Goal: Task Accomplishment & Management: Use online tool/utility

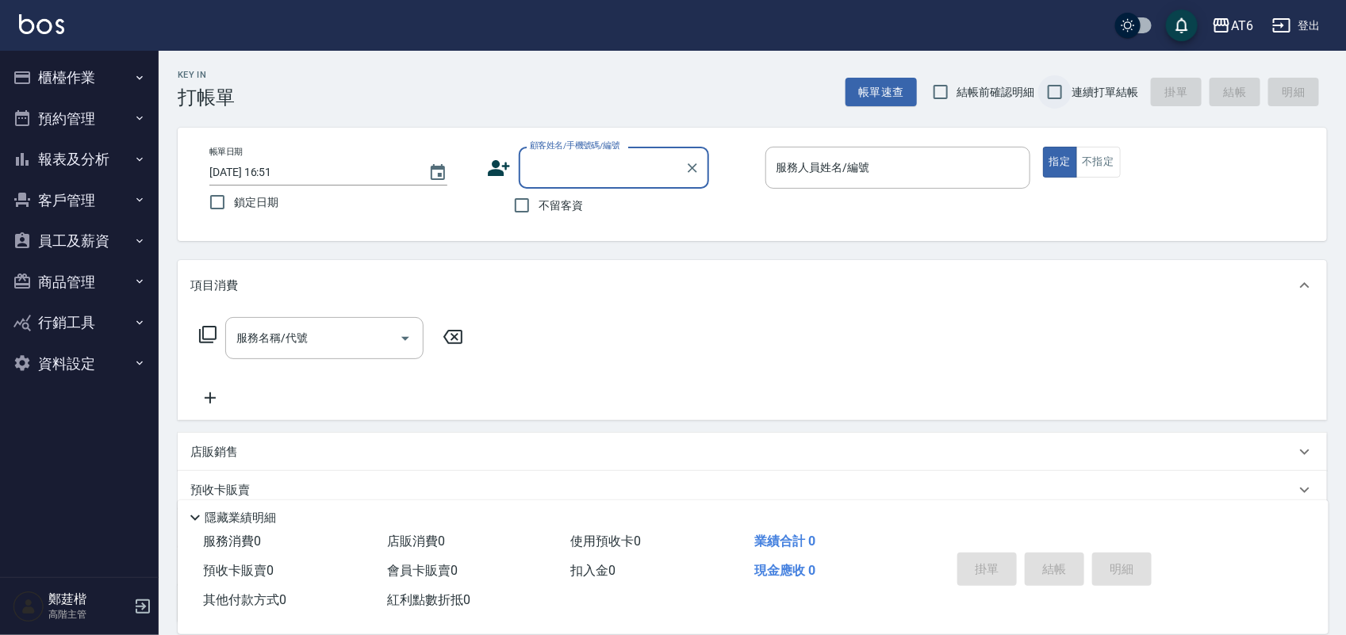
click at [1068, 87] on input "連續打單結帳" at bounding box center [1055, 91] width 33 height 33
checkbox input "true"
click at [516, 211] on input "不留客資" at bounding box center [521, 205] width 33 height 33
checkbox input "true"
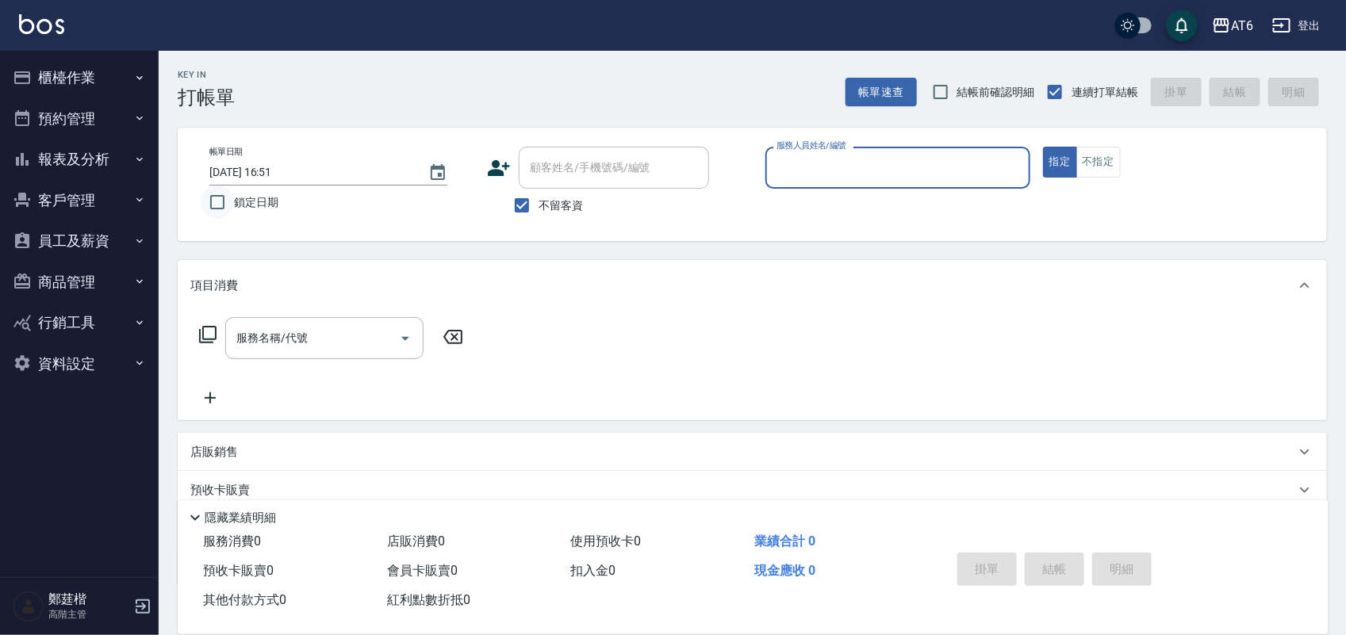
click at [222, 202] on input "鎖定日期" at bounding box center [217, 202] width 33 height 33
checkbox input "true"
click at [1015, 159] on input "服務人員姓名/編號" at bounding box center [898, 168] width 251 height 28
type input "6"
type button "true"
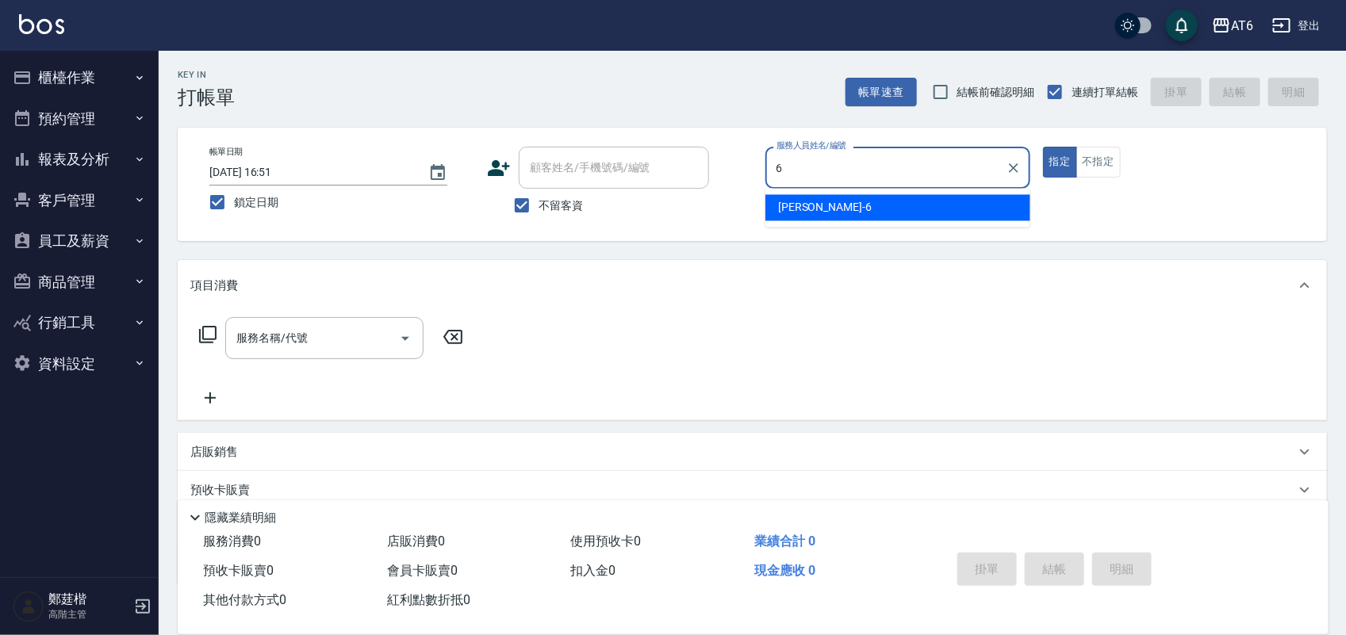
type input "[PERSON_NAME]-6"
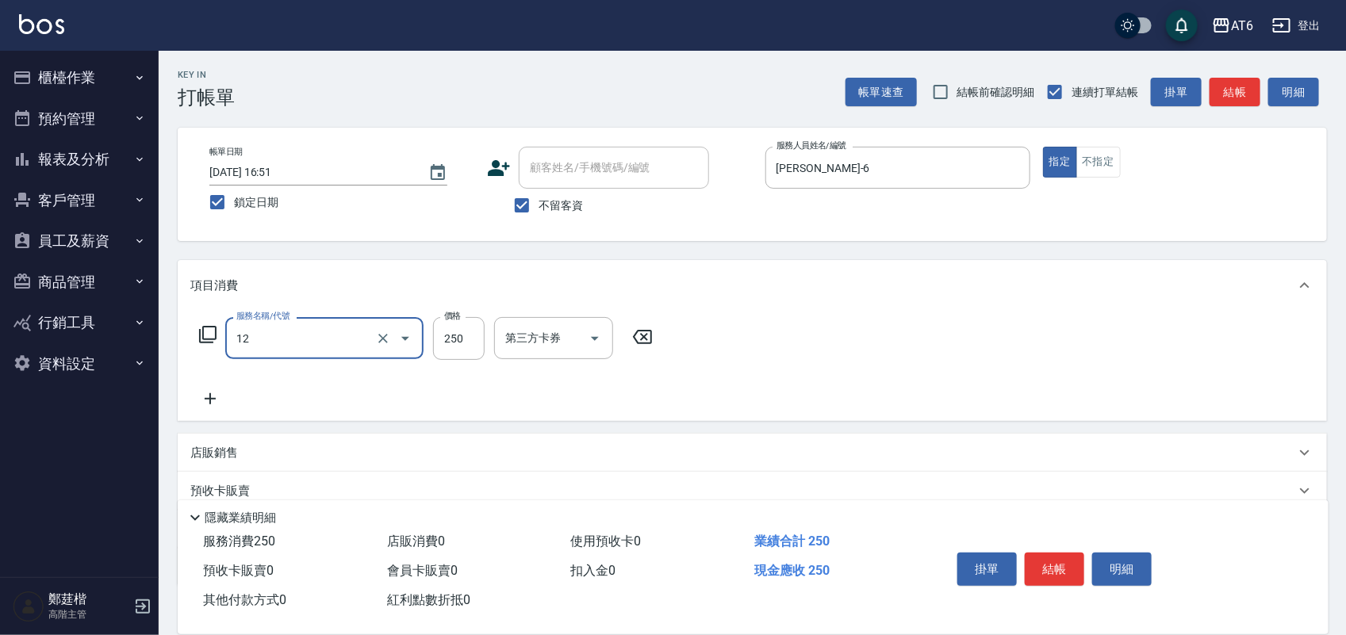
type input "精油洗髮(12)"
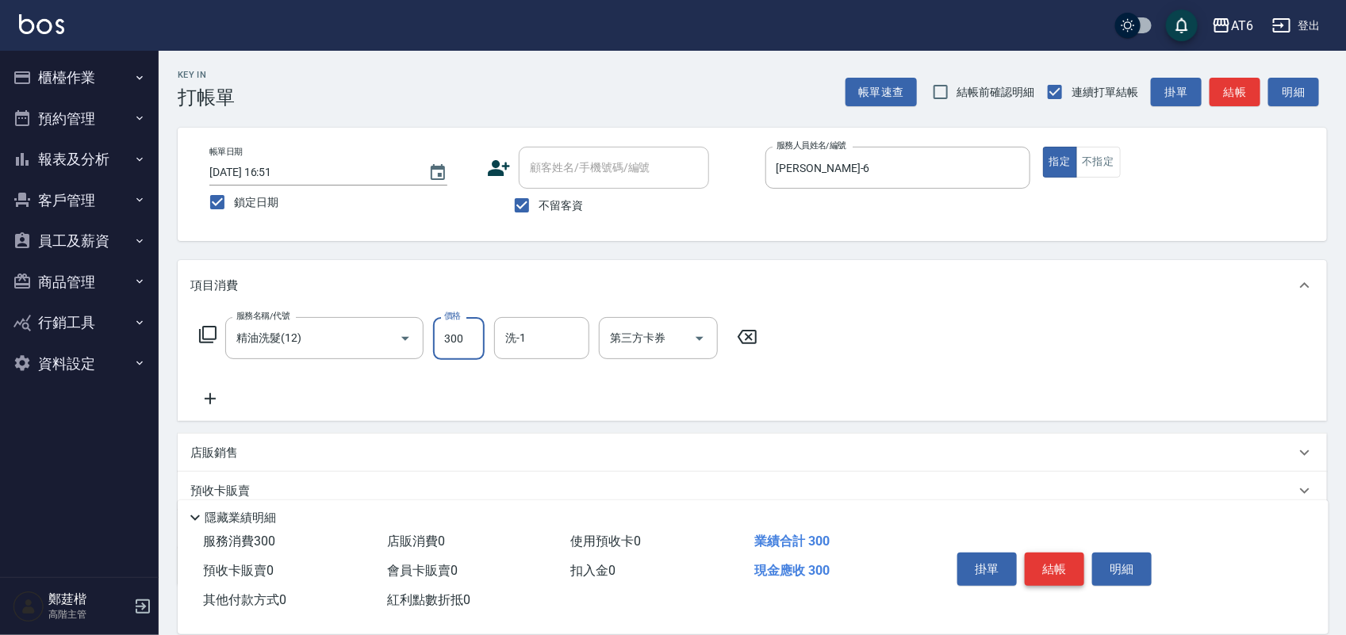
type input "300"
click at [1062, 576] on button "結帳" at bounding box center [1055, 569] width 60 height 33
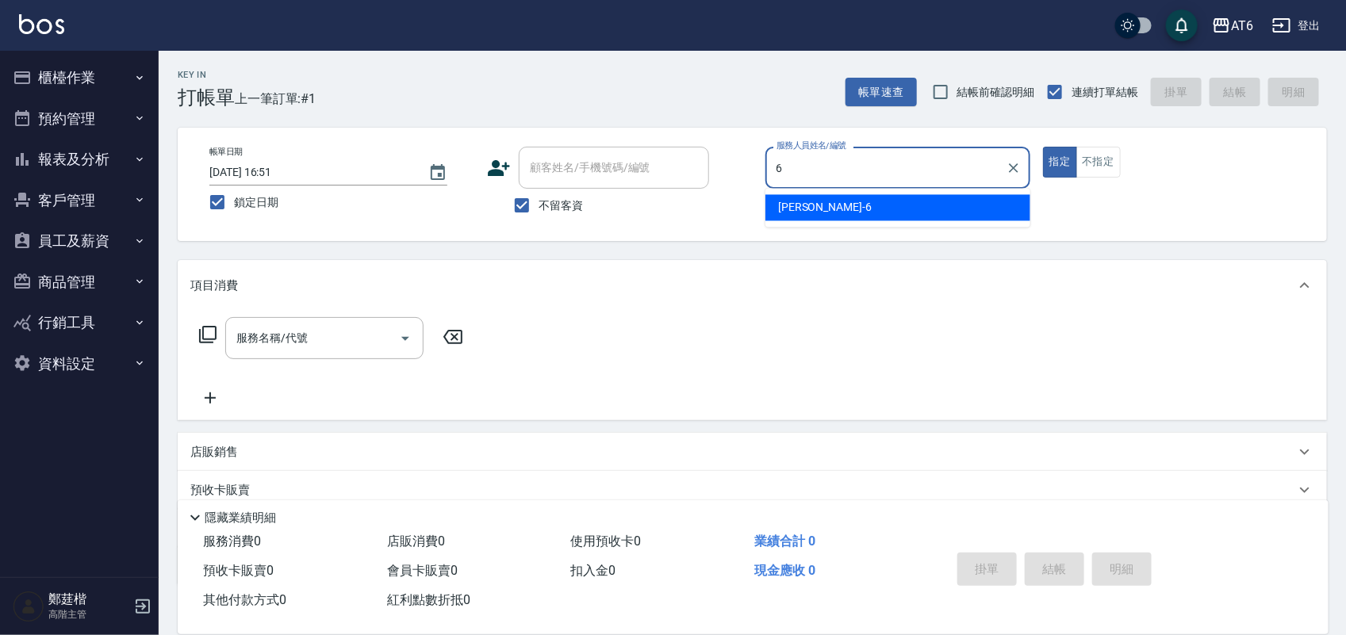
type input "[PERSON_NAME]-6"
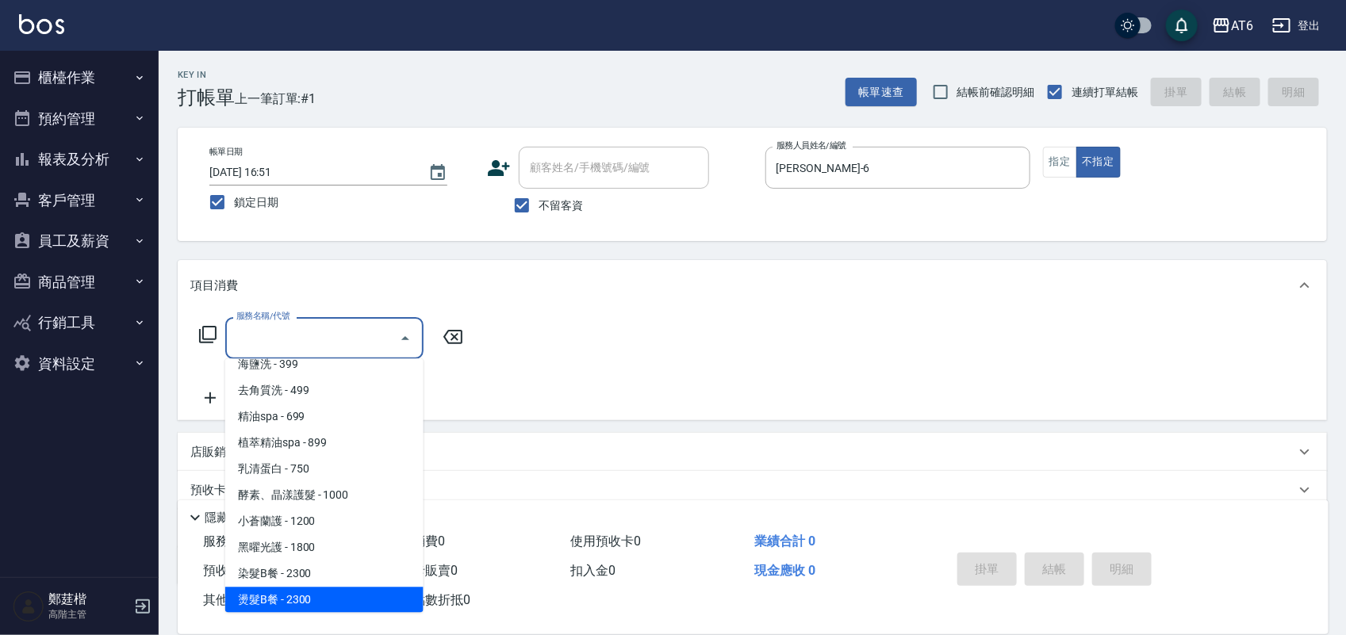
scroll to position [171, 0]
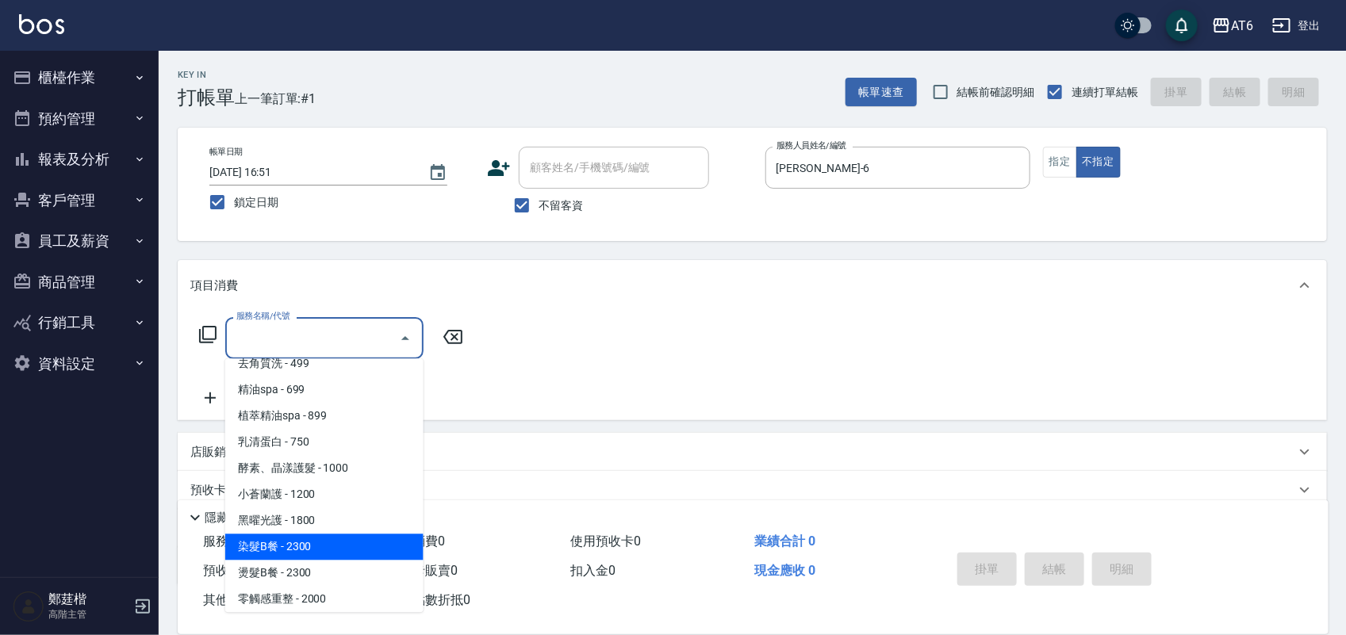
type input "染髮B餐(32)"
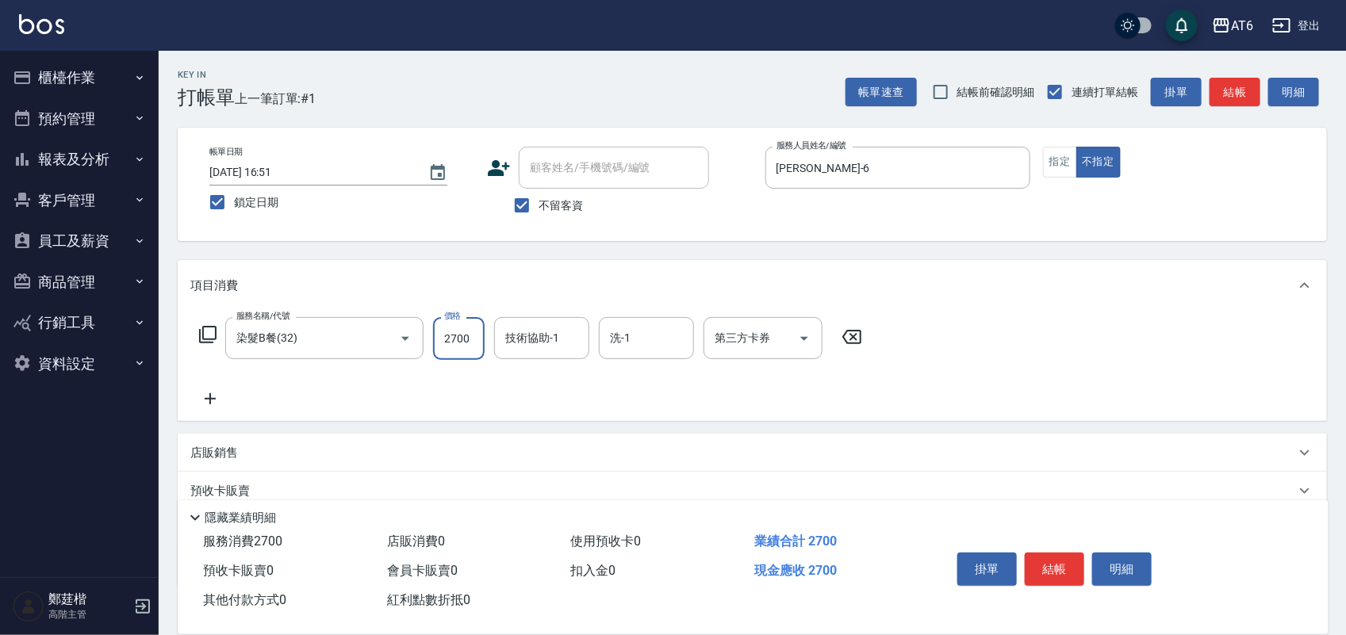
type input "2700"
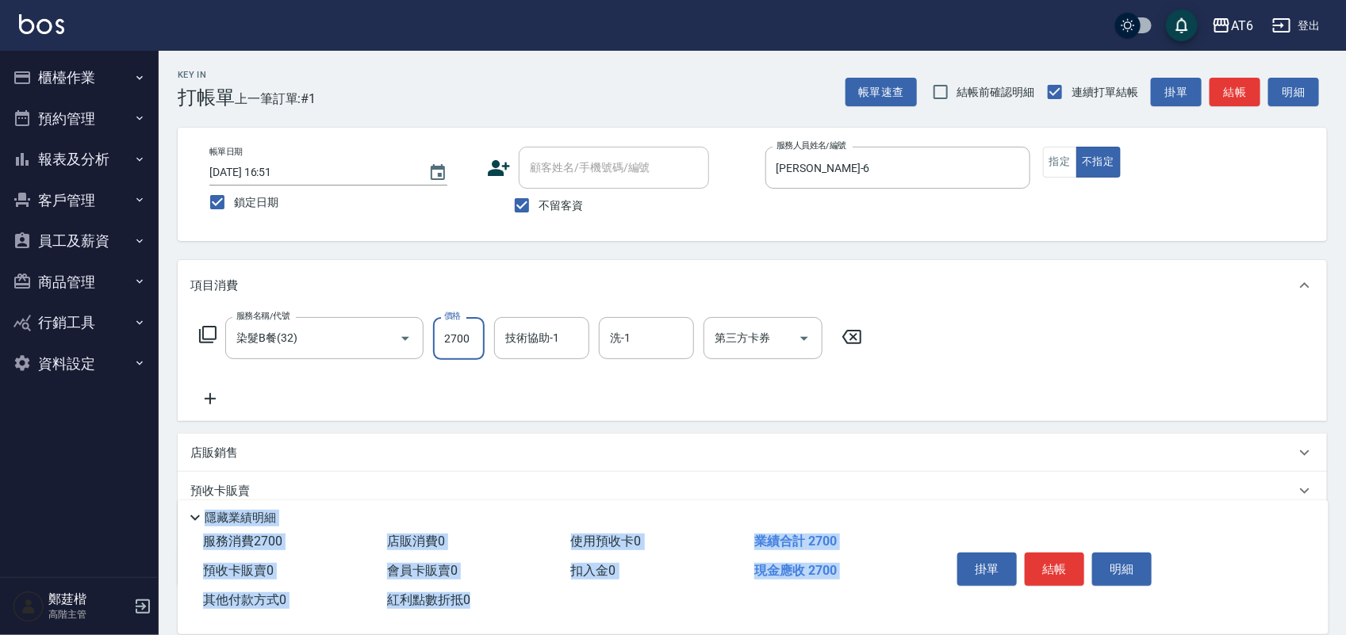
click at [1061, 635] on html "AT6 登出 櫃檯作業 打帳單 帳單列表 掛單列表 座位開單 營業儀表板 現金收支登錄 高階收支登錄 材料自購登錄 每日結帳 排班表 現場電腦打卡 掃碼打卡 …" at bounding box center [673, 369] width 1346 height 738
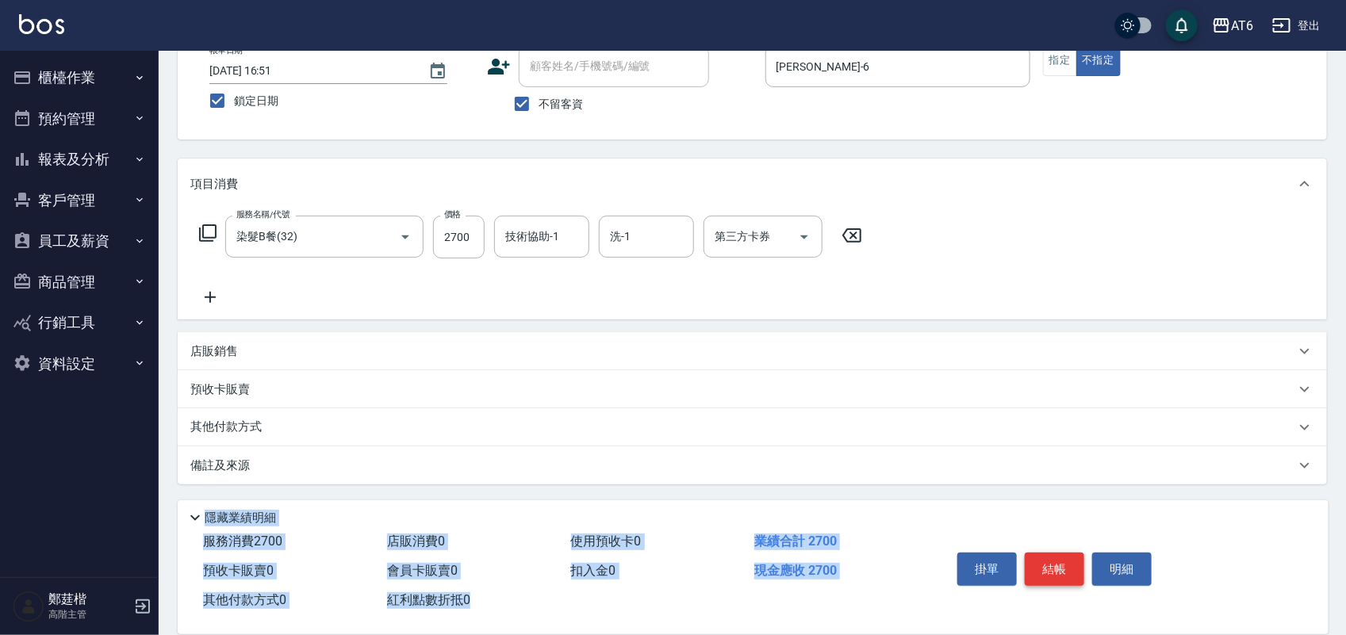
click at [1073, 574] on button "結帳" at bounding box center [1055, 569] width 60 height 33
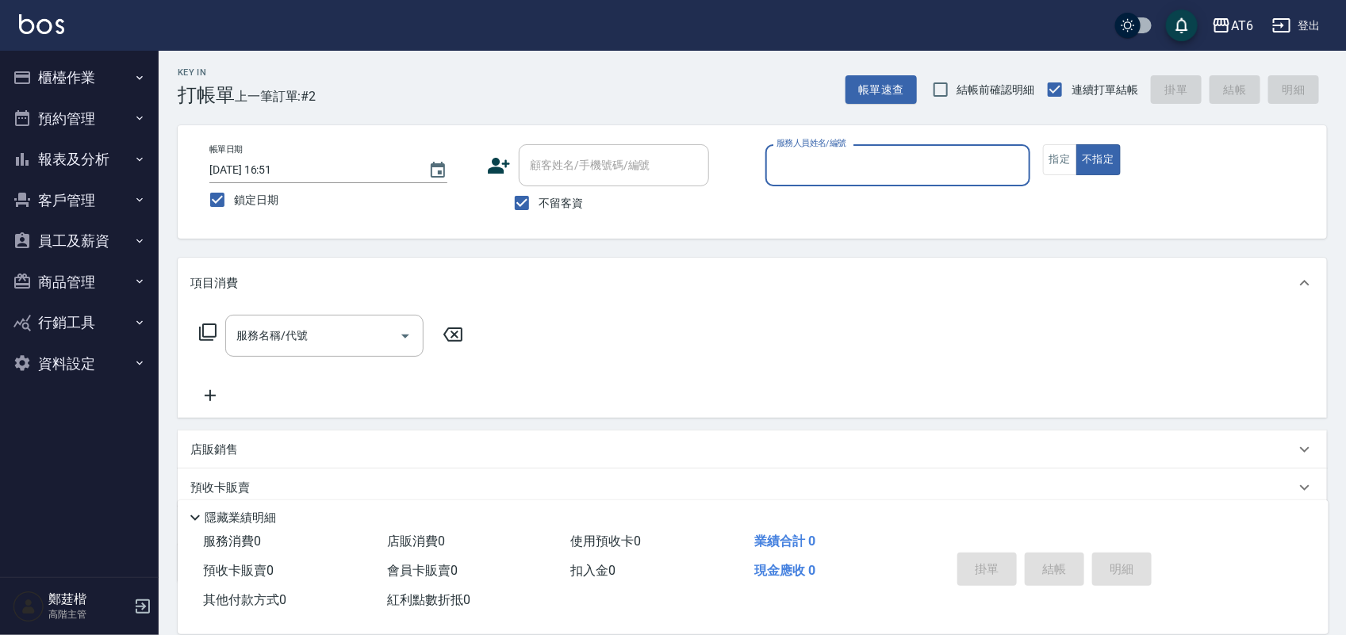
scroll to position [0, 0]
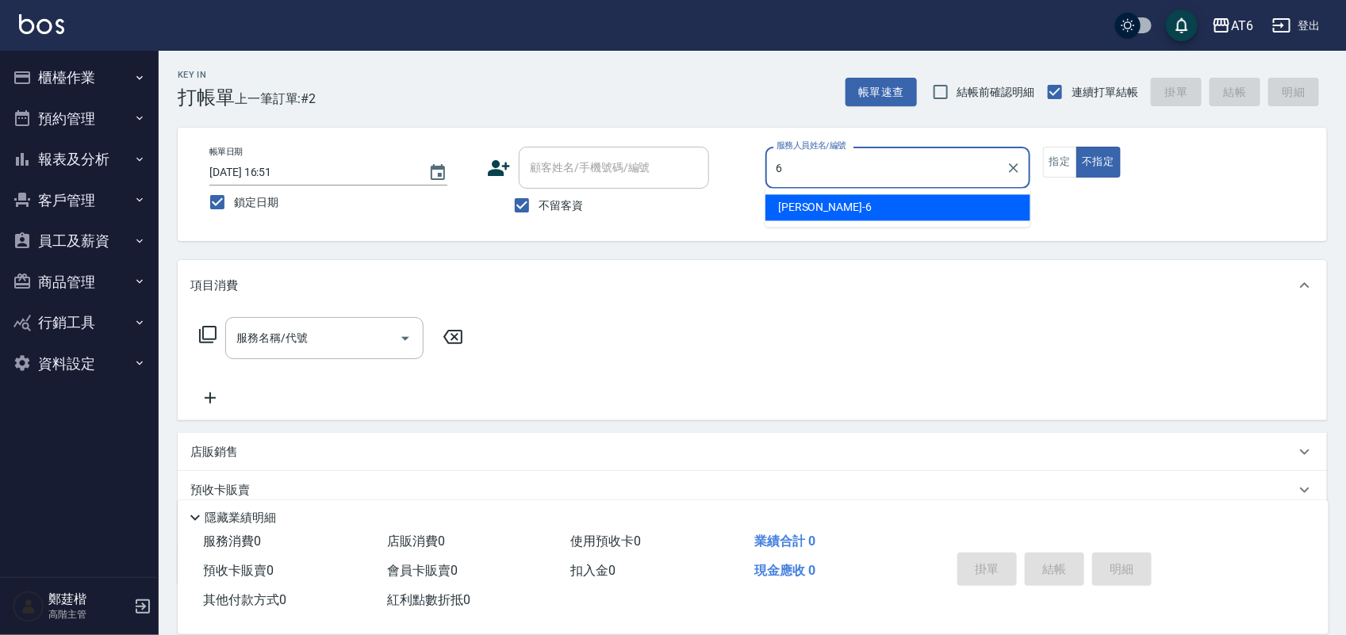
type input "6"
type button "false"
type input "[PERSON_NAME]-6"
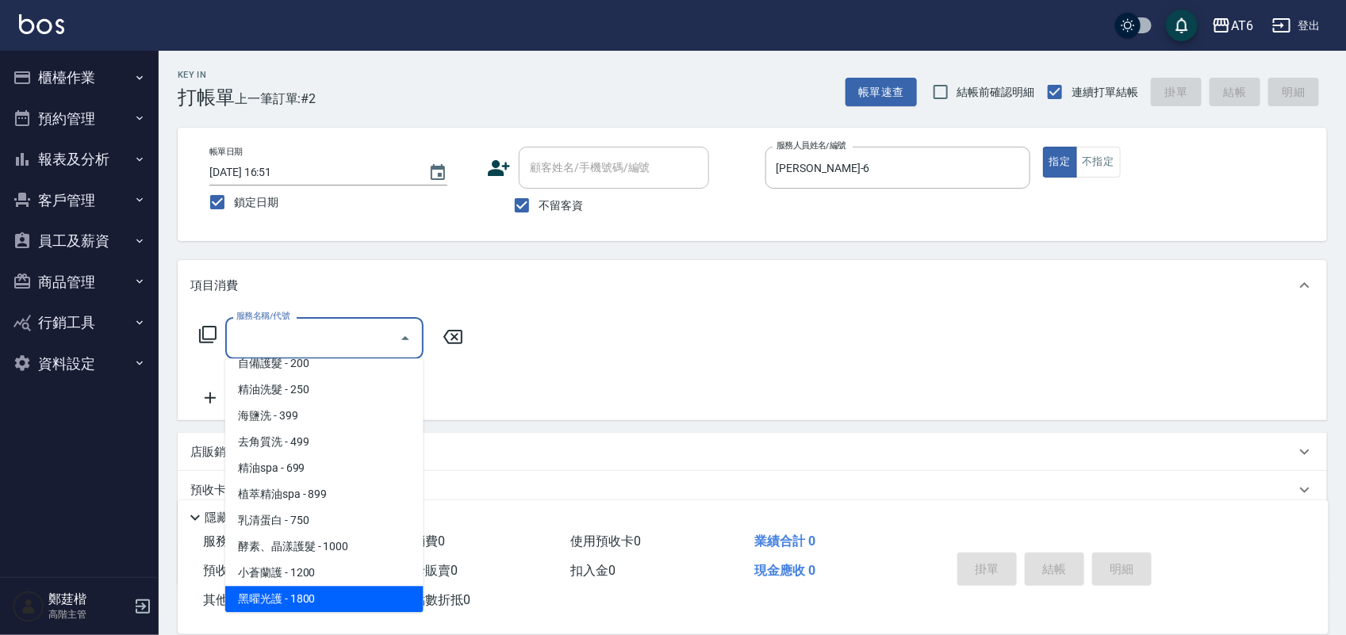
scroll to position [119, 0]
type input "染髮B餐(32)"
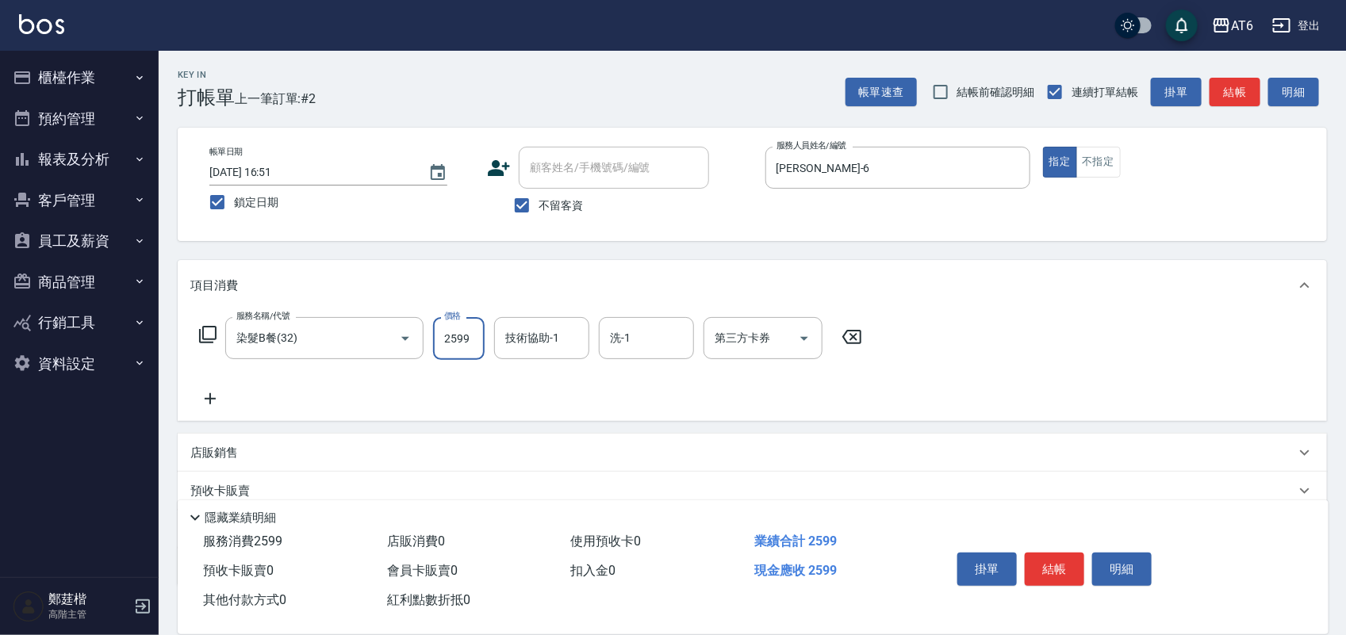
type input "2599"
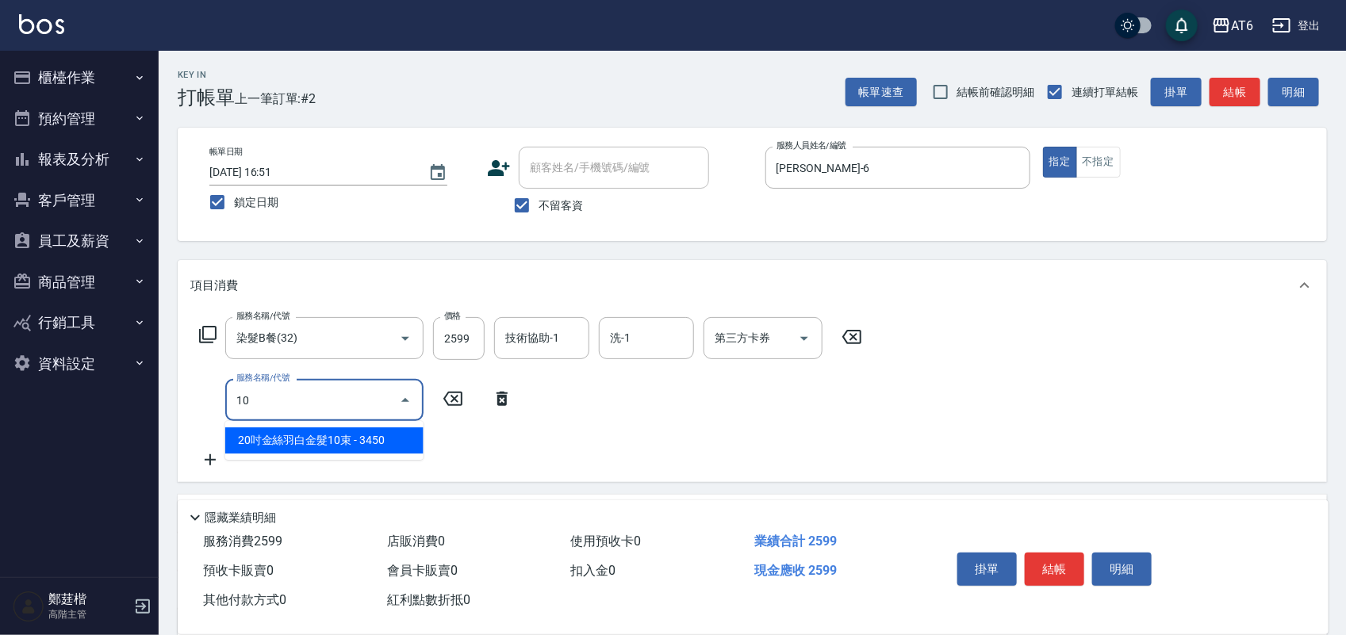
type input "1"
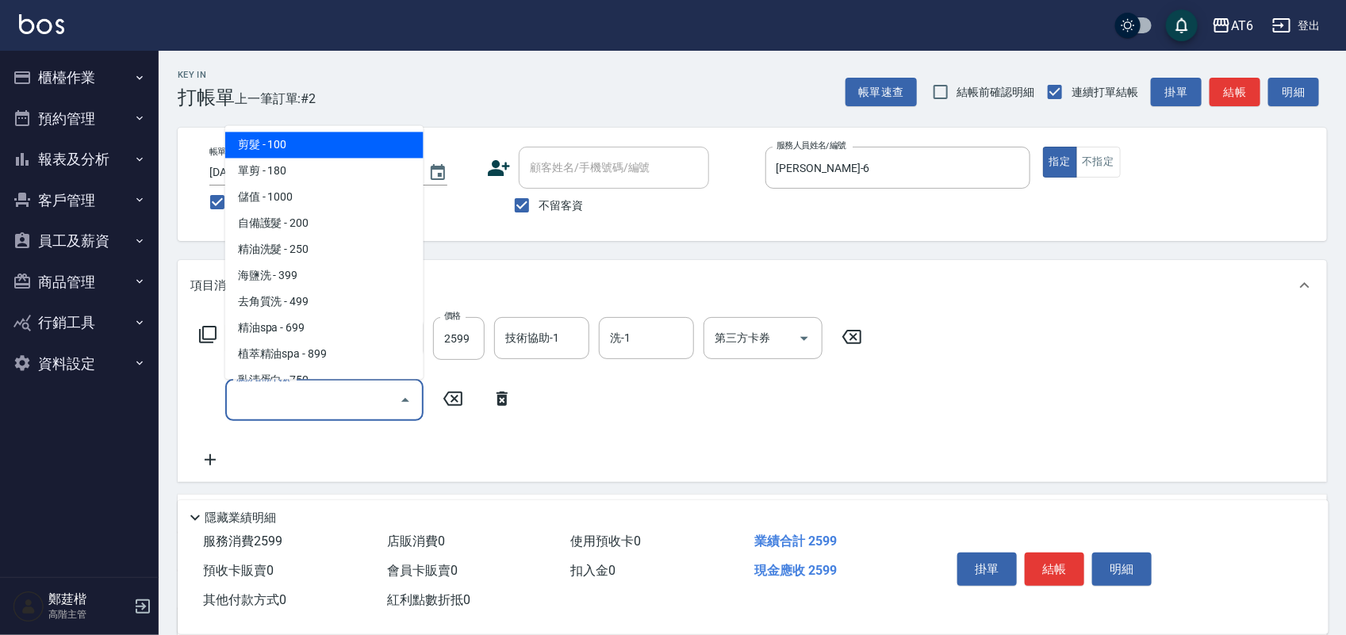
type input "0"
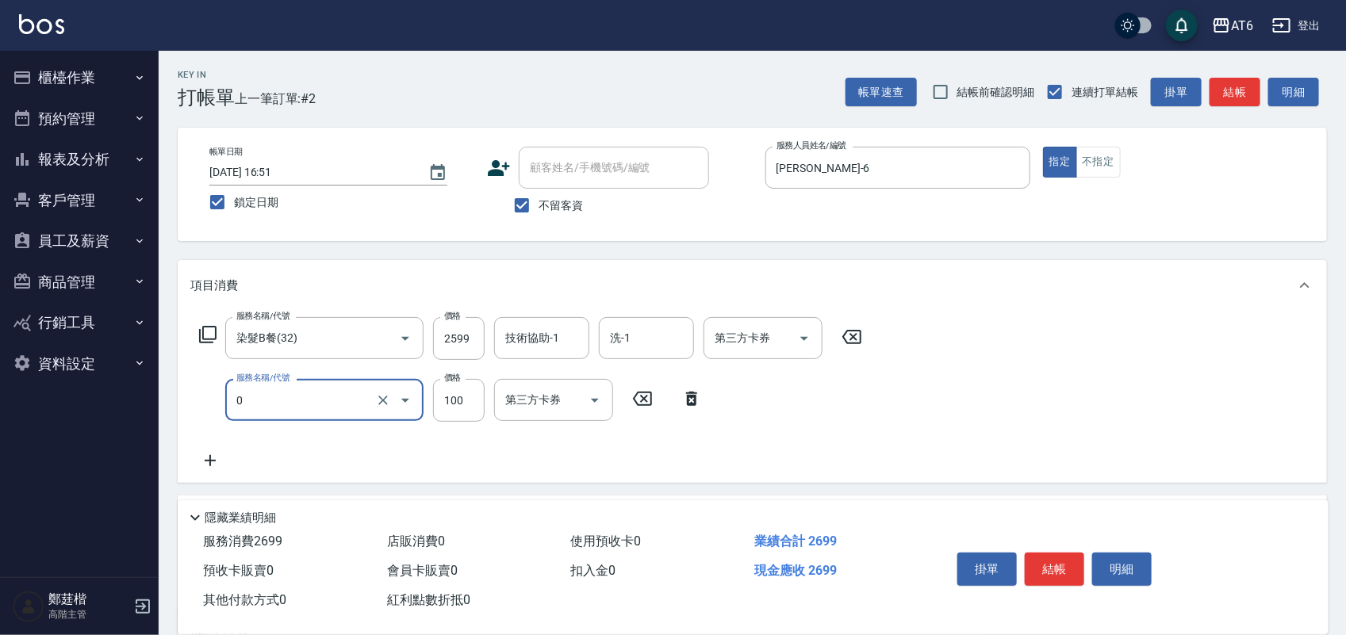
type input "剪髮(0)"
type input "401"
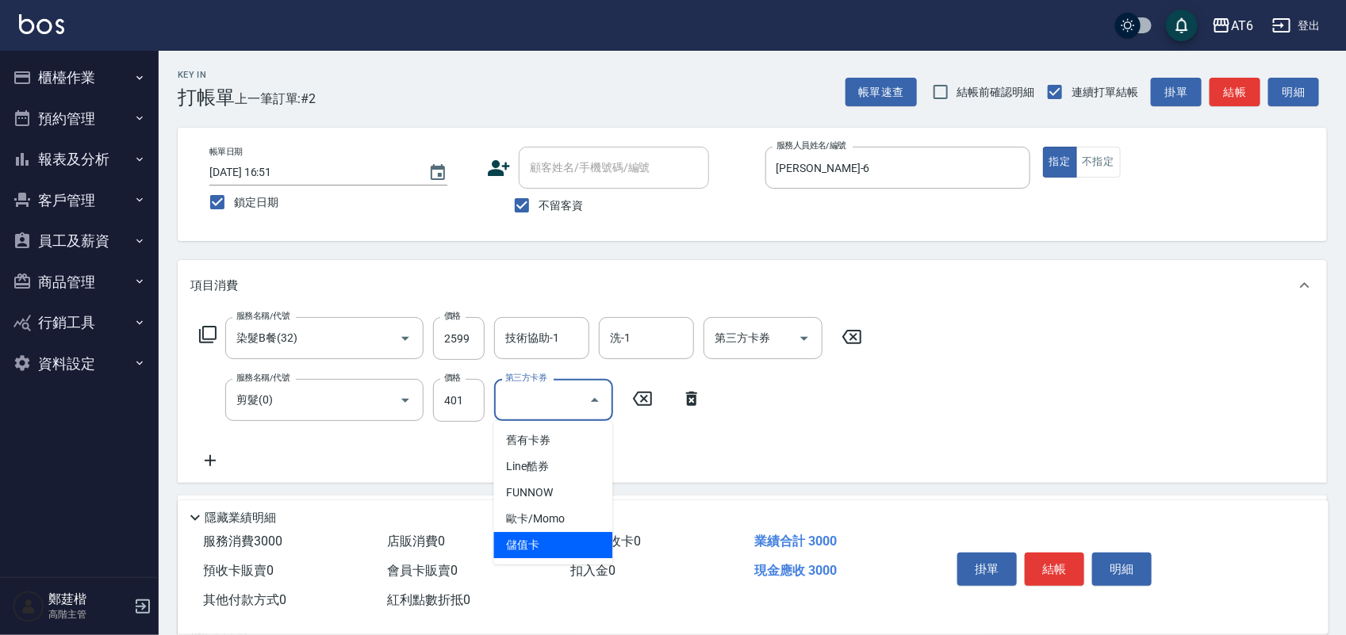
type input "儲值卡"
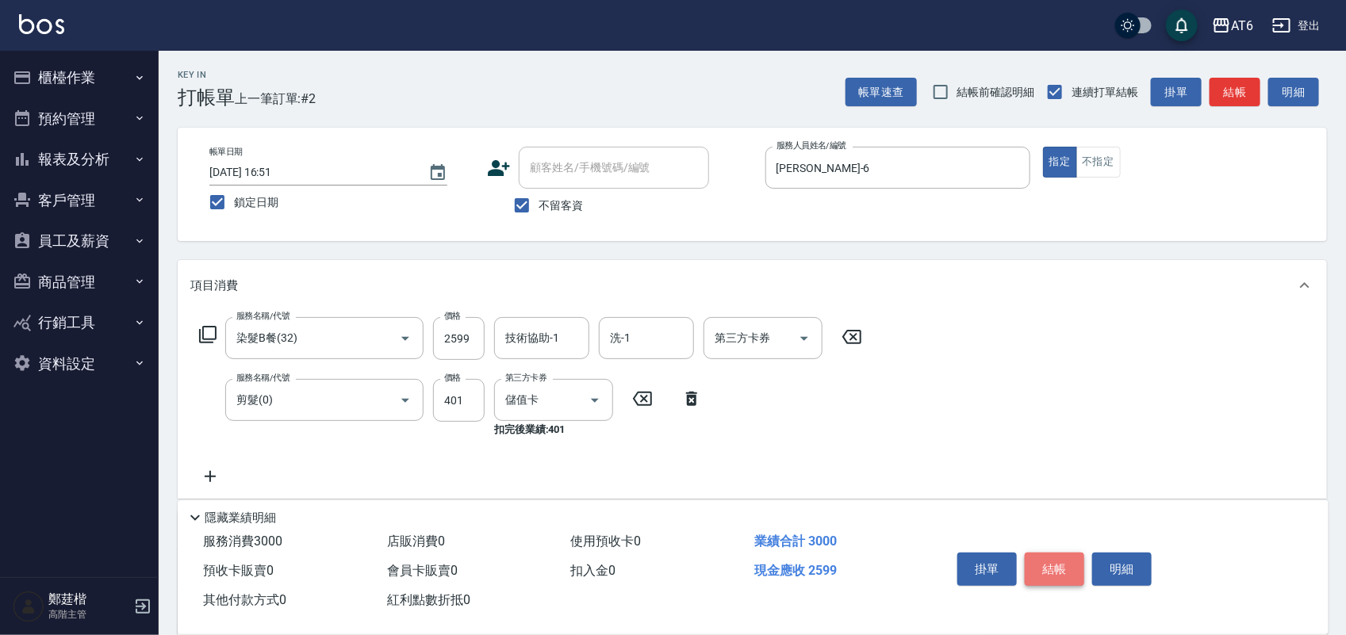
click at [1076, 564] on button "結帳" at bounding box center [1055, 569] width 60 height 33
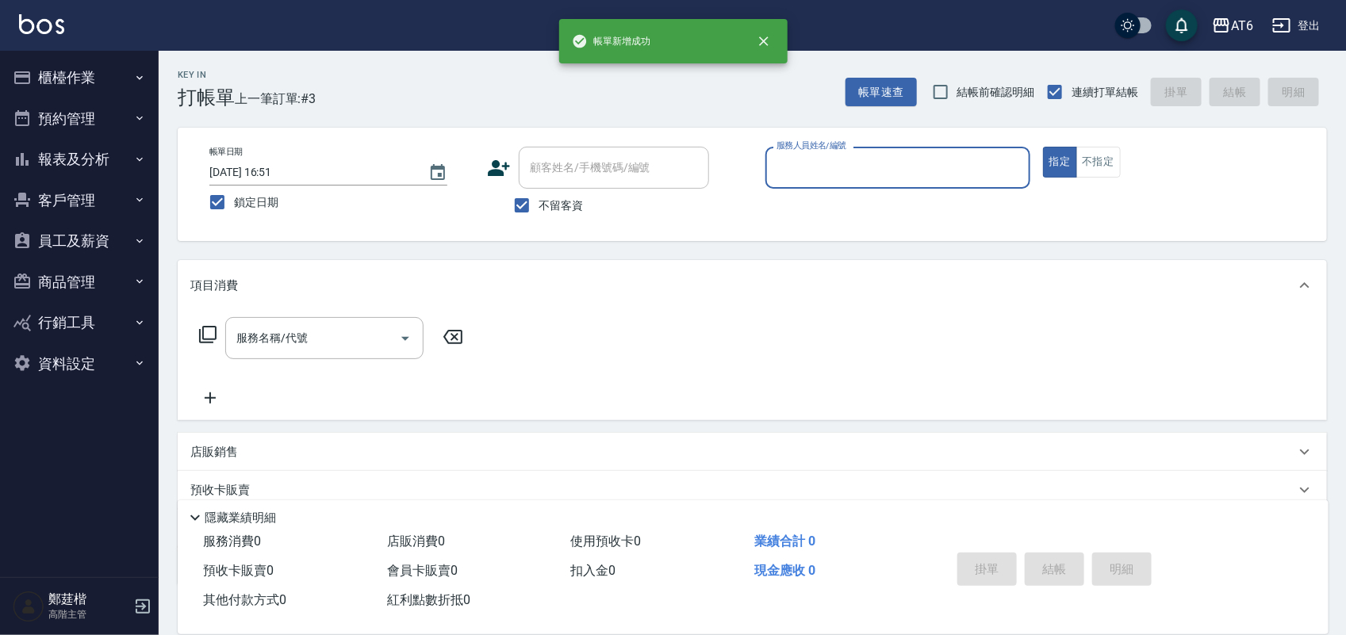
click at [91, 159] on button "報表及分析" at bounding box center [79, 159] width 146 height 41
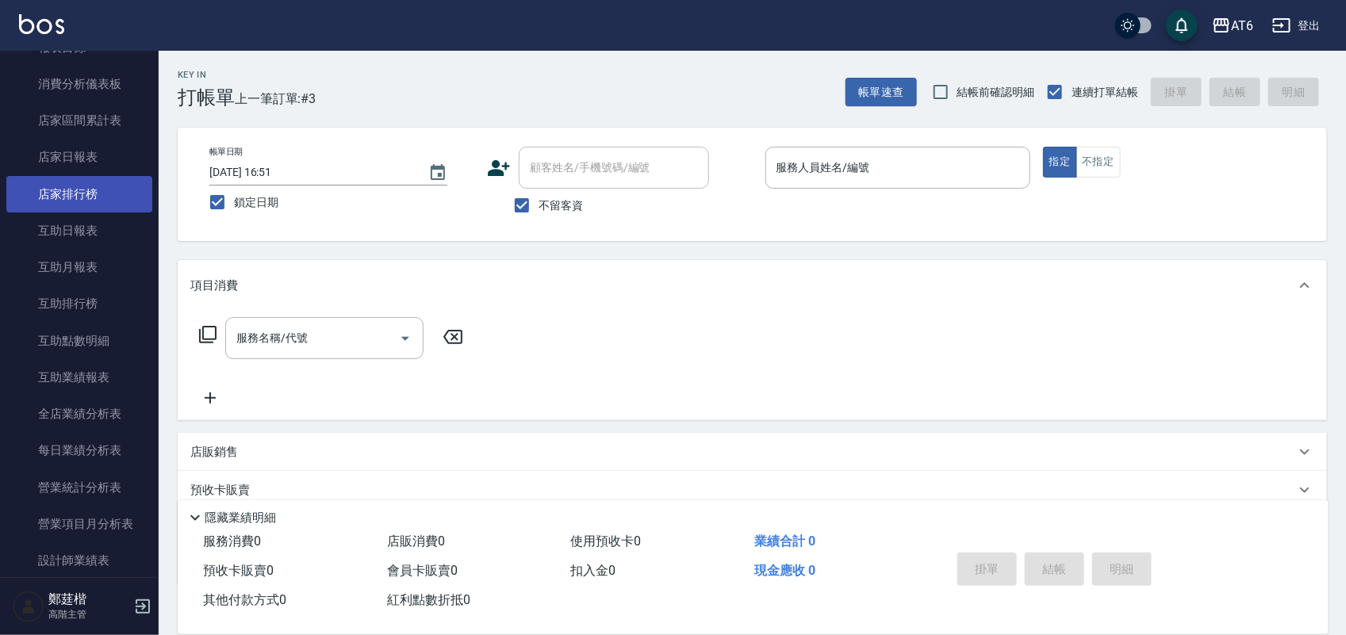
scroll to position [298, 0]
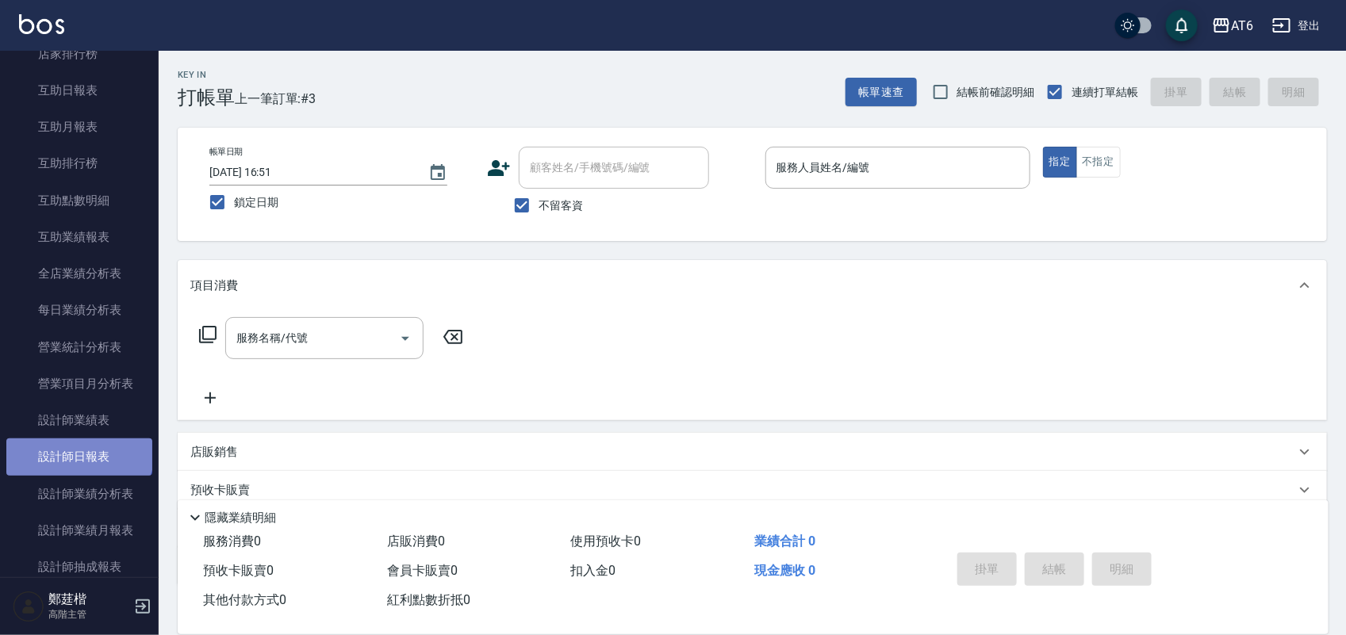
click at [78, 448] on link "設計師日報表" at bounding box center [79, 457] width 146 height 36
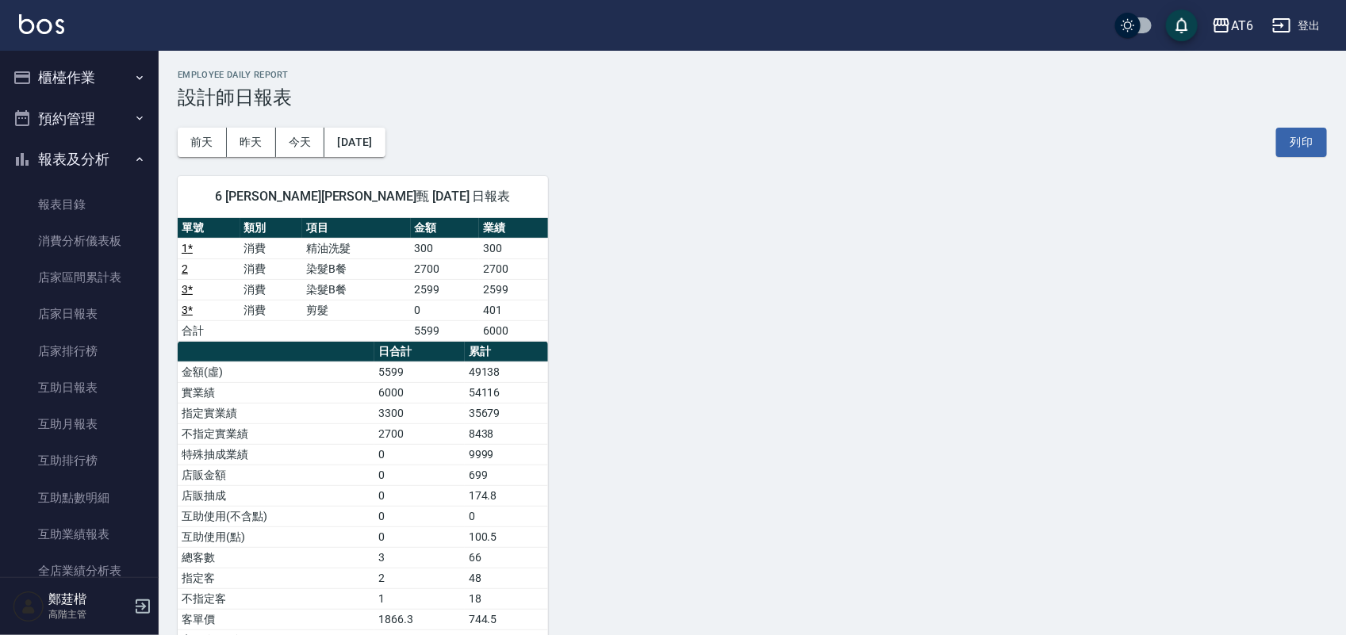
click at [54, 149] on button "報表及分析" at bounding box center [79, 159] width 146 height 41
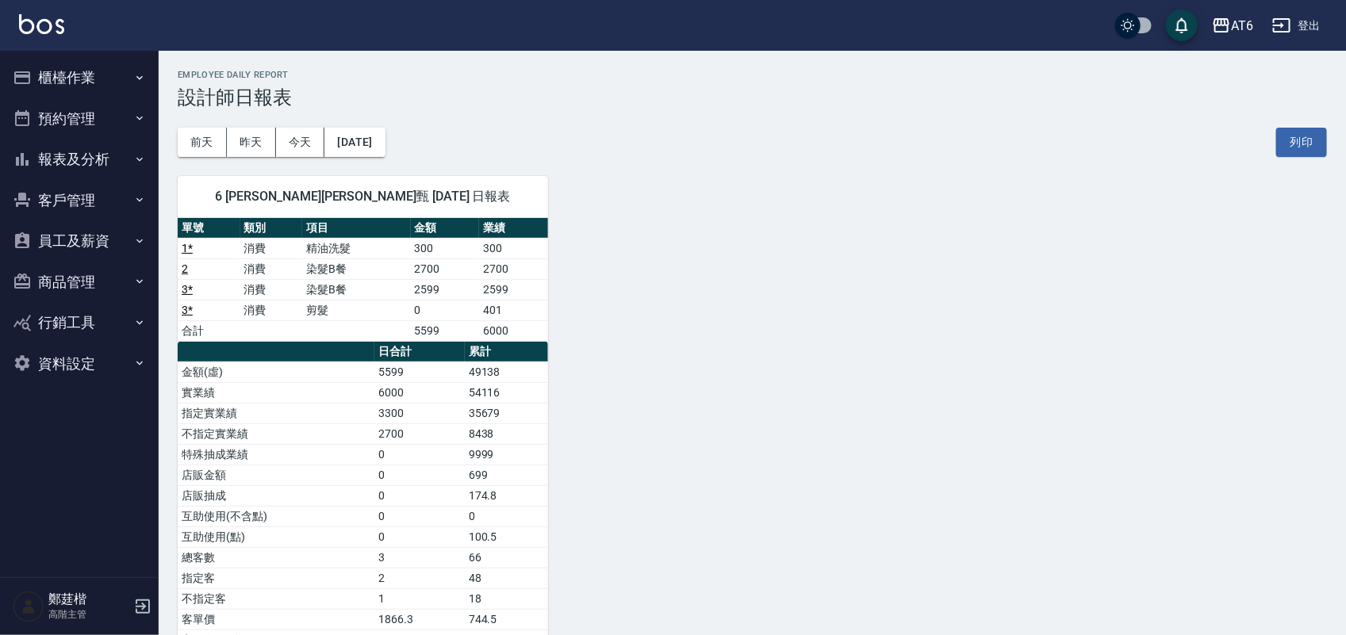
click at [91, 88] on button "櫃檯作業" at bounding box center [79, 77] width 146 height 41
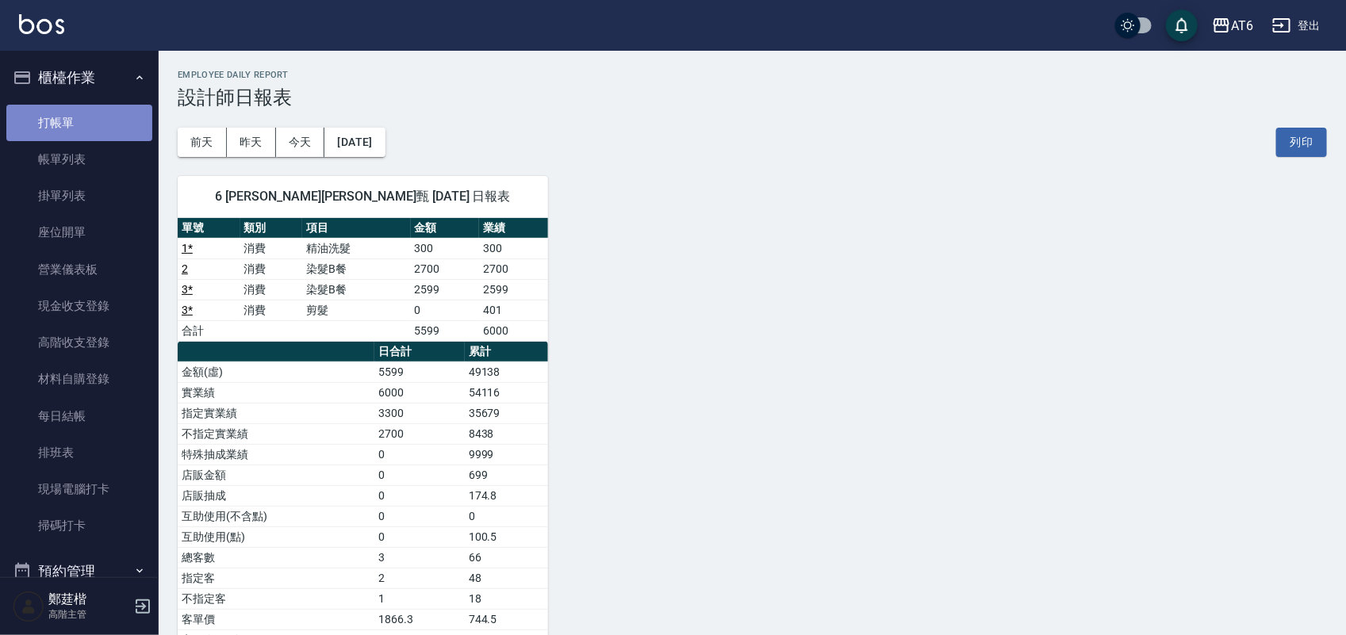
click at [111, 132] on link "打帳單" at bounding box center [79, 123] width 146 height 36
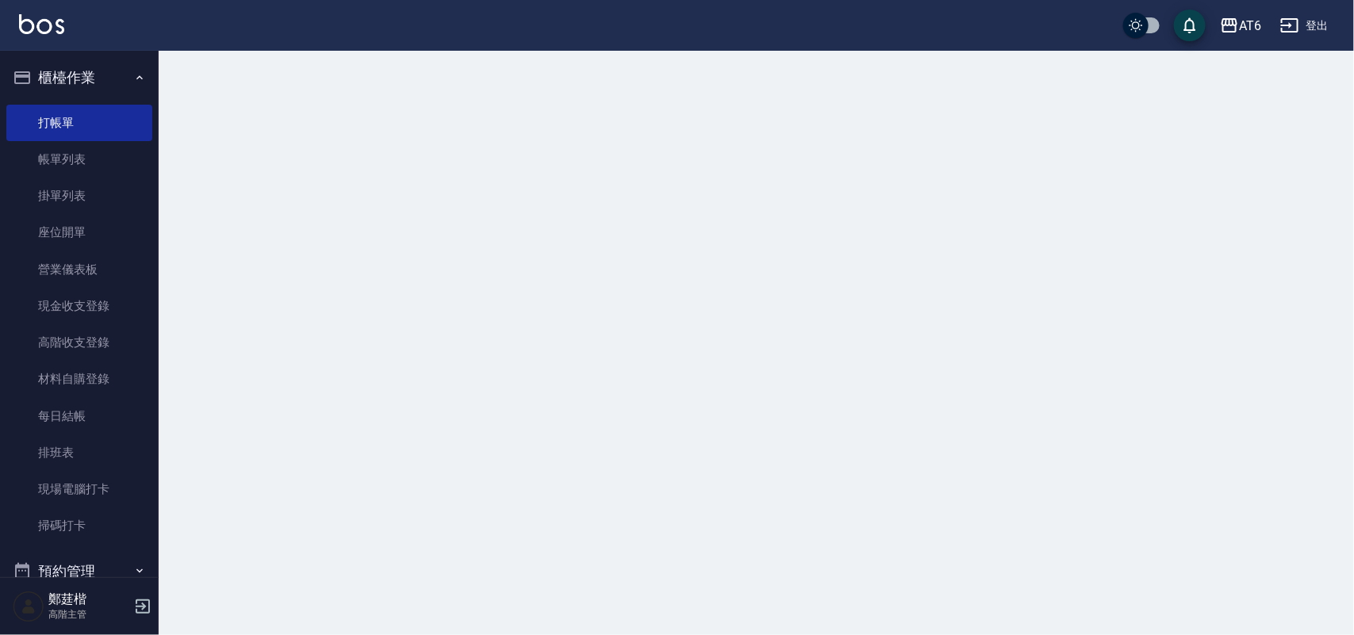
click at [136, 81] on icon "button" at bounding box center [139, 77] width 13 height 13
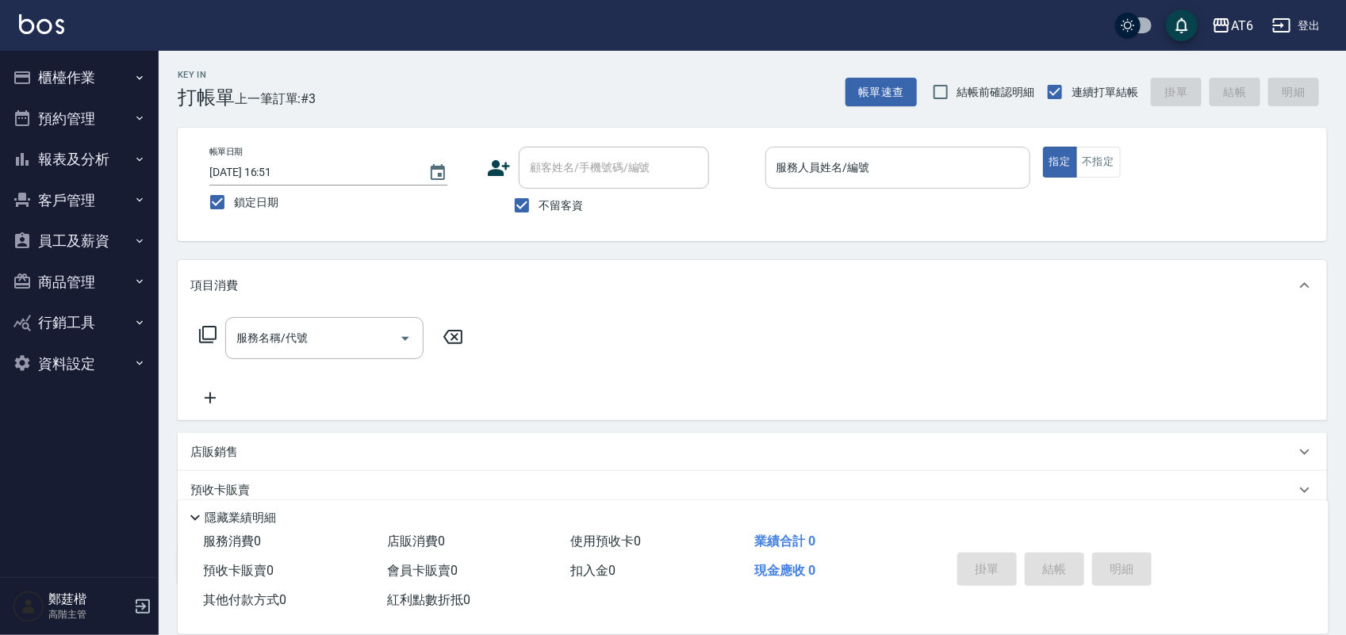
drag, startPoint x: 894, startPoint y: 155, endPoint x: 895, endPoint y: 163, distance: 8.0
click at [895, 163] on input "服務人員姓名/編號" at bounding box center [898, 168] width 251 height 28
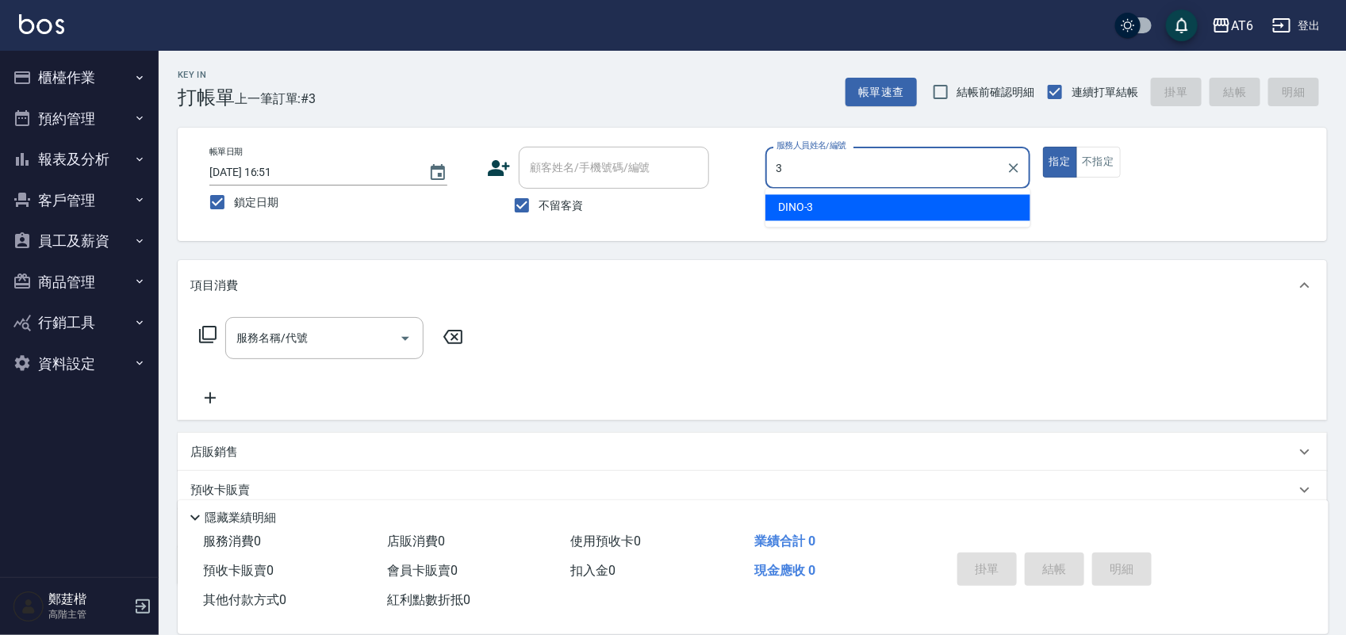
type input "3"
type button "true"
type input "DINO-3"
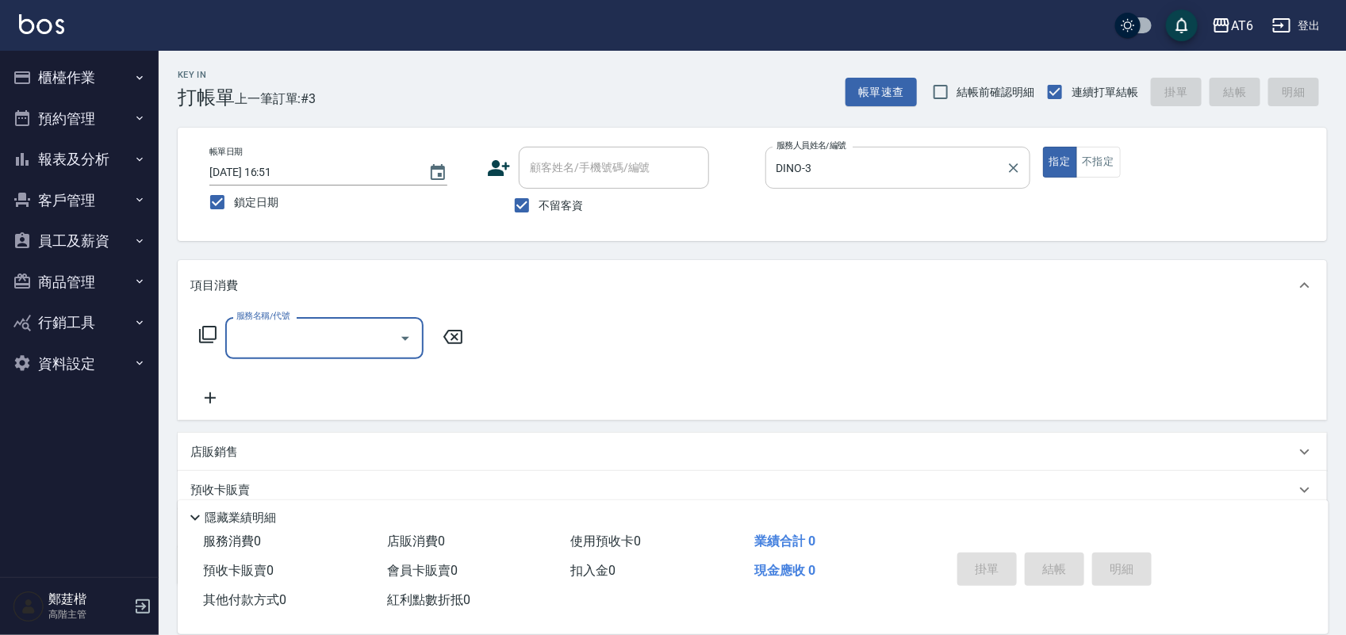
type input "1"
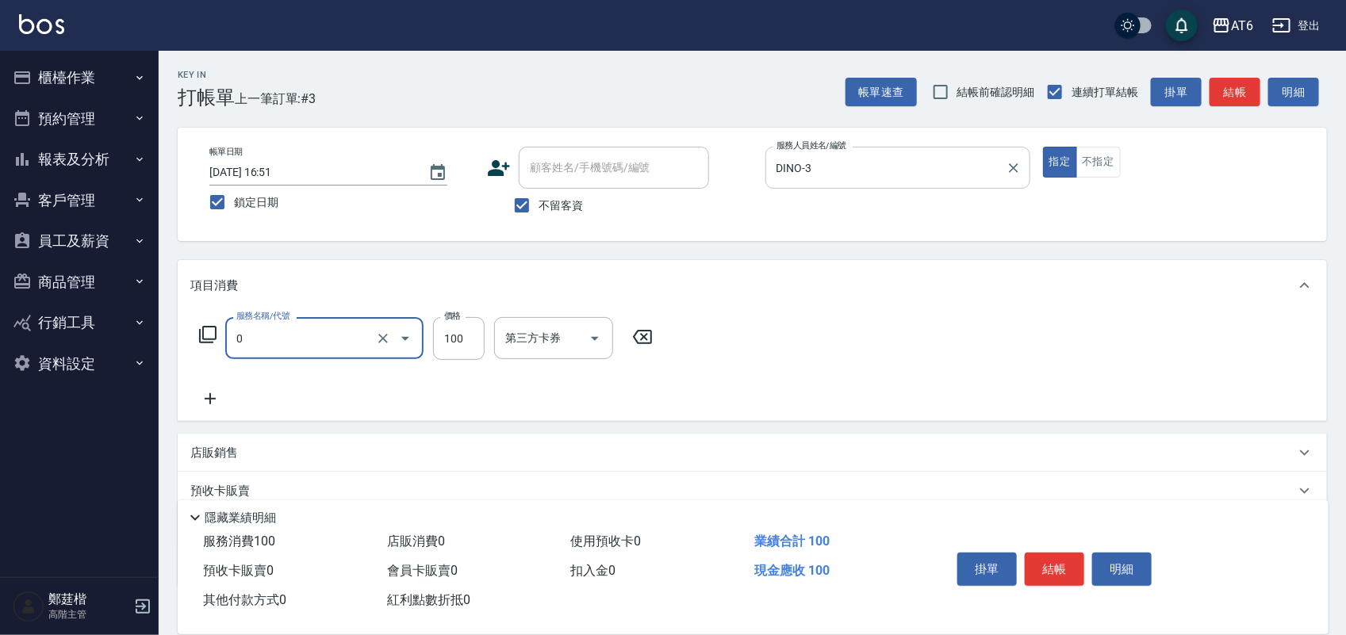
type input "剪髮(0)"
type input "1000"
click at [1065, 553] on button "結帳" at bounding box center [1055, 569] width 60 height 33
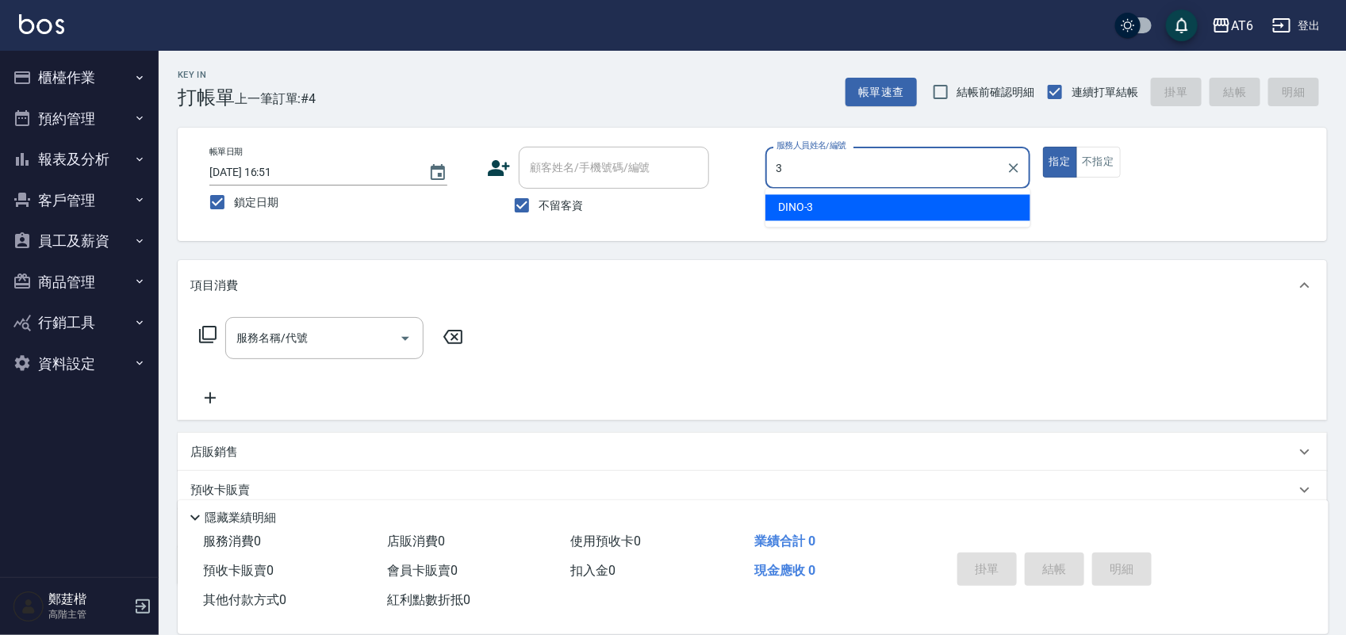
type input "DINO-3"
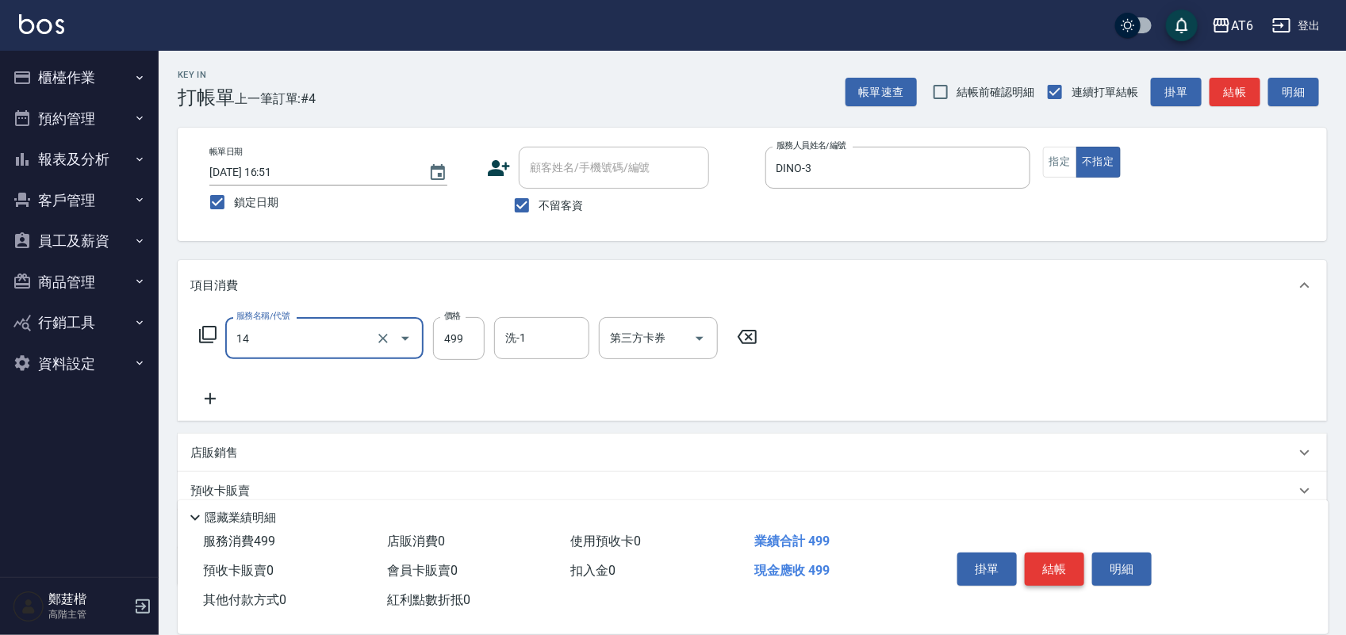
type input "去角質洗(14)"
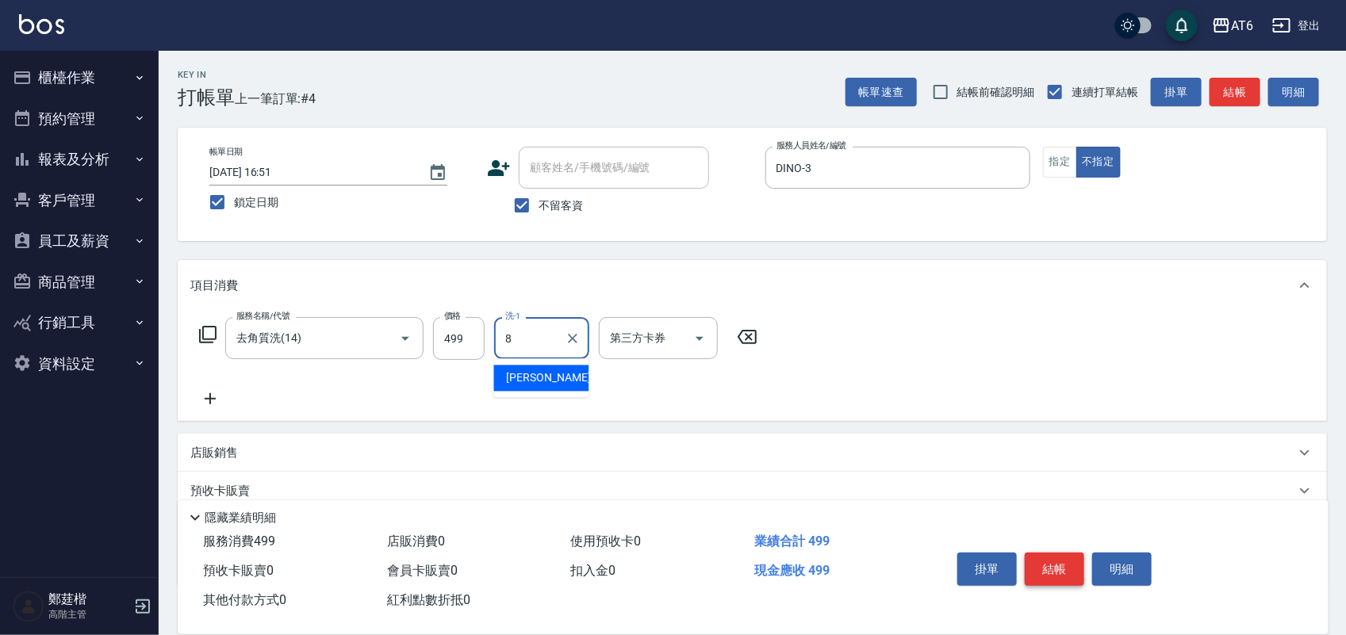
type input "[PERSON_NAME]-8"
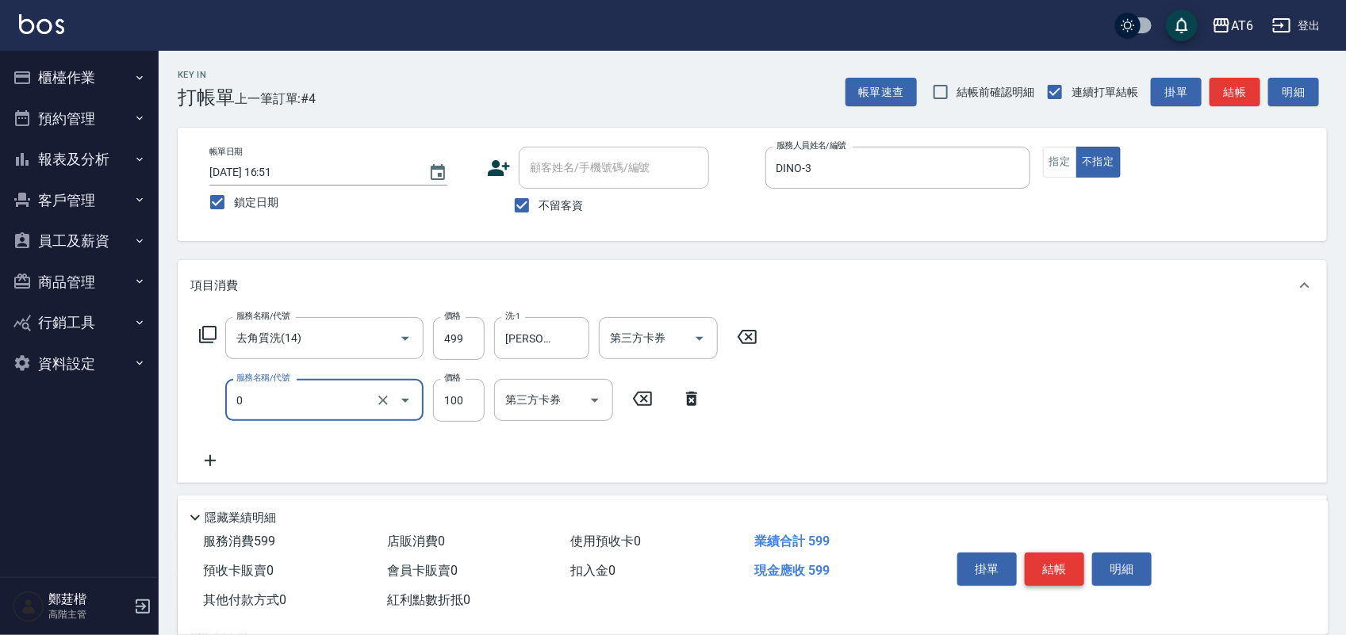
type input "剪髮(0)"
type input "180"
drag, startPoint x: 1065, startPoint y: 552, endPoint x: 1062, endPoint y: 593, distance: 41.4
click at [1062, 593] on div "掛單 結帳 明細" at bounding box center [1054, 572] width 207 height 50
click at [1059, 567] on button "結帳" at bounding box center [1055, 569] width 60 height 33
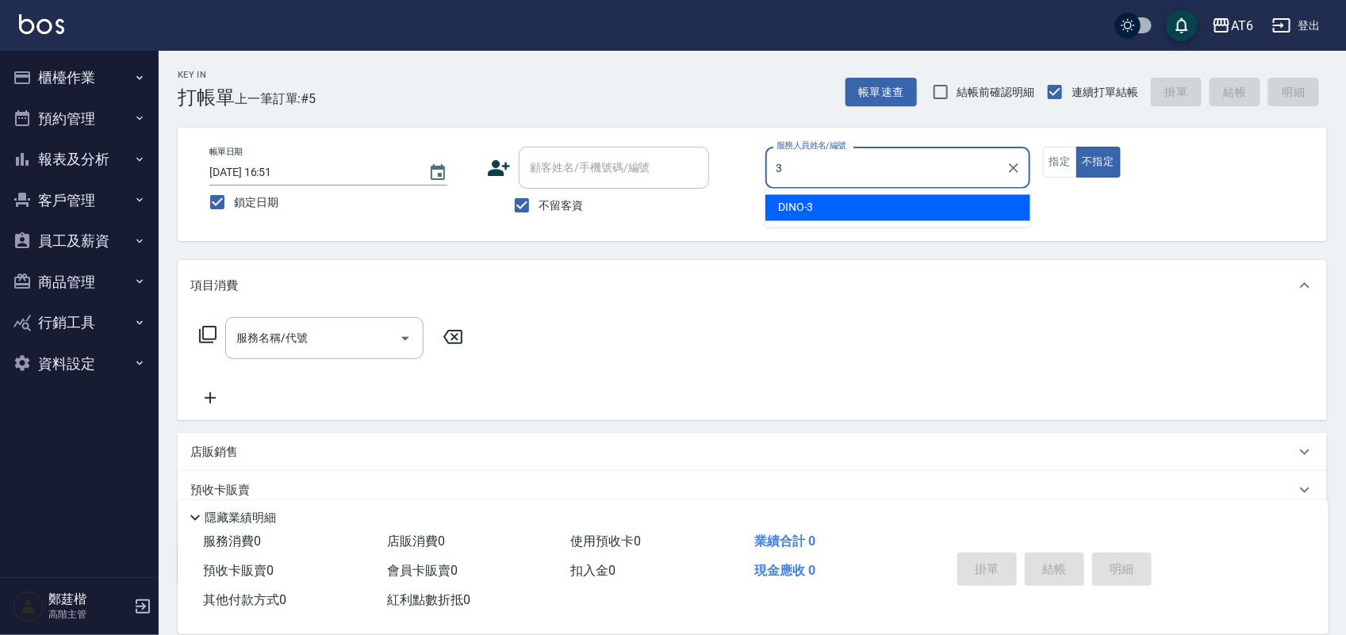
type input "3"
type button "false"
type input "DINO-3"
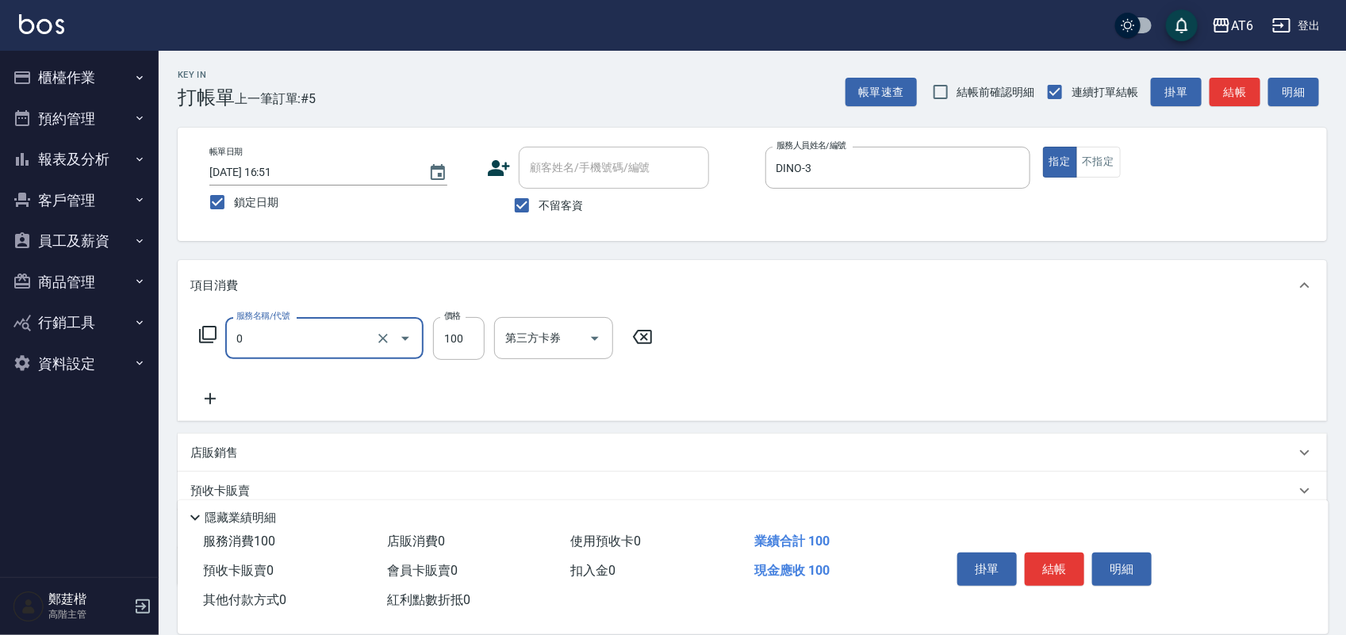
type input "剪髮(0)"
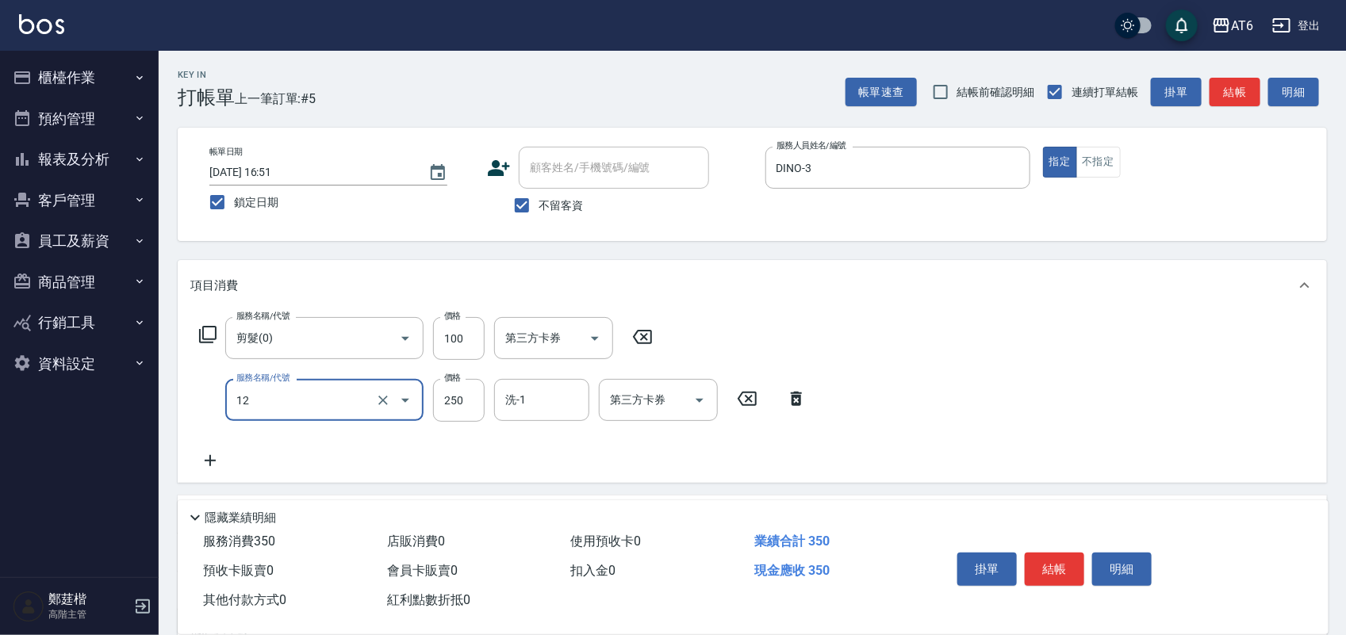
type input "精油洗髮(12)"
type input "400"
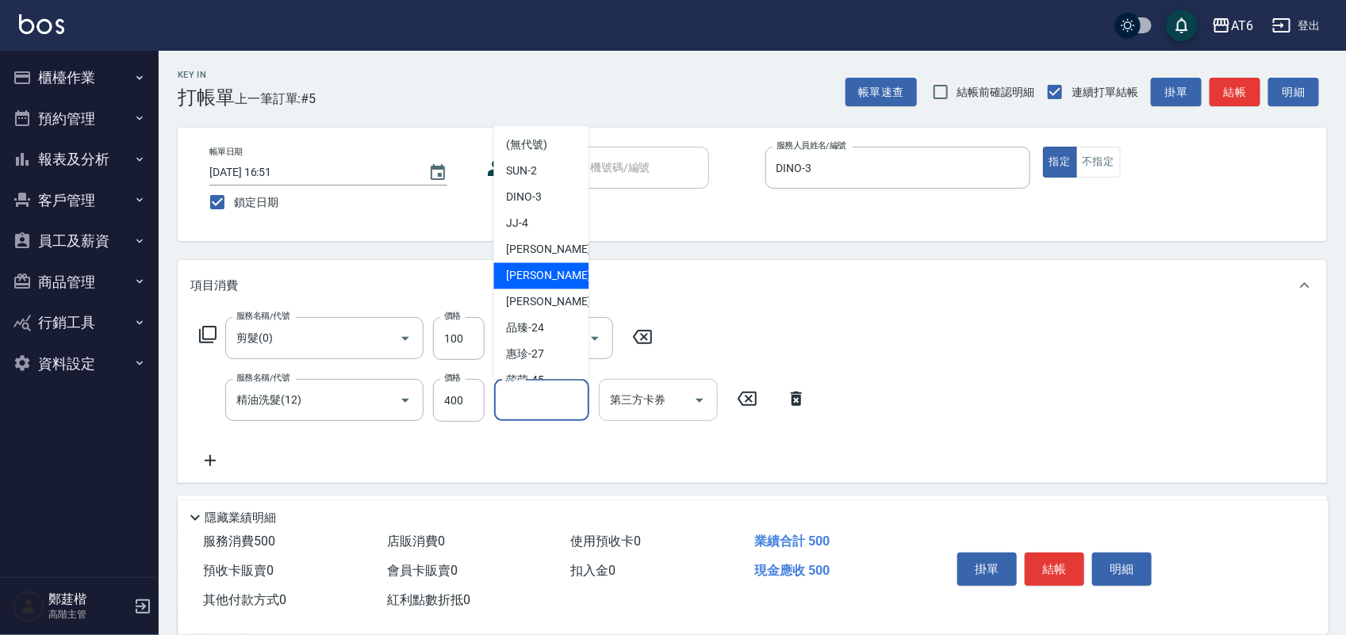
click at [669, 401] on input "第三方卡券" at bounding box center [646, 400] width 81 height 28
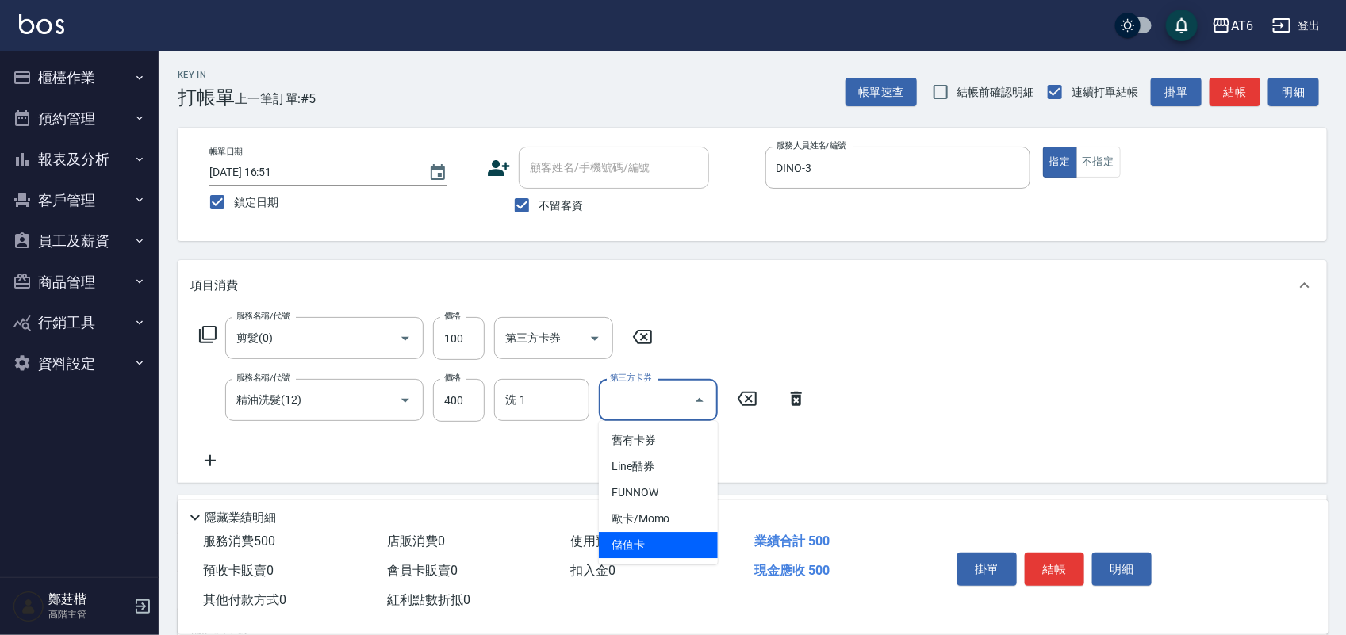
click at [648, 539] on span "儲值卡" at bounding box center [658, 545] width 119 height 26
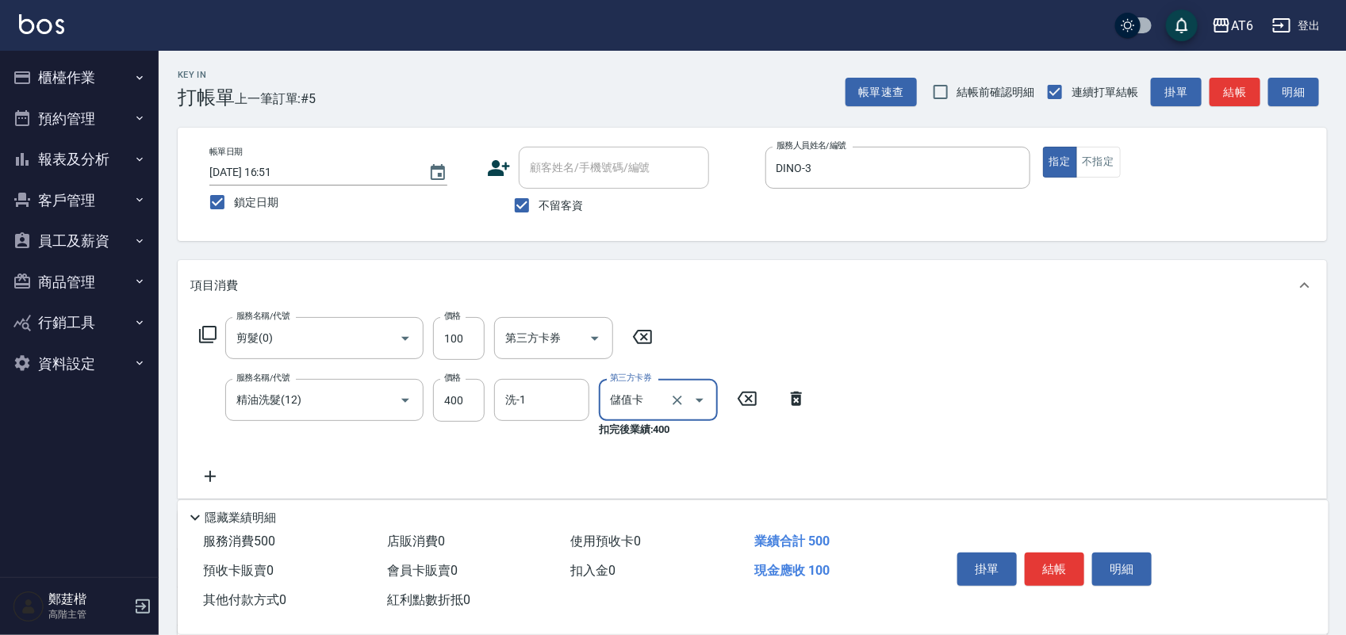
type input "儲值卡"
click at [1035, 557] on button "結帳" at bounding box center [1055, 569] width 60 height 33
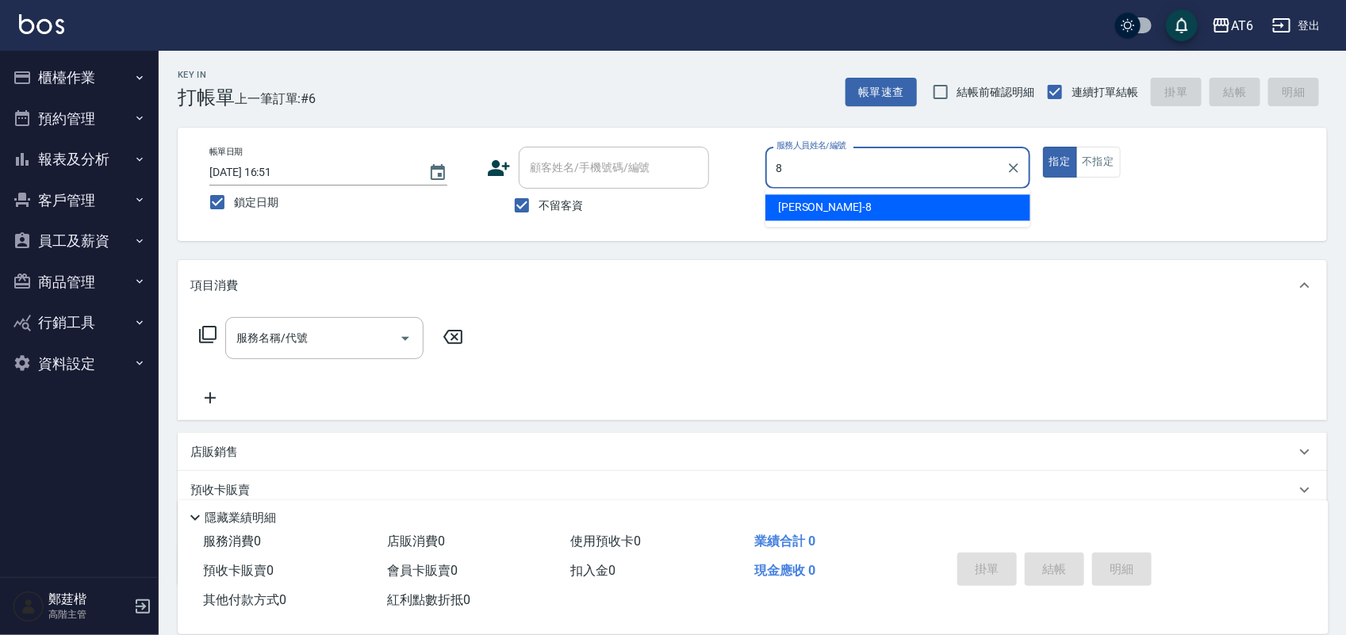
type input "[PERSON_NAME]-8"
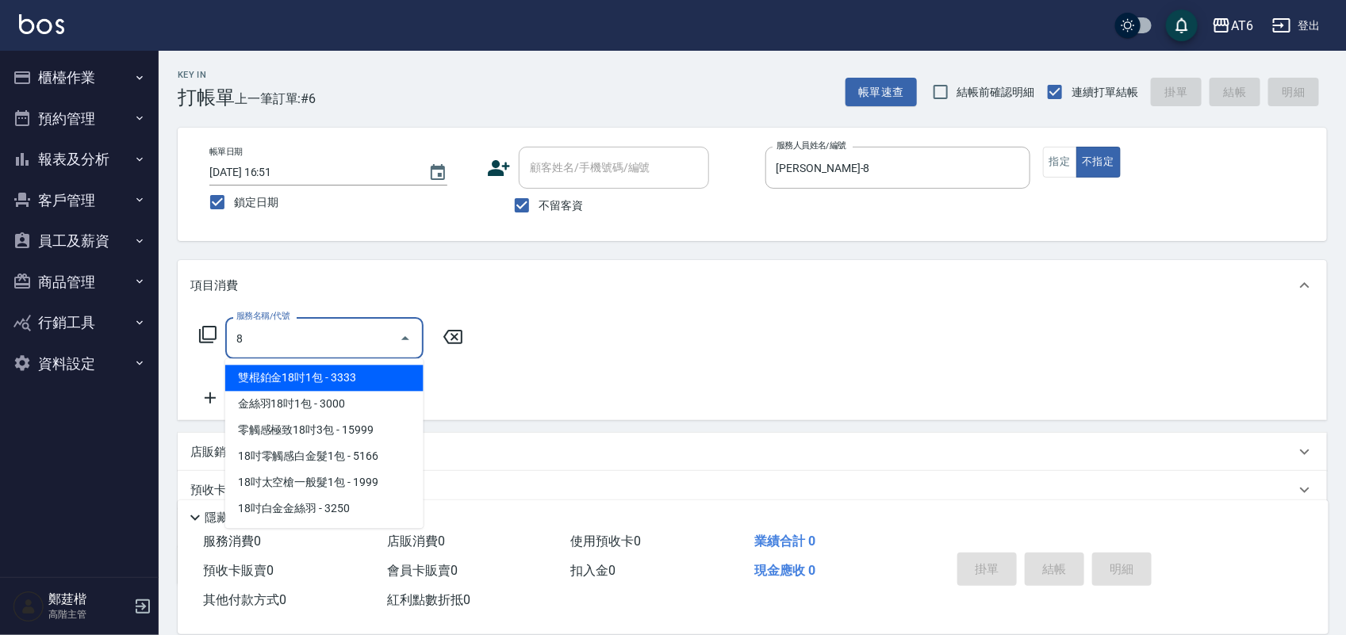
type input "雙棍鉑金18吋1包(52)"
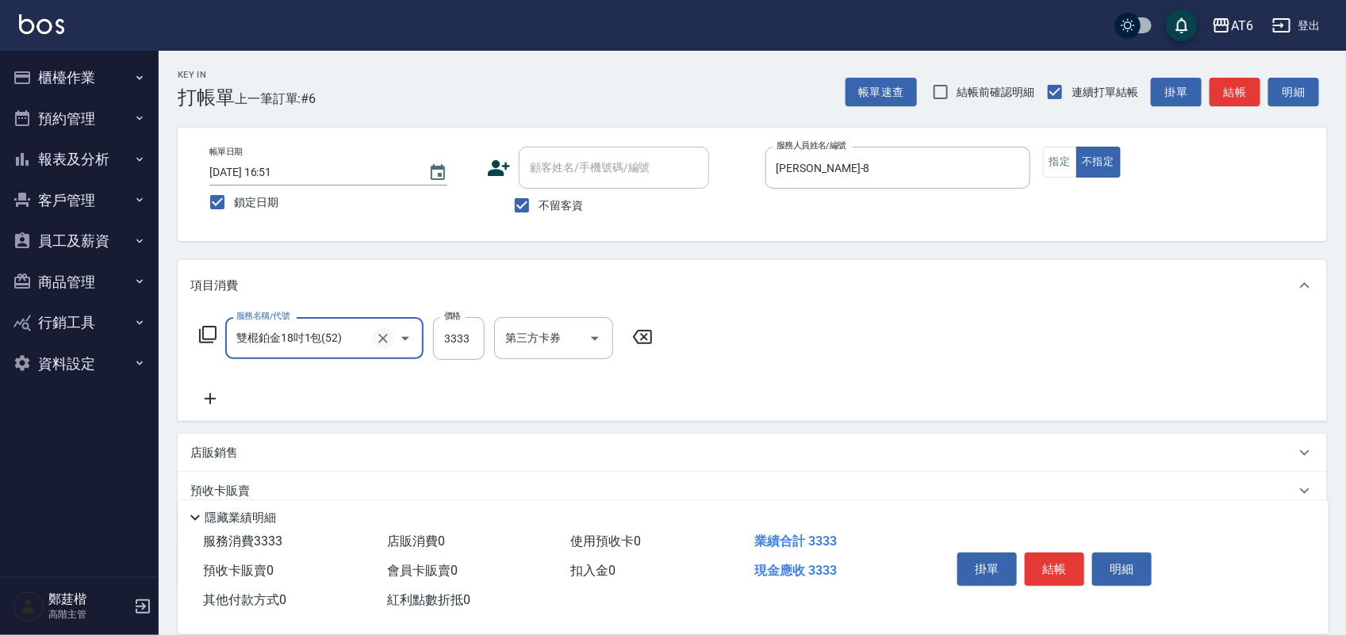
click at [382, 342] on icon "Clear" at bounding box center [383, 339] width 16 height 16
type input "精油洗髮(12)"
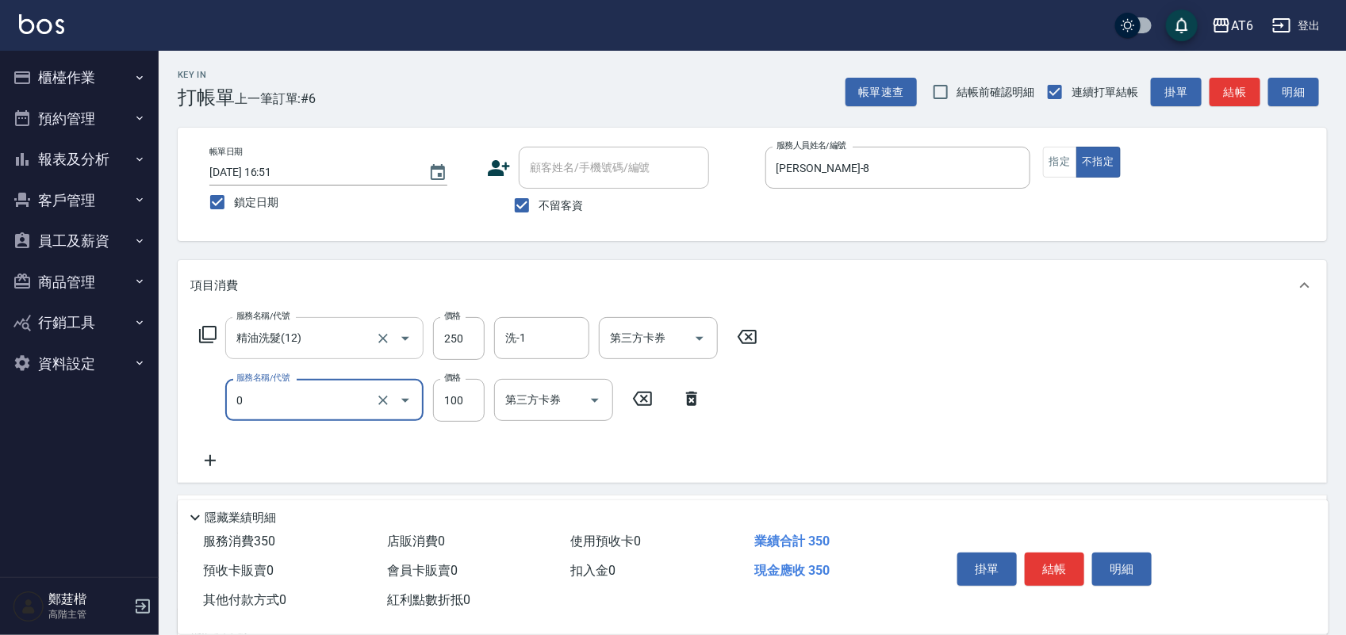
type input "剪髮(0)"
type input "130"
click at [1040, 553] on button "結帳" at bounding box center [1055, 569] width 60 height 33
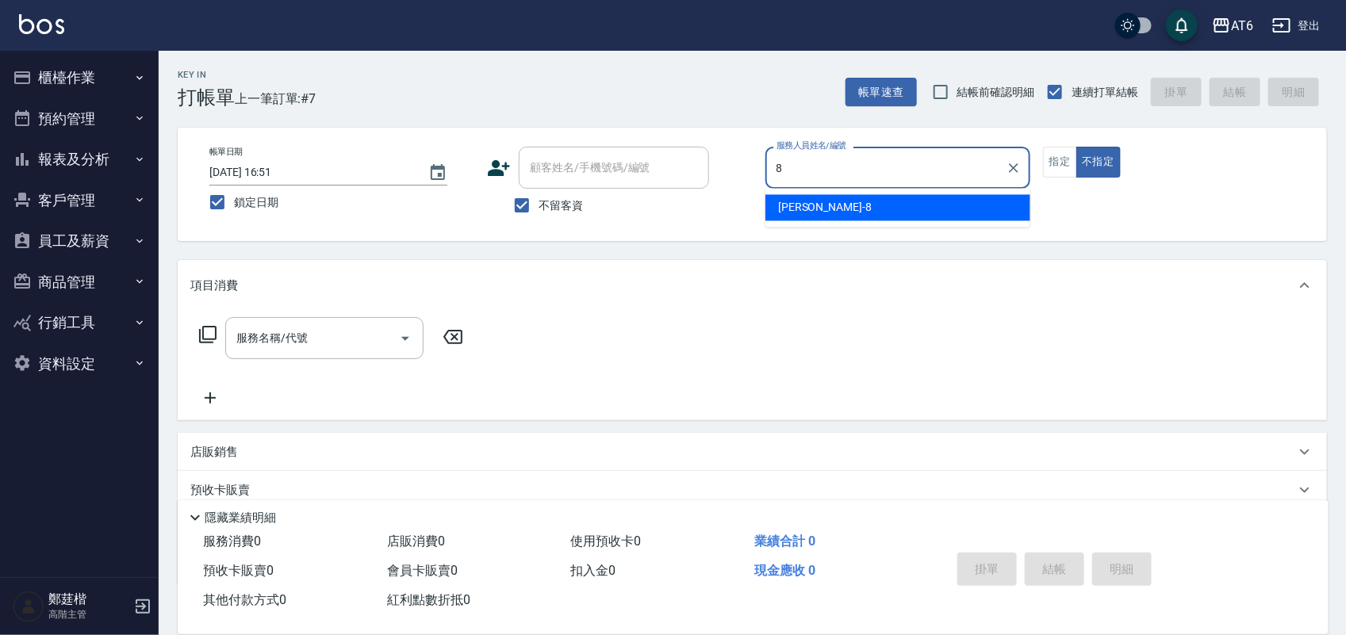
type input "[PERSON_NAME]-8"
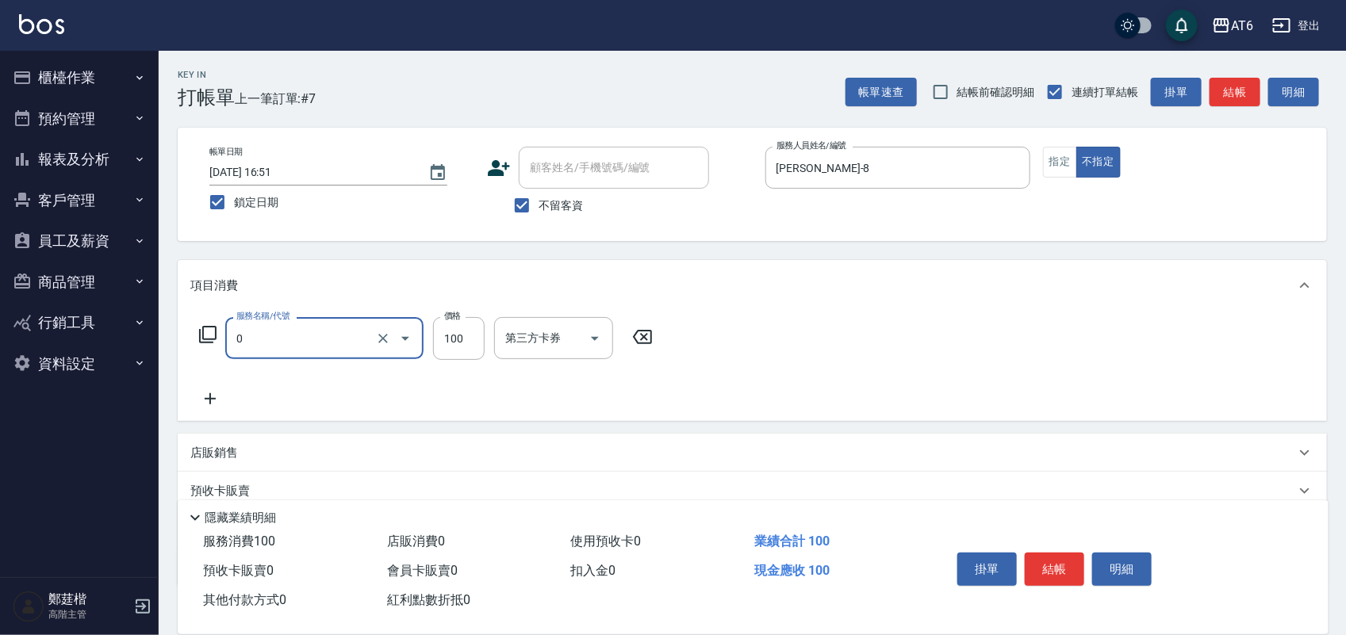
type input "剪髮(0)"
type input "180"
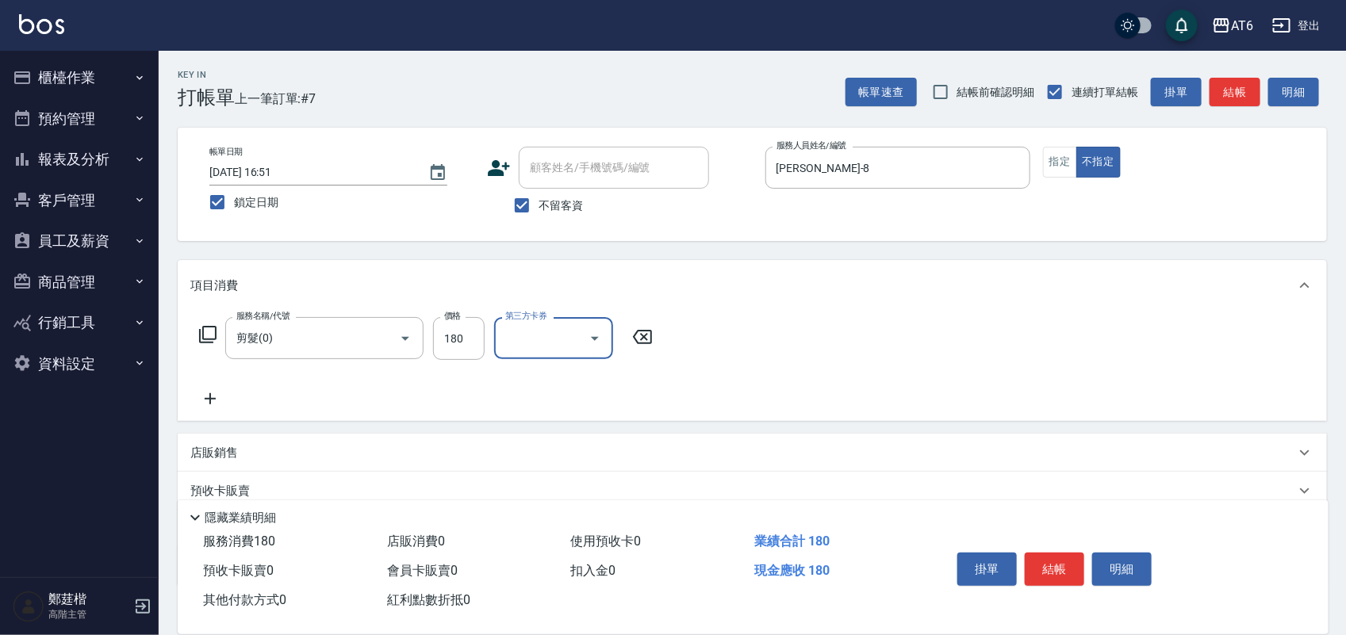
click at [1038, 553] on button "結帳" at bounding box center [1055, 569] width 60 height 33
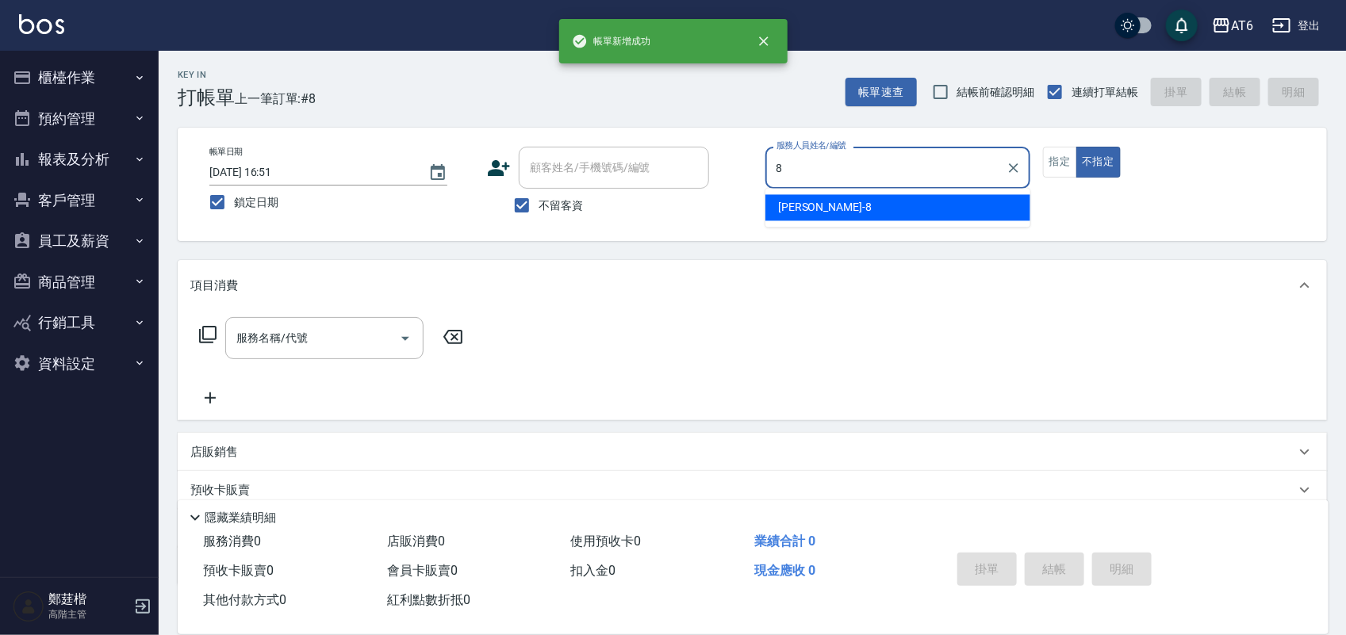
type input "[PERSON_NAME]-8"
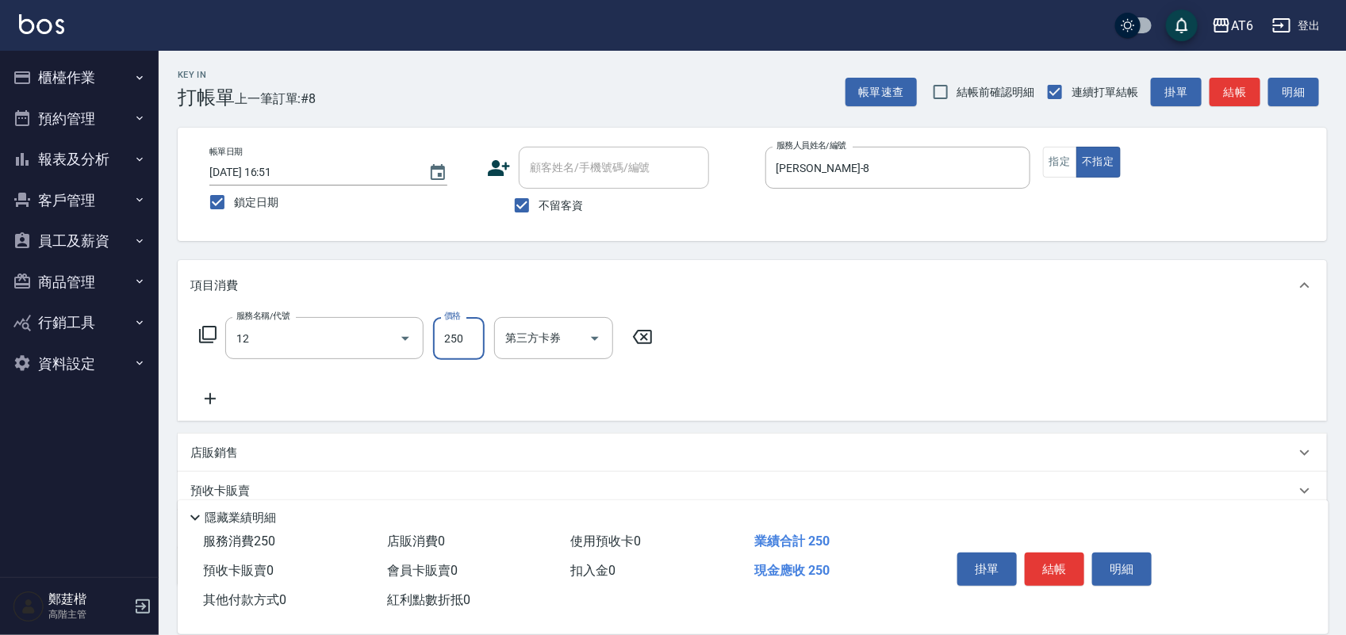
type input "精油洗髮(12)"
click at [1038, 553] on button "結帳" at bounding box center [1055, 569] width 60 height 33
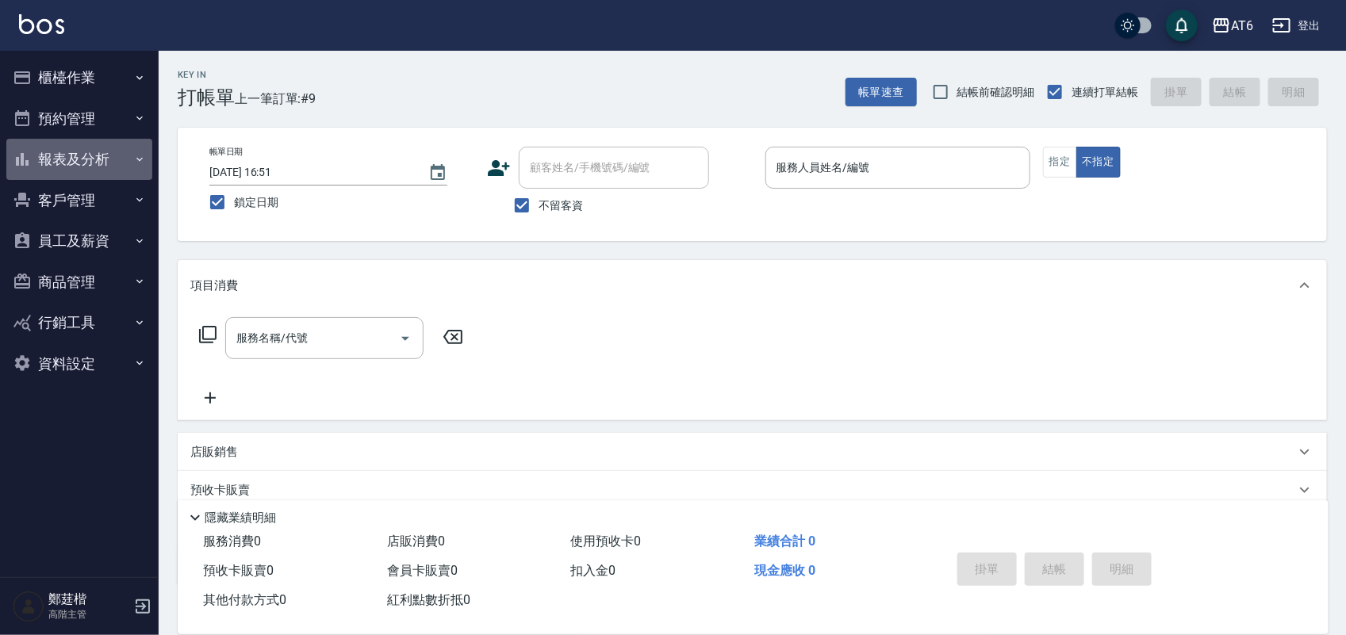
click at [97, 164] on button "報表及分析" at bounding box center [79, 159] width 146 height 41
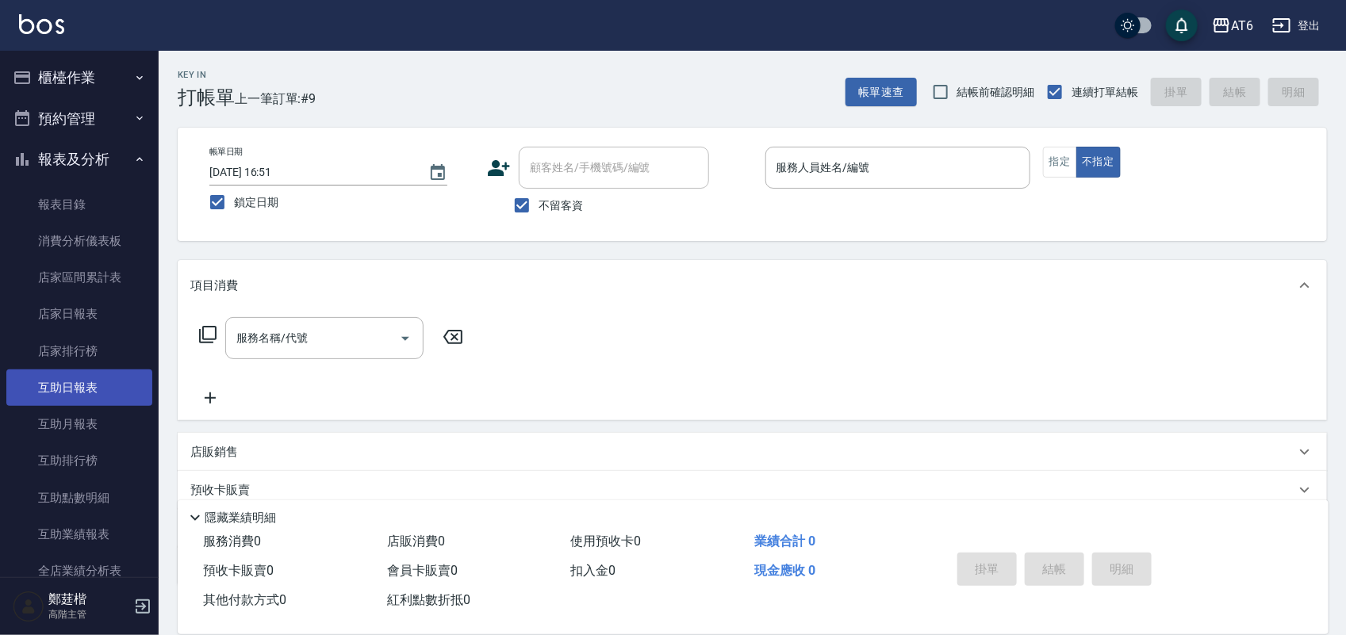
click at [56, 389] on link "互助日報表" at bounding box center [79, 388] width 146 height 36
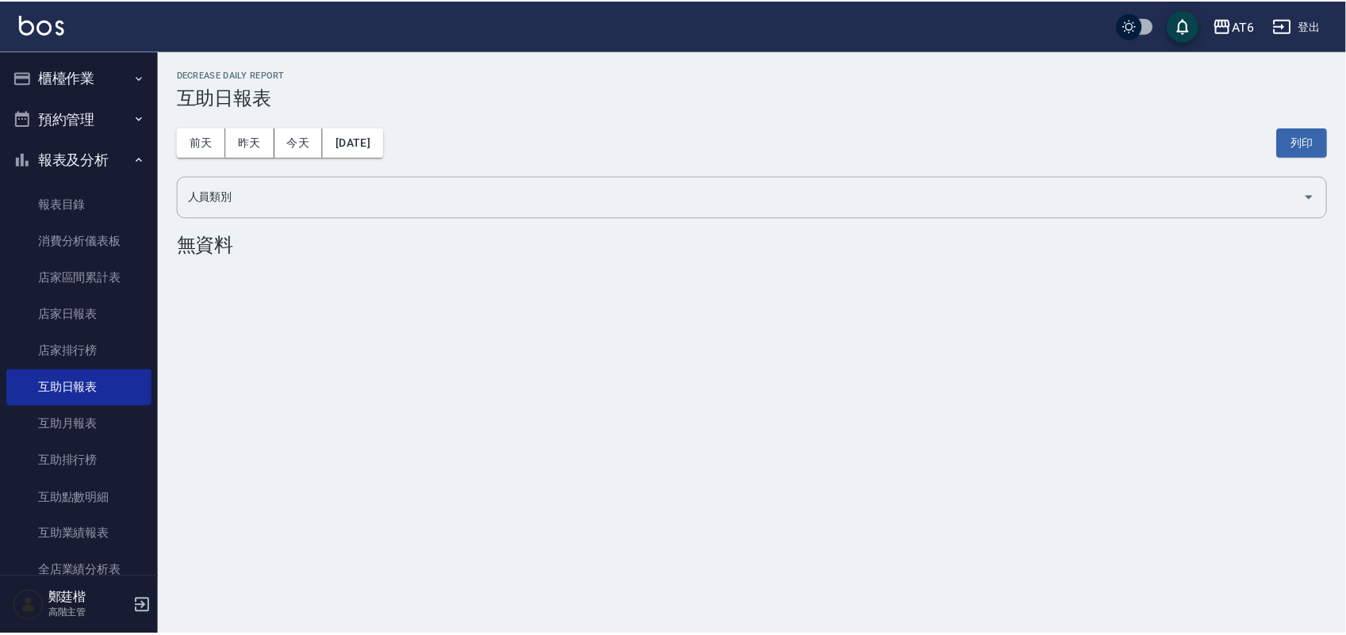
scroll to position [298, 0]
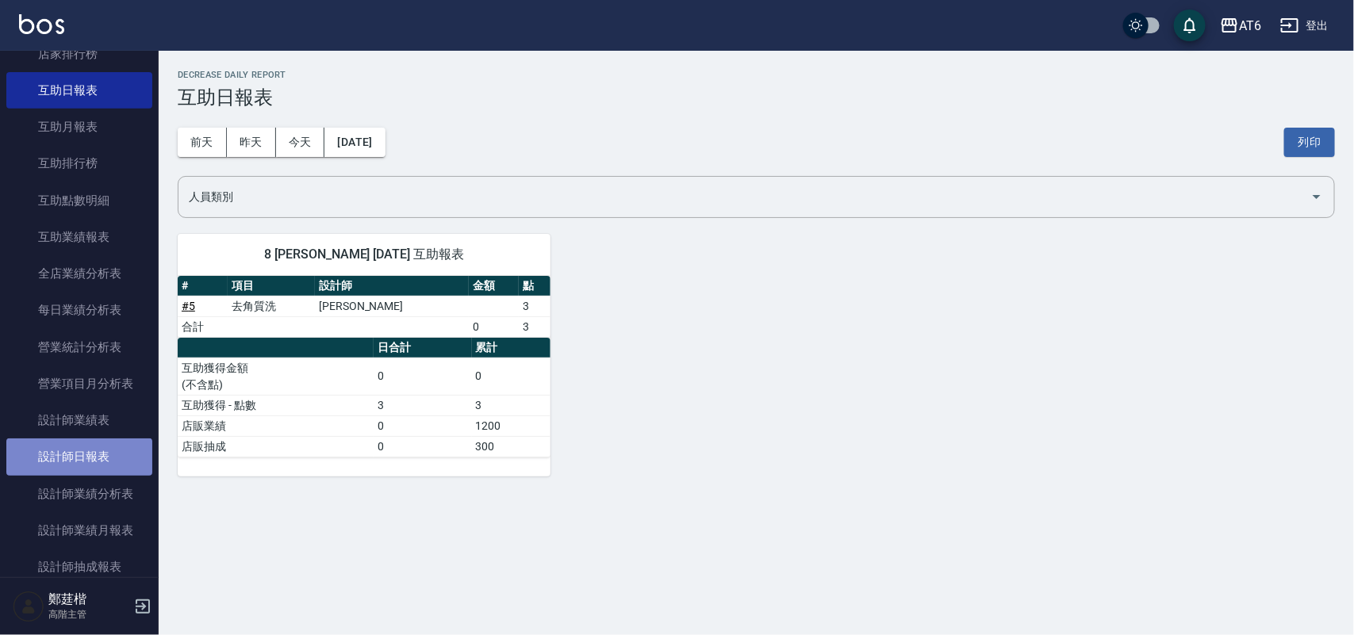
click at [82, 464] on link "設計師日報表" at bounding box center [79, 457] width 146 height 36
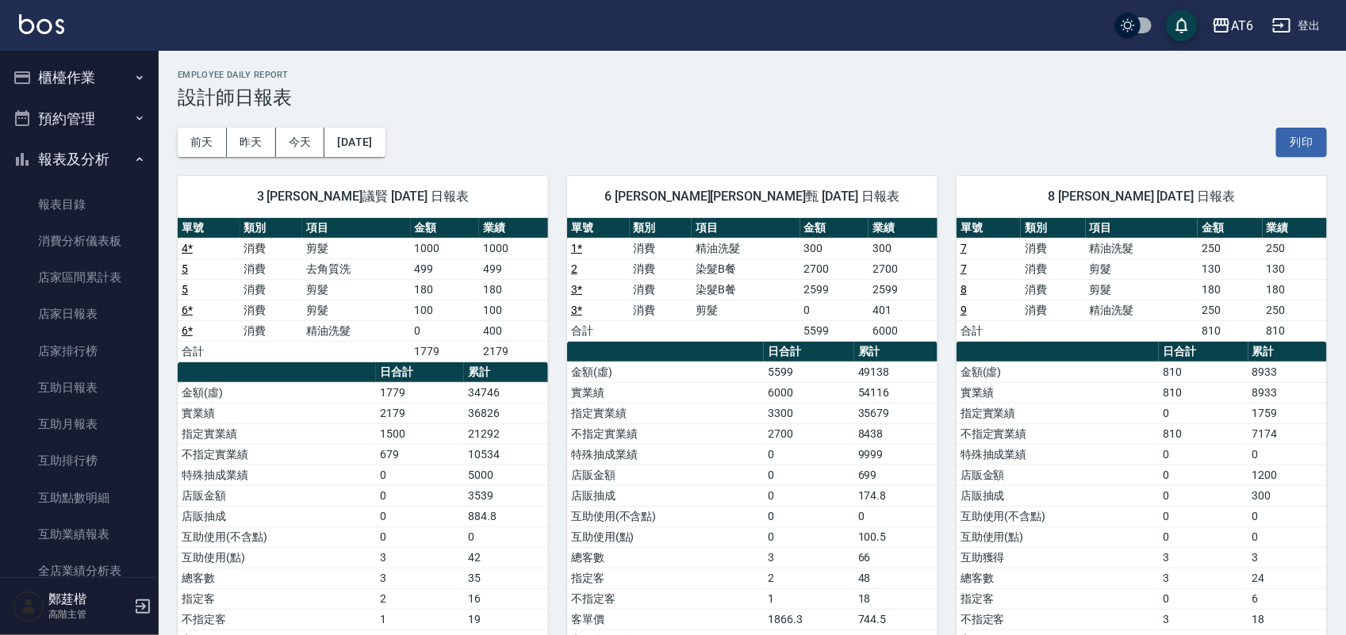
click at [57, 93] on button "櫃檯作業" at bounding box center [79, 77] width 146 height 41
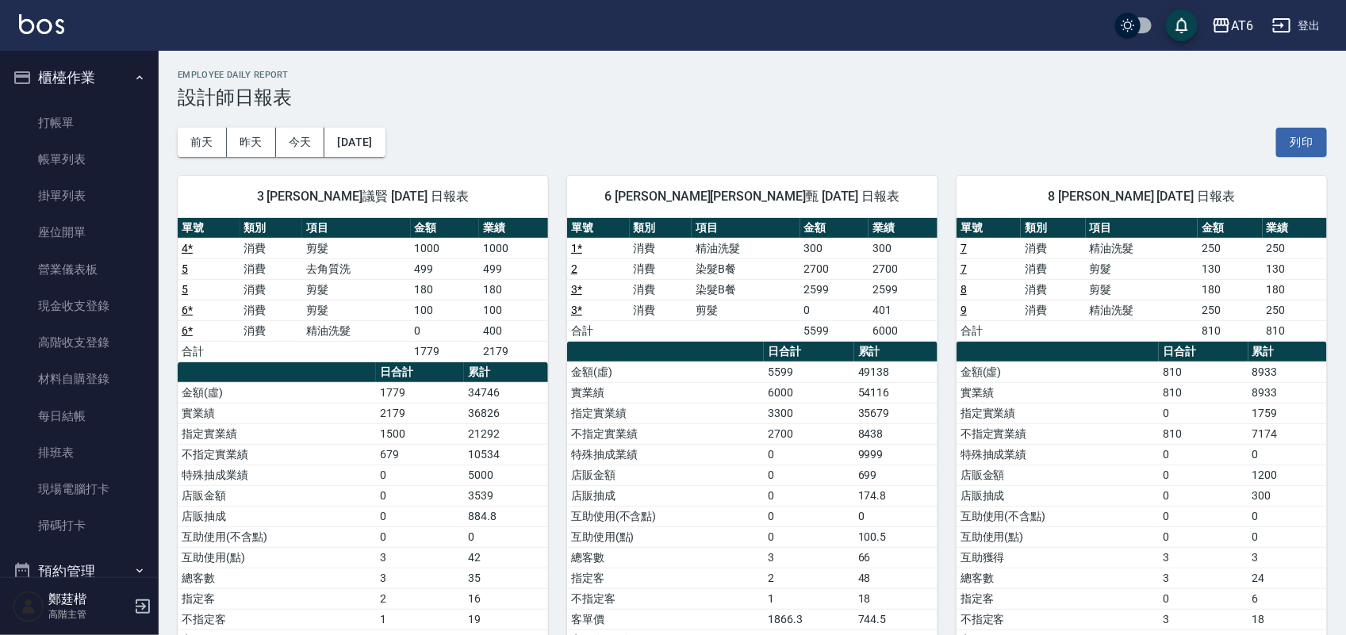
drag, startPoint x: 67, startPoint y: 116, endPoint x: 793, endPoint y: 312, distance: 751.9
click at [67, 117] on link "打帳單" at bounding box center [79, 123] width 146 height 36
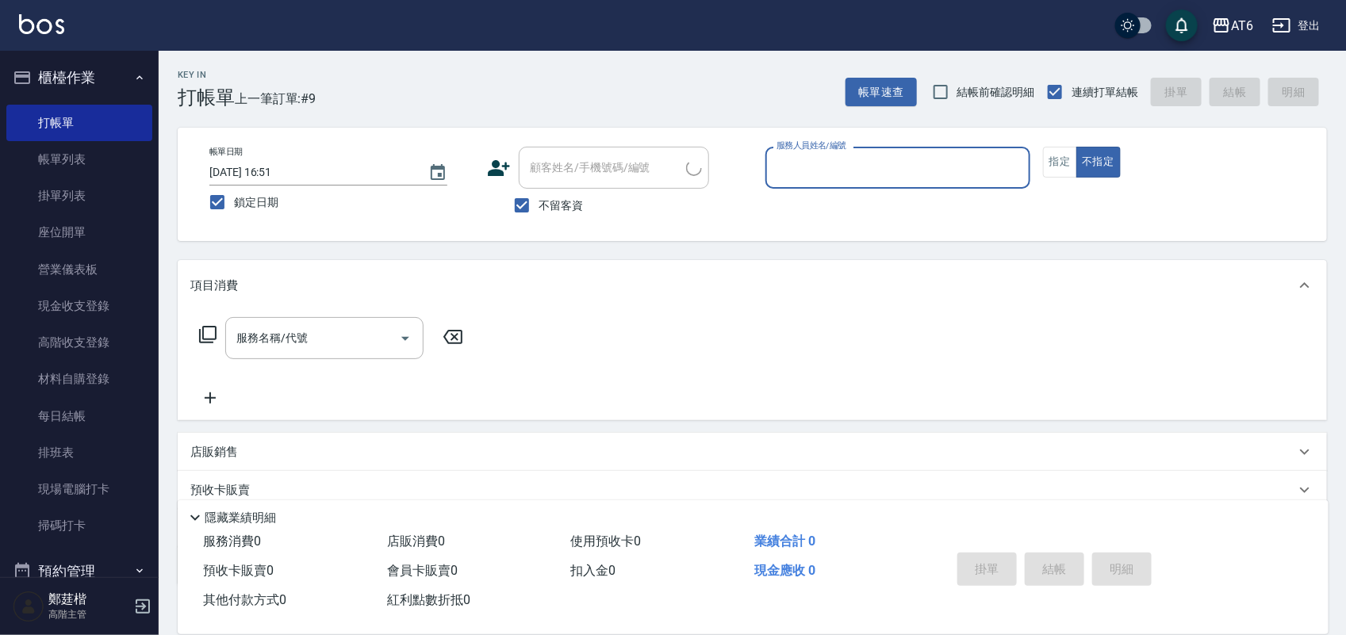
click at [1010, 175] on input "服務人員姓名/編號" at bounding box center [898, 168] width 251 height 28
type input "2"
type button "false"
type input "SUN-2"
click at [1016, 179] on div at bounding box center [1013, 168] width 21 height 42
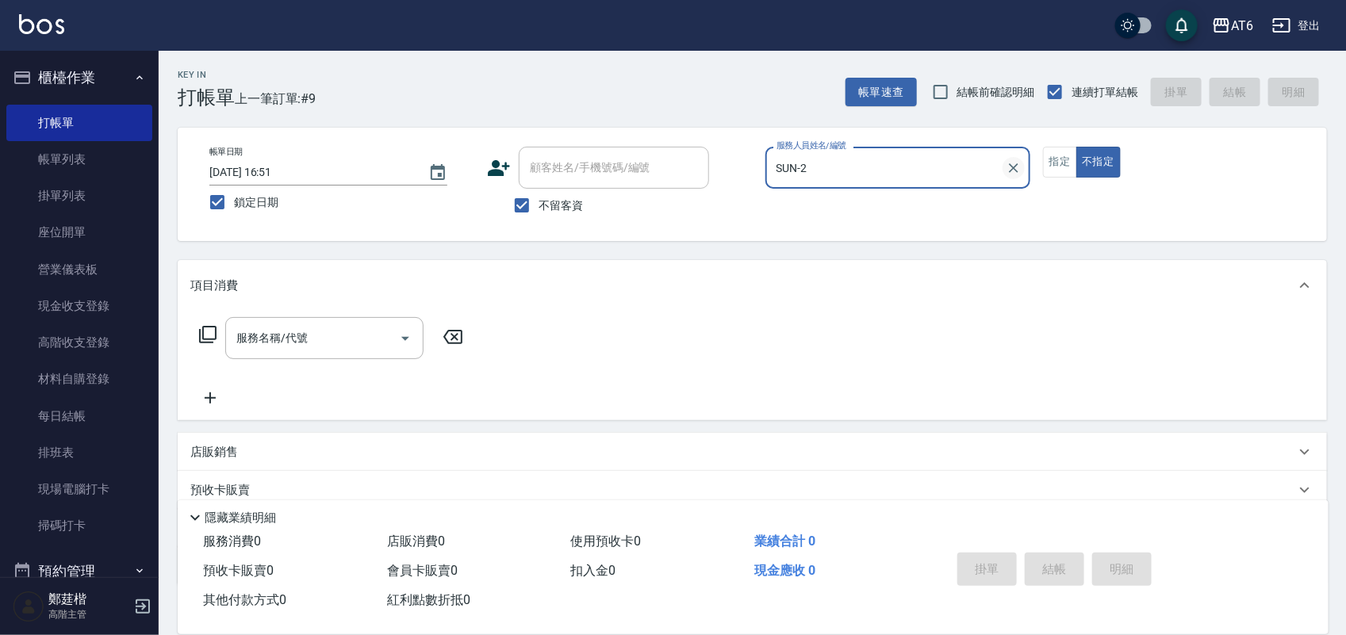
click at [1008, 160] on icon "Clear" at bounding box center [1014, 168] width 16 height 16
type input "DINO-3"
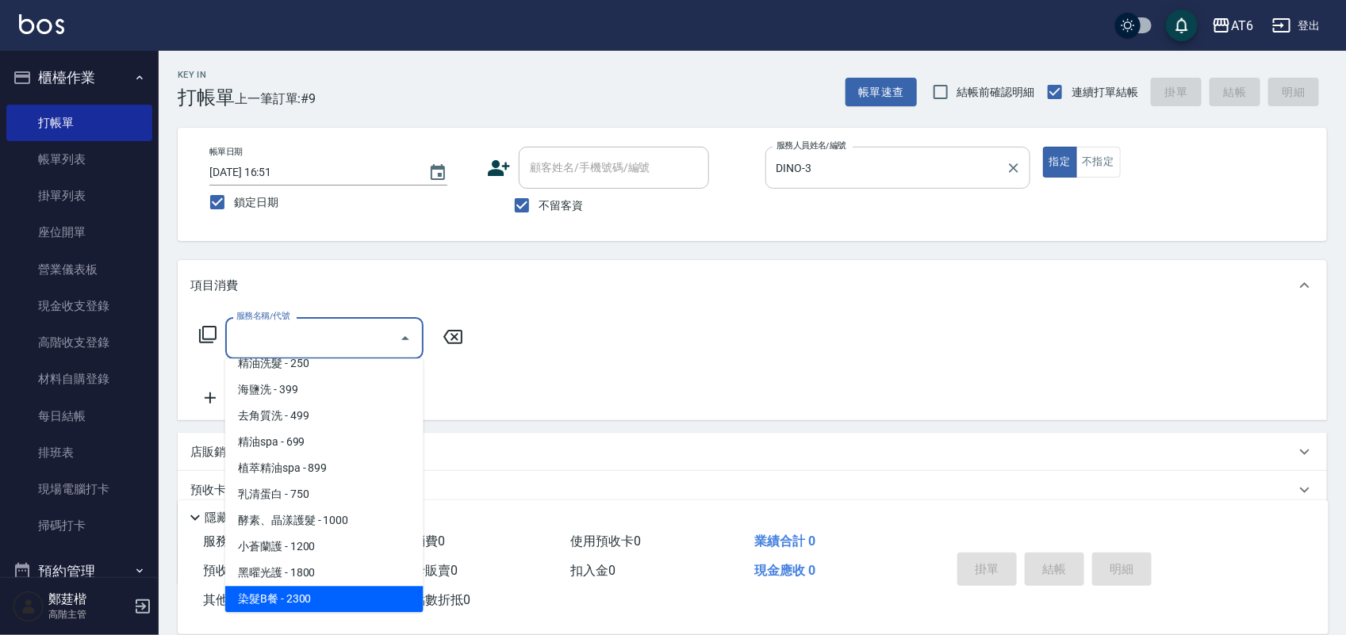
scroll to position [144, 0]
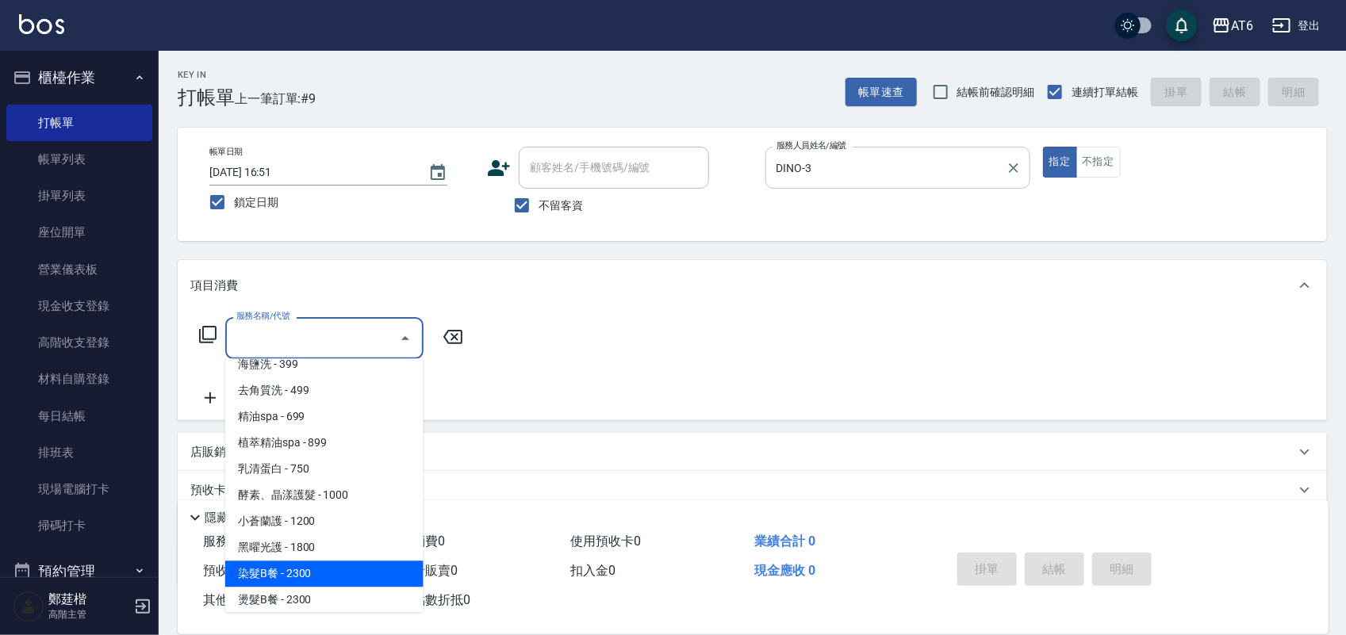
type input "染髮B餐(32)"
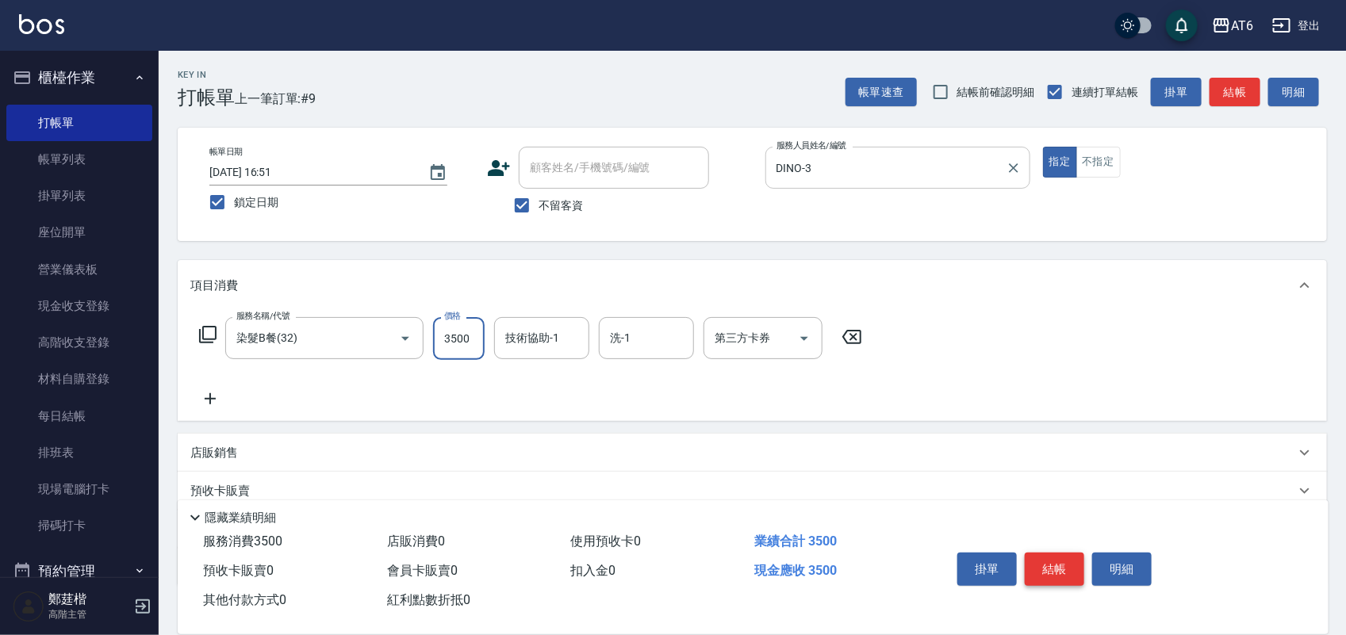
type input "3500"
click at [1054, 568] on button "結帳" at bounding box center [1055, 569] width 60 height 33
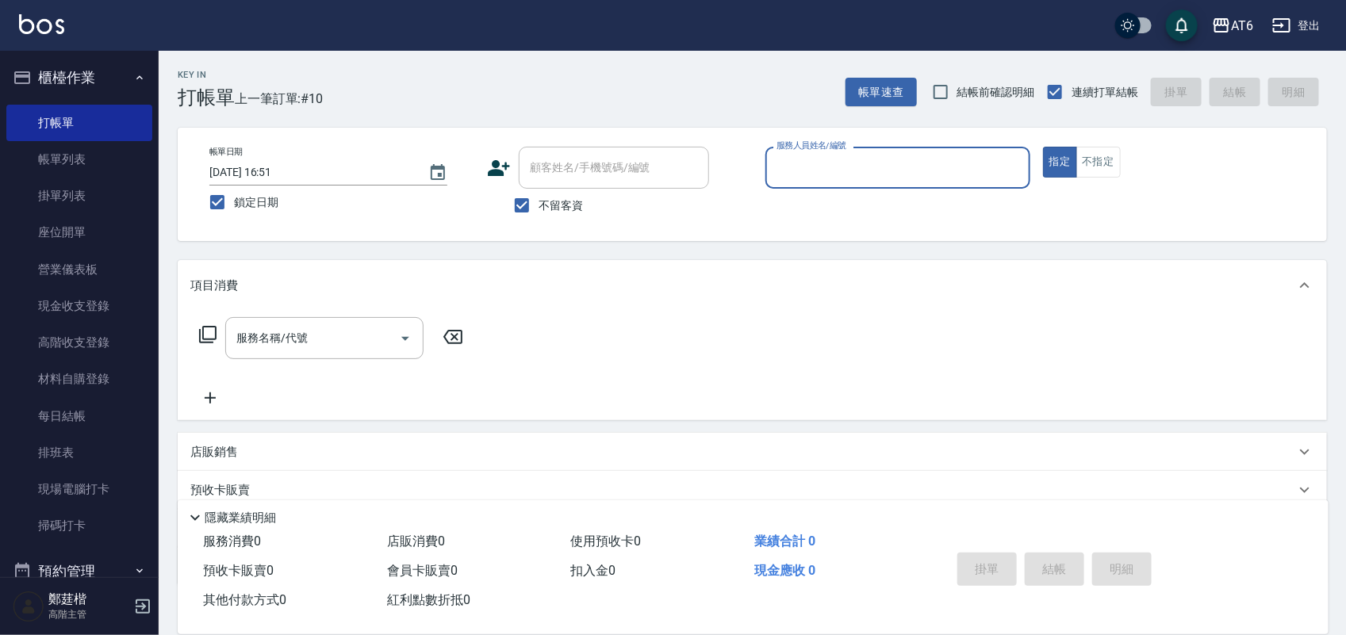
click at [99, 61] on button "櫃檯作業" at bounding box center [79, 77] width 146 height 41
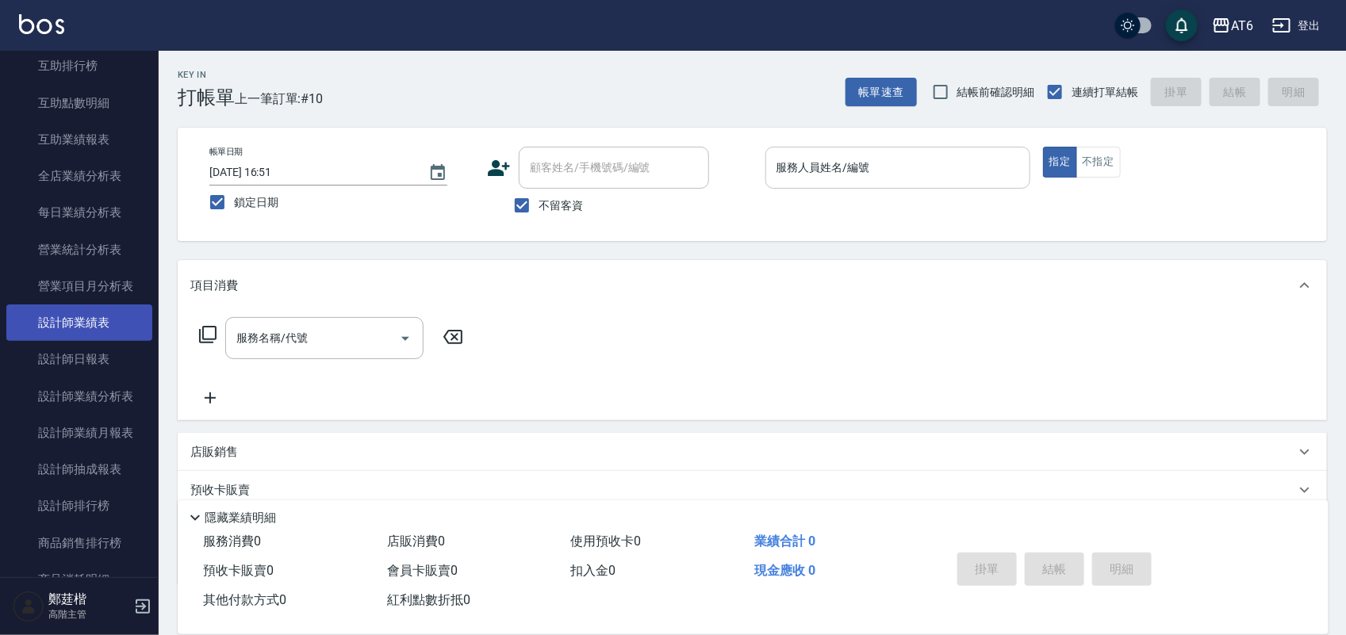
scroll to position [397, 0]
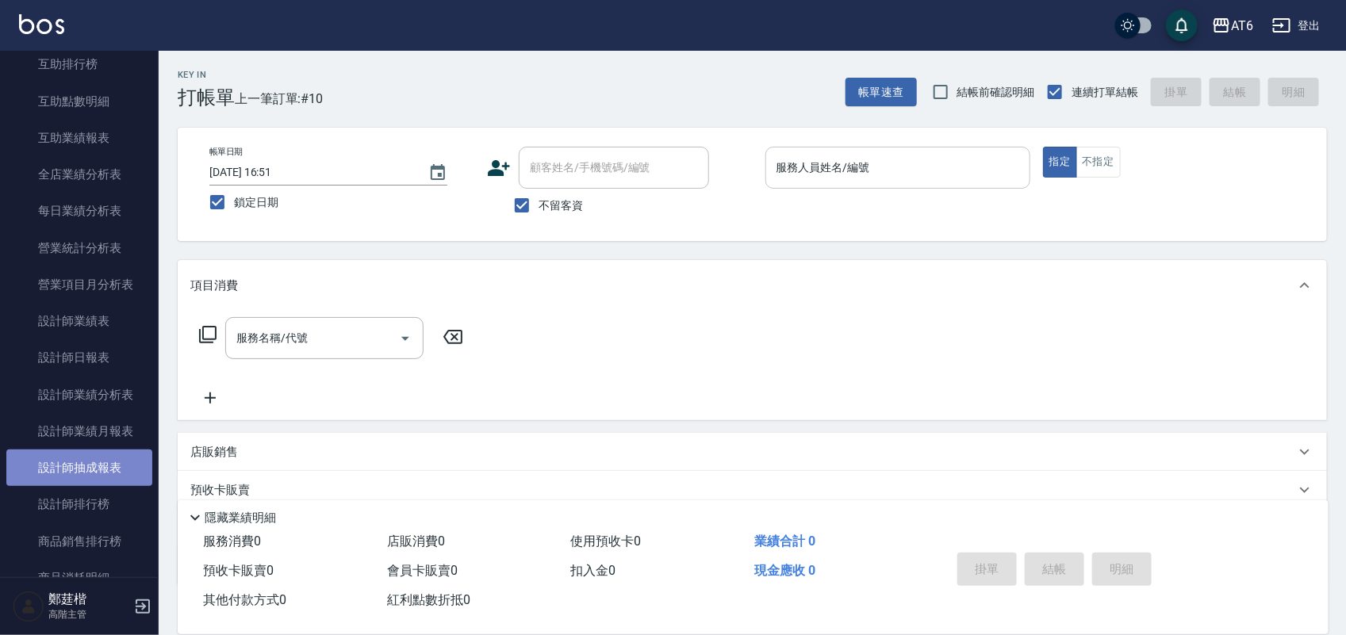
click at [95, 482] on link "設計師抽成報表" at bounding box center [79, 468] width 146 height 36
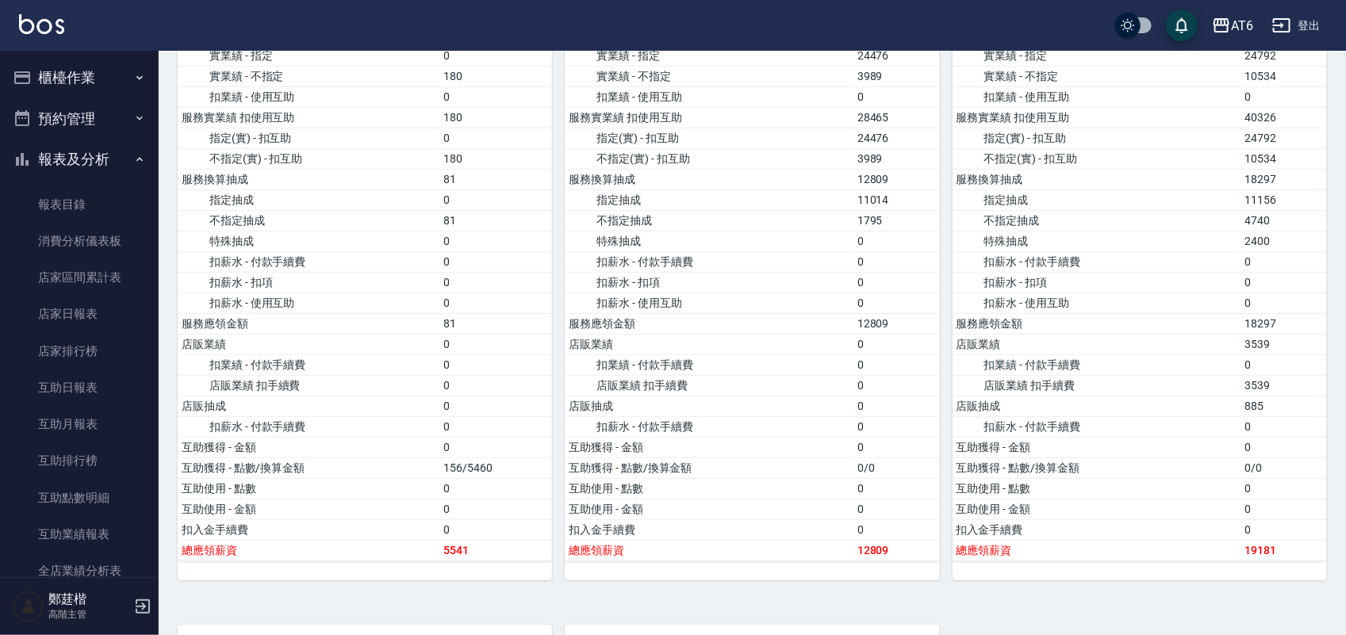
click at [40, 140] on button "報表及分析" at bounding box center [79, 159] width 146 height 41
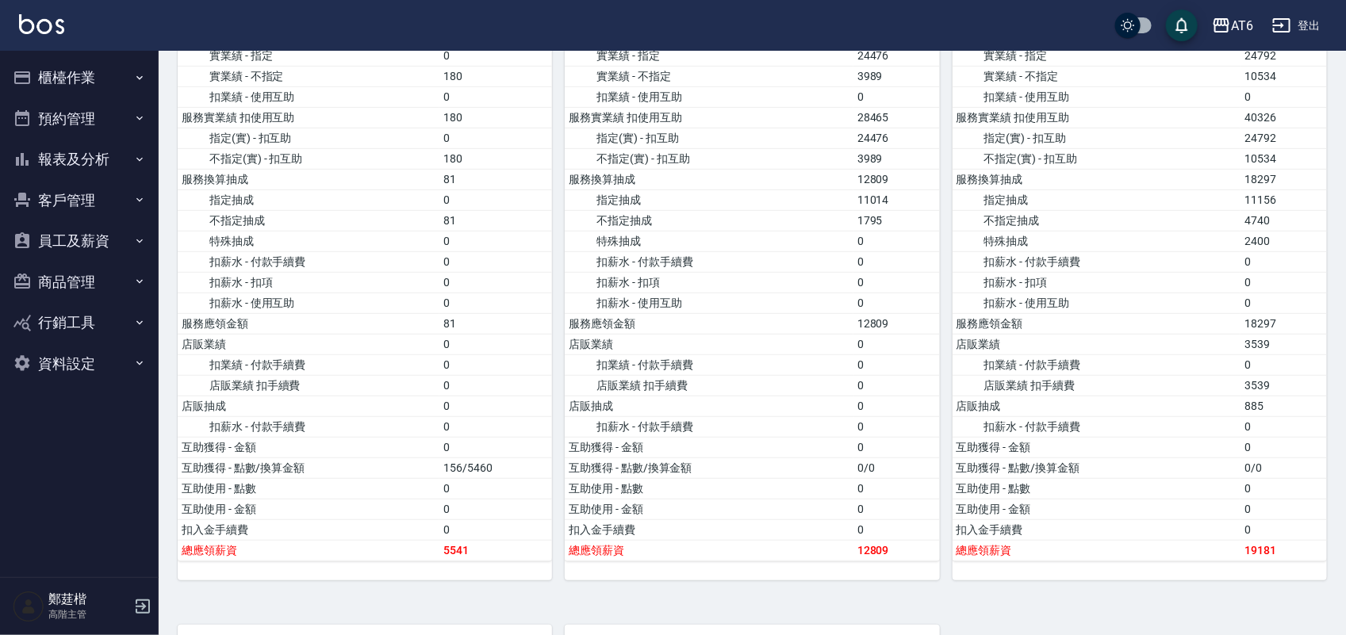
click at [74, 84] on button "櫃檯作業" at bounding box center [79, 77] width 146 height 41
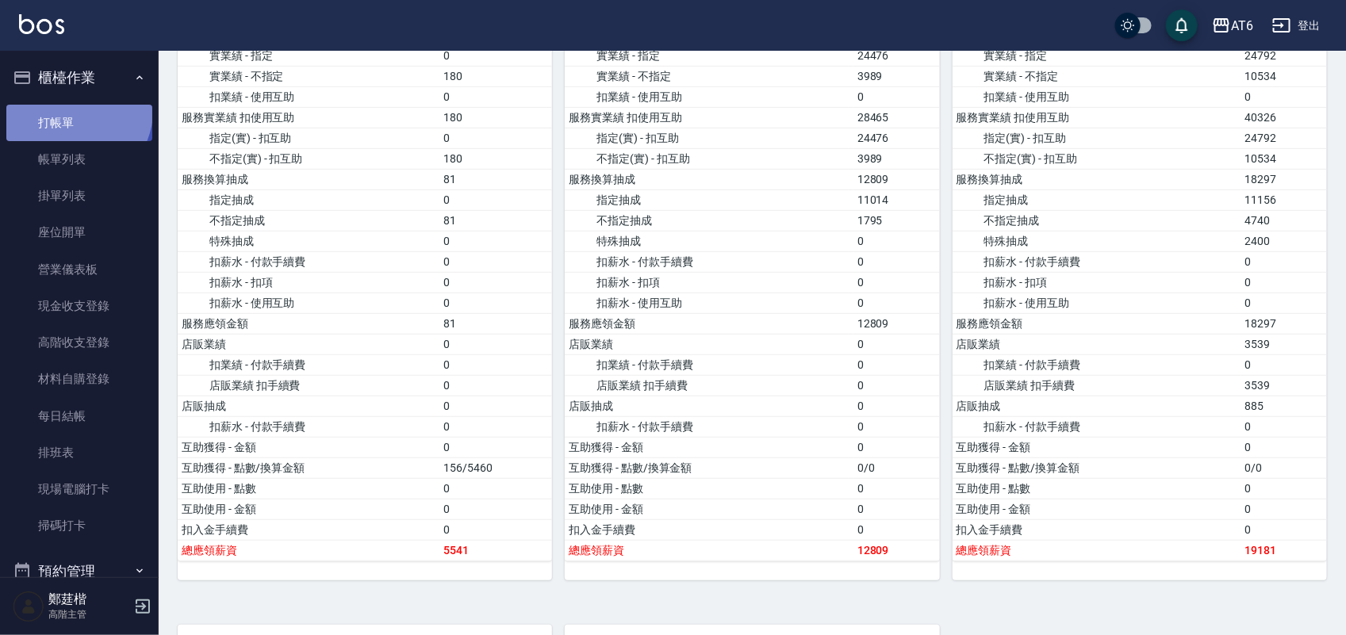
click at [77, 111] on link "打帳單" at bounding box center [79, 123] width 146 height 36
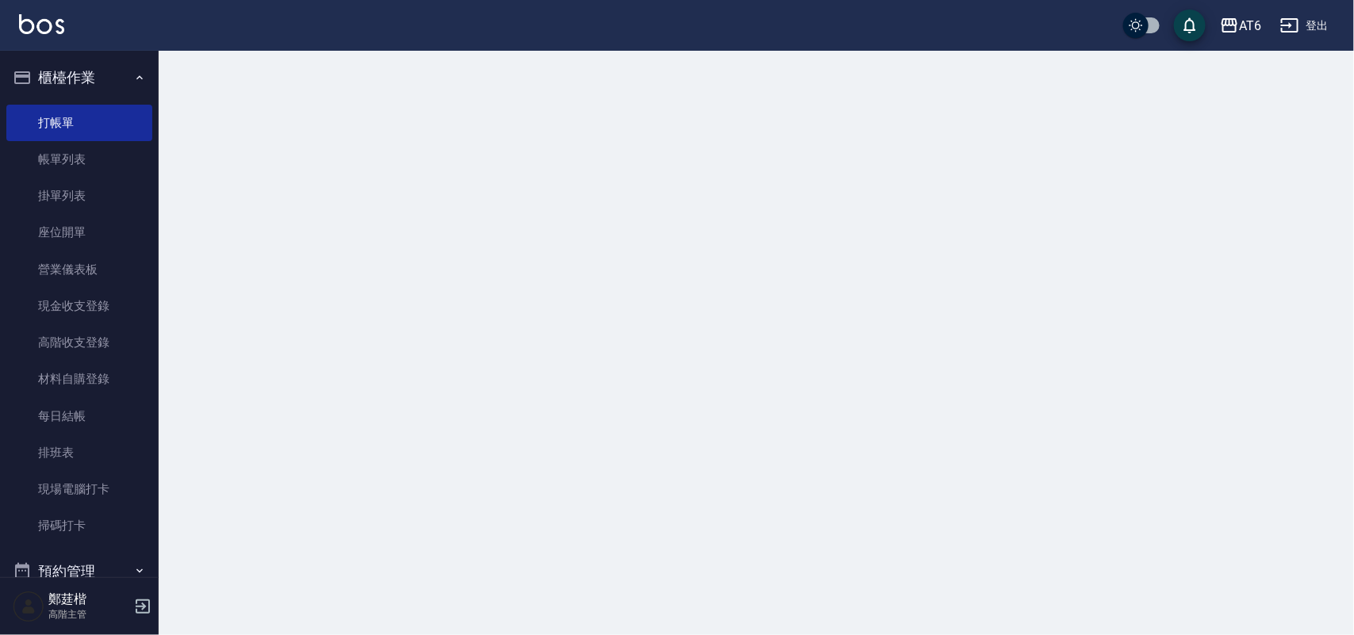
click at [116, 80] on button "櫃檯作業" at bounding box center [79, 77] width 146 height 41
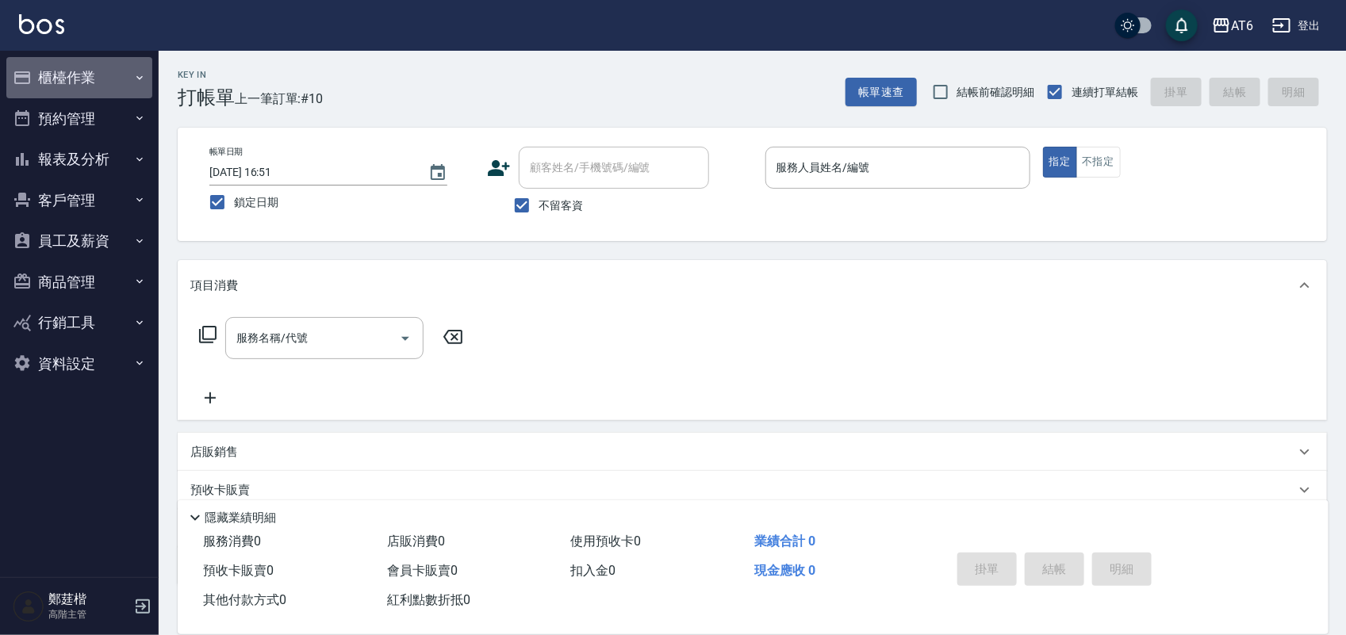
click at [98, 77] on button "櫃檯作業" at bounding box center [79, 77] width 146 height 41
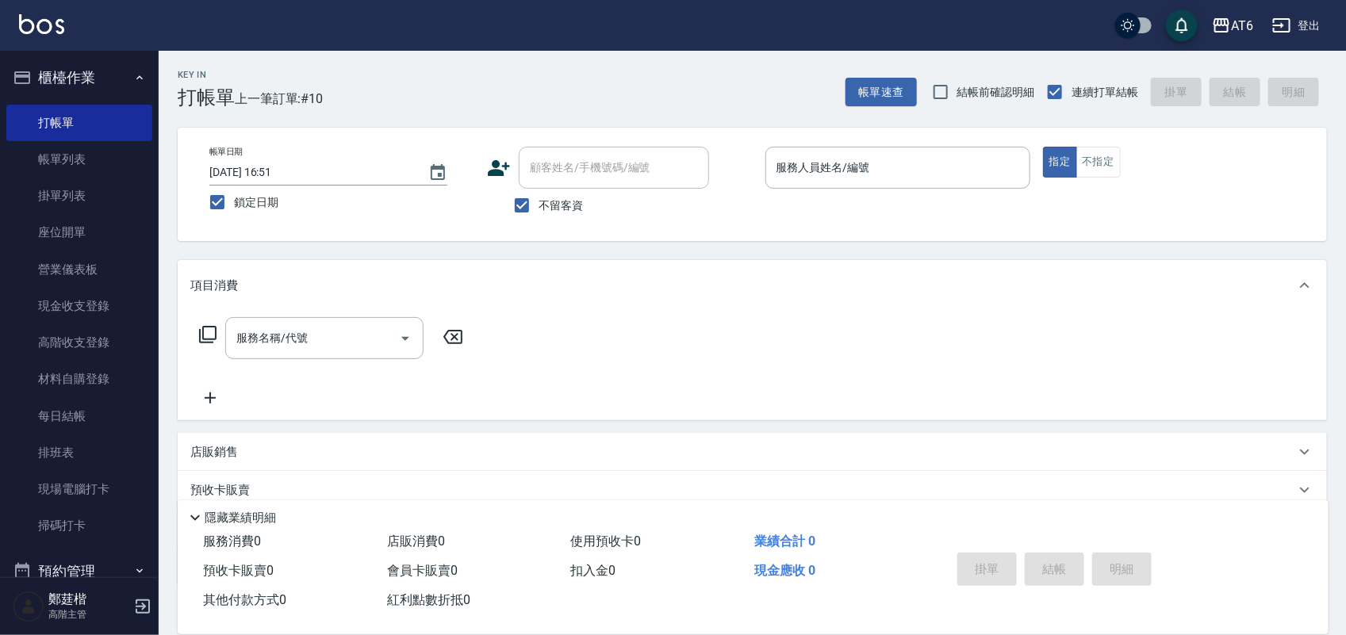
click at [106, 72] on button "櫃檯作業" at bounding box center [79, 77] width 146 height 41
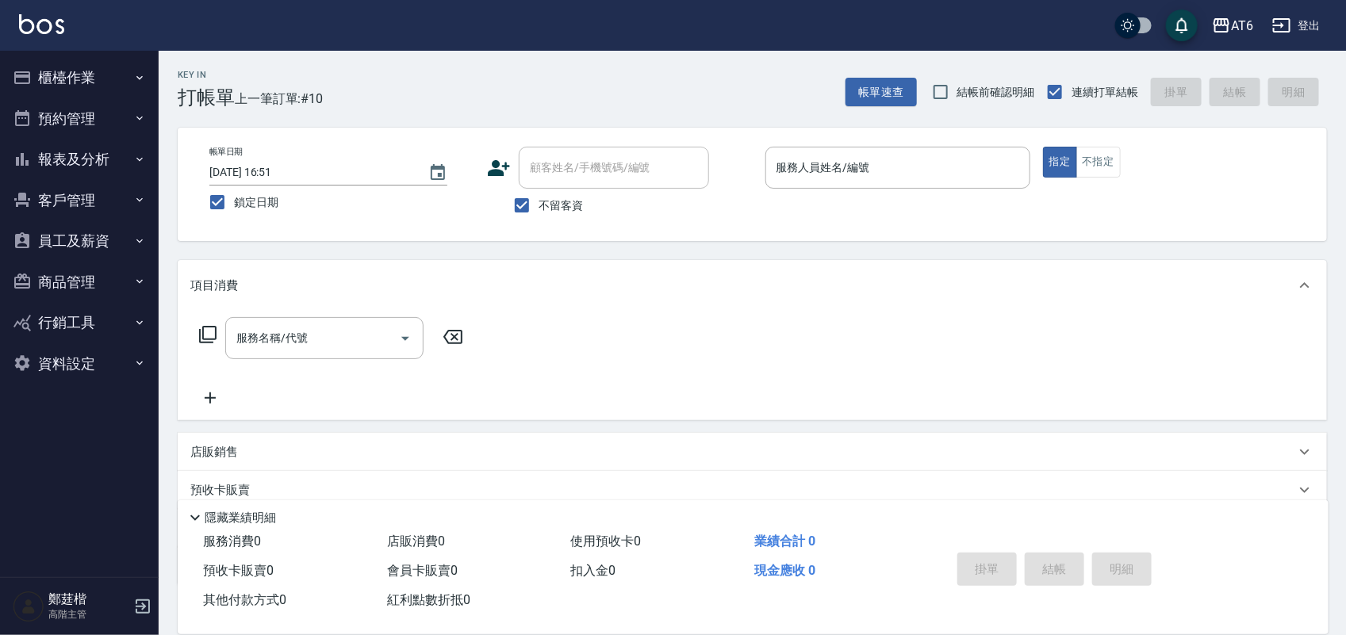
click at [129, 205] on button "客戶管理" at bounding box center [79, 200] width 146 height 41
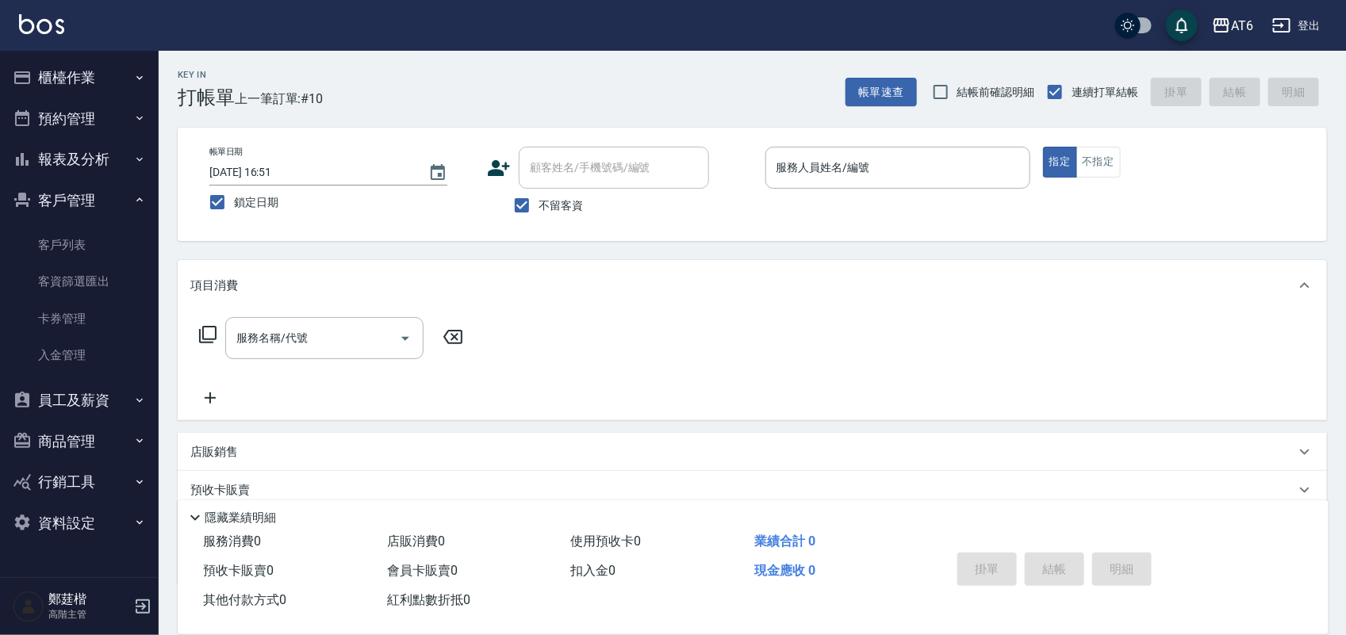
click at [129, 205] on button "客戶管理" at bounding box center [79, 200] width 146 height 41
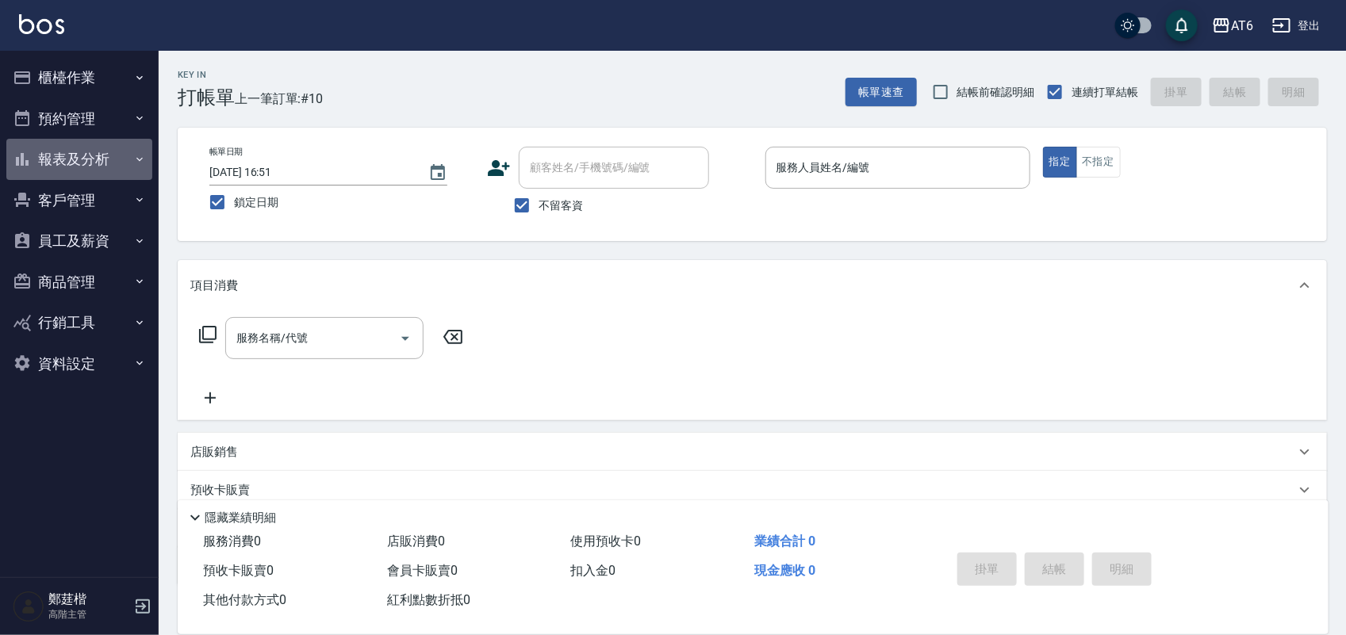
click at [127, 155] on button "報表及分析" at bounding box center [79, 159] width 146 height 41
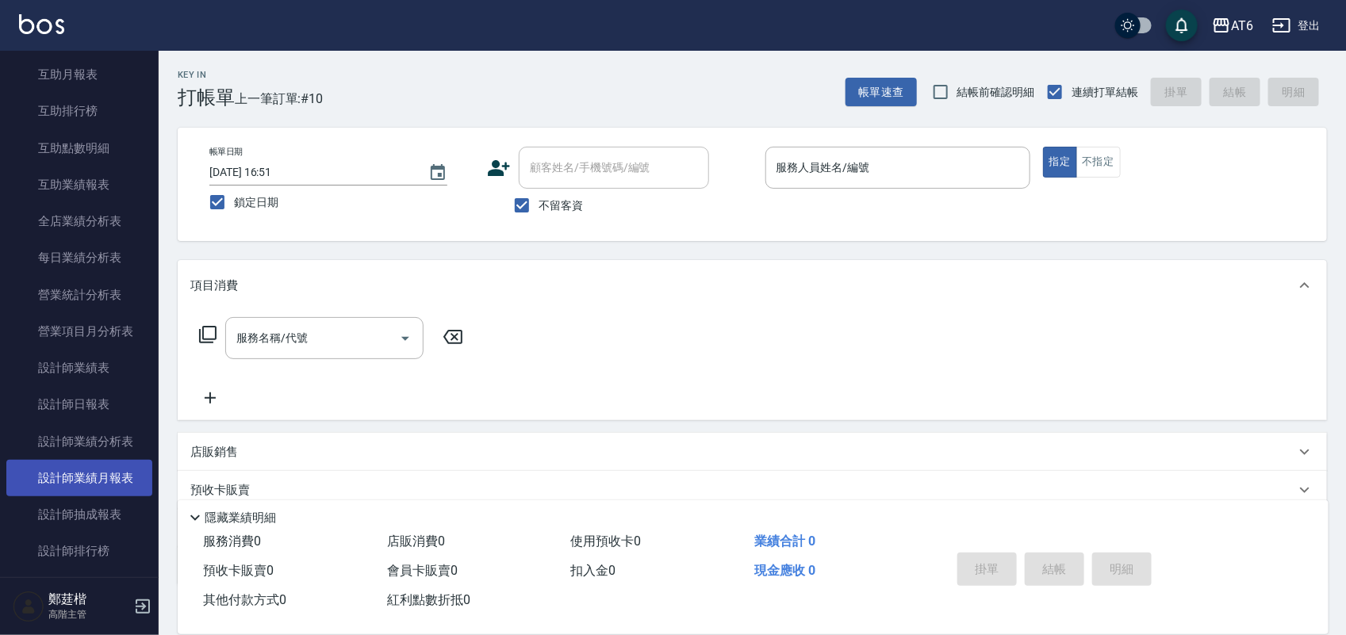
scroll to position [397, 0]
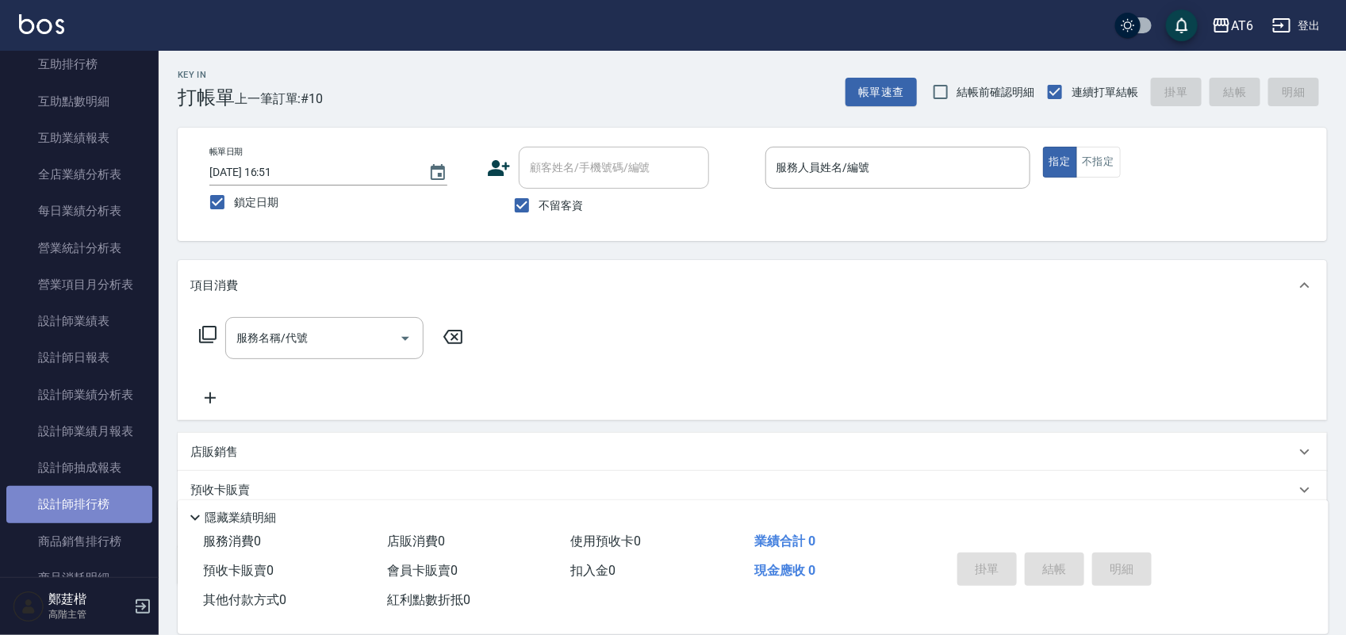
click at [117, 493] on link "設計師排行榜" at bounding box center [79, 504] width 146 height 36
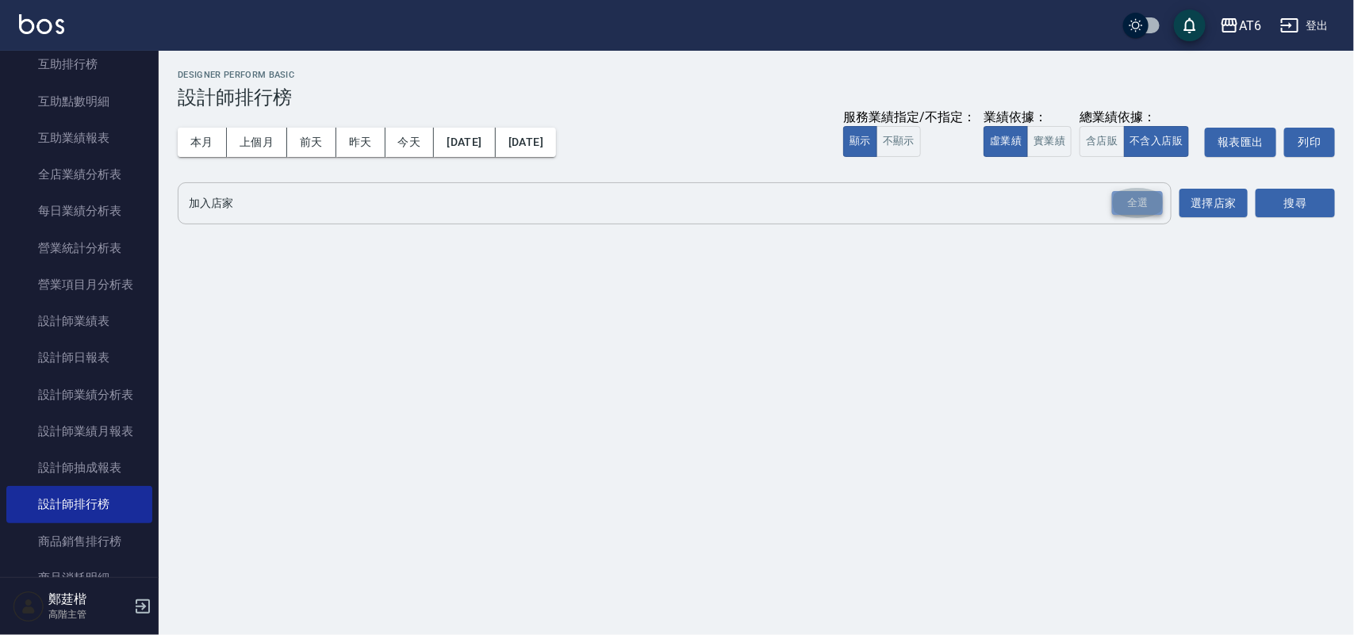
click at [1147, 197] on div "全選" at bounding box center [1137, 203] width 51 height 25
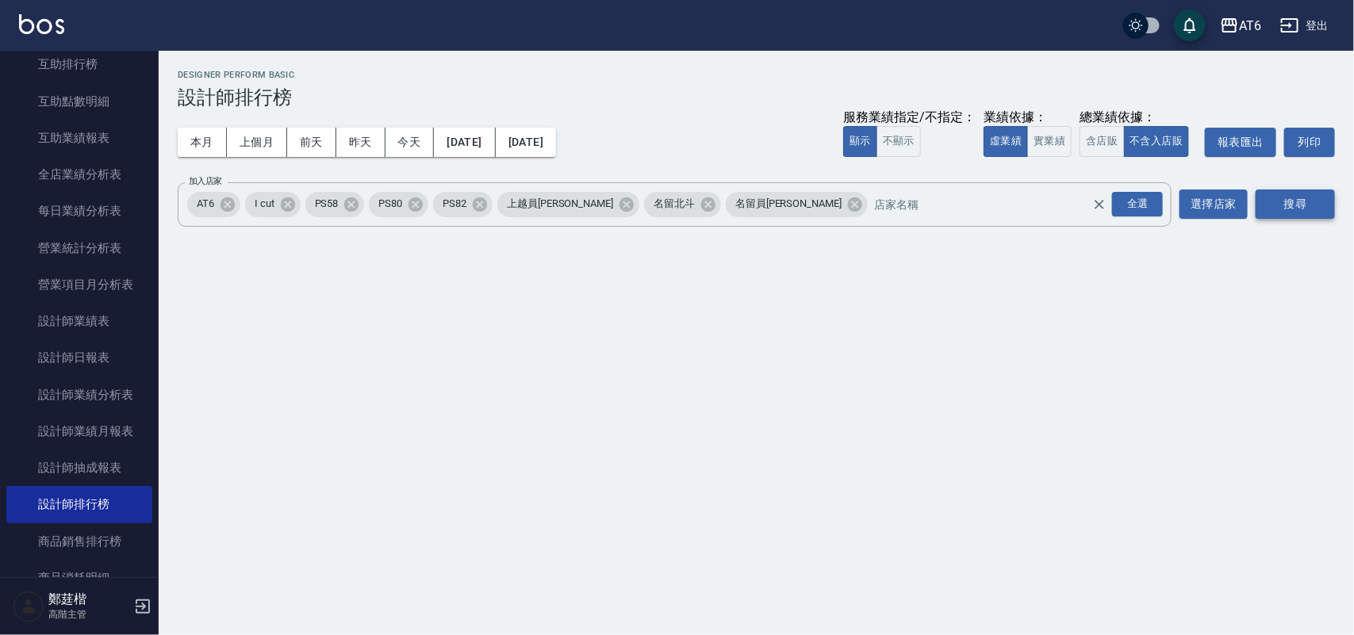
click at [1289, 211] on button "搜尋" at bounding box center [1295, 204] width 79 height 29
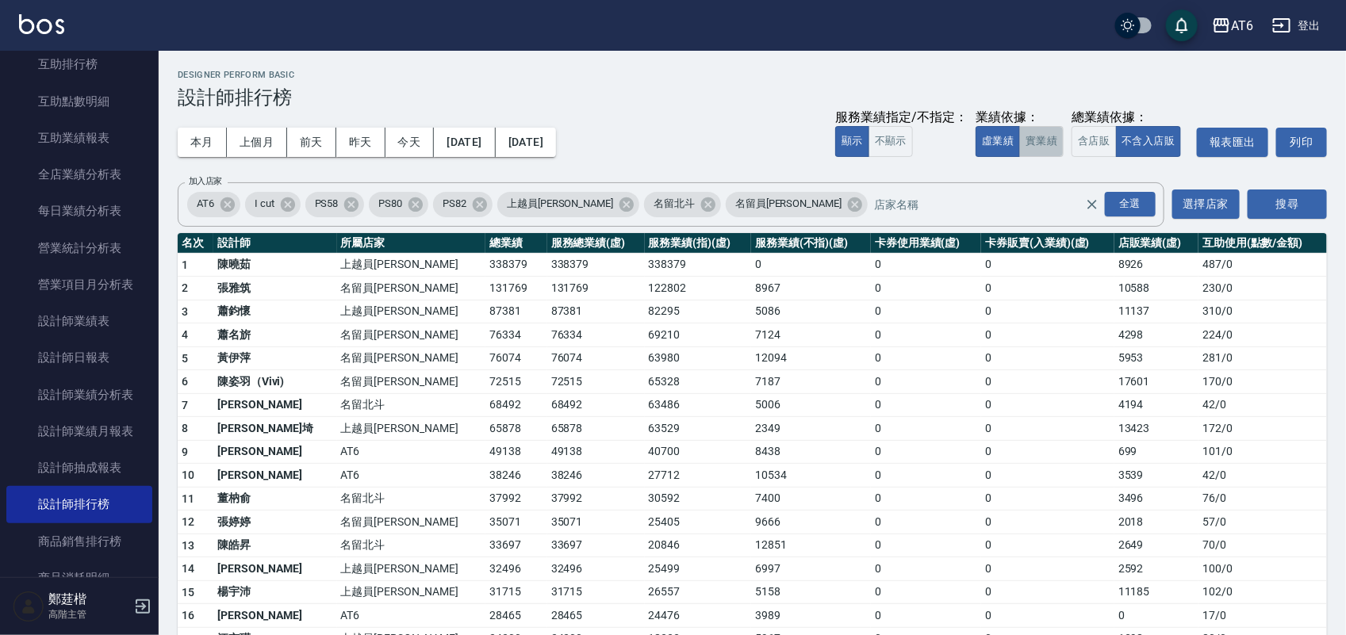
click at [1059, 136] on button "實業績" at bounding box center [1041, 141] width 44 height 31
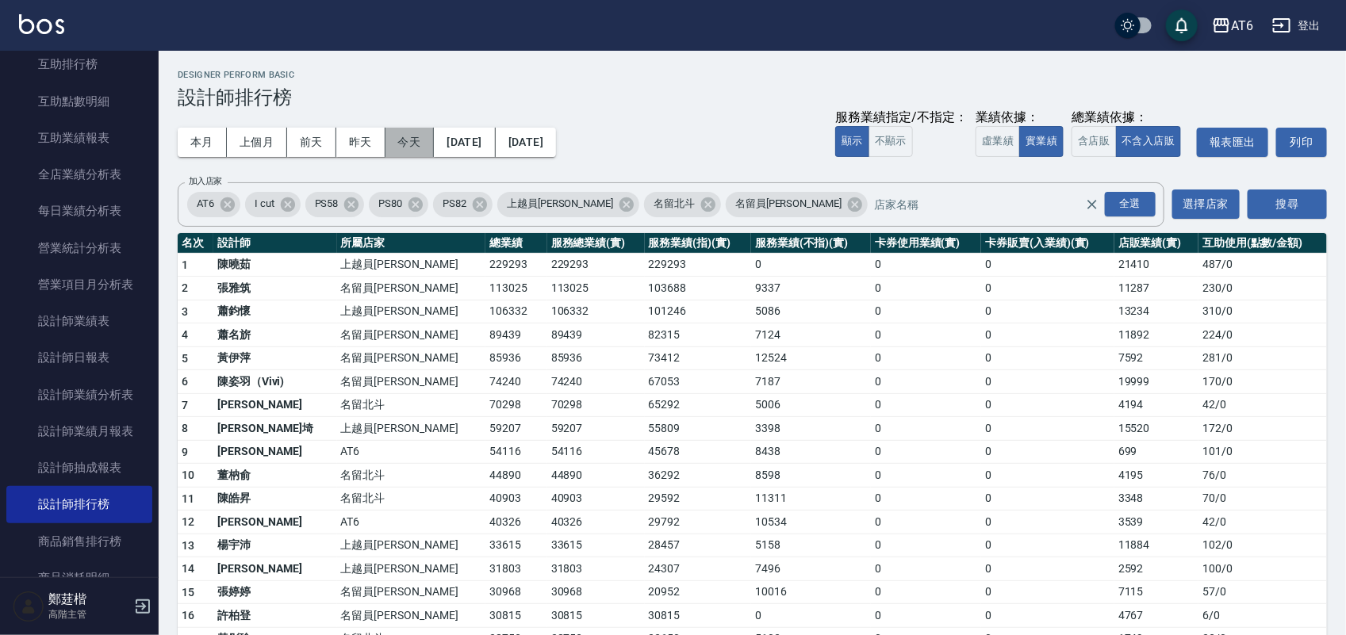
click at [397, 137] on button "今天" at bounding box center [410, 142] width 49 height 29
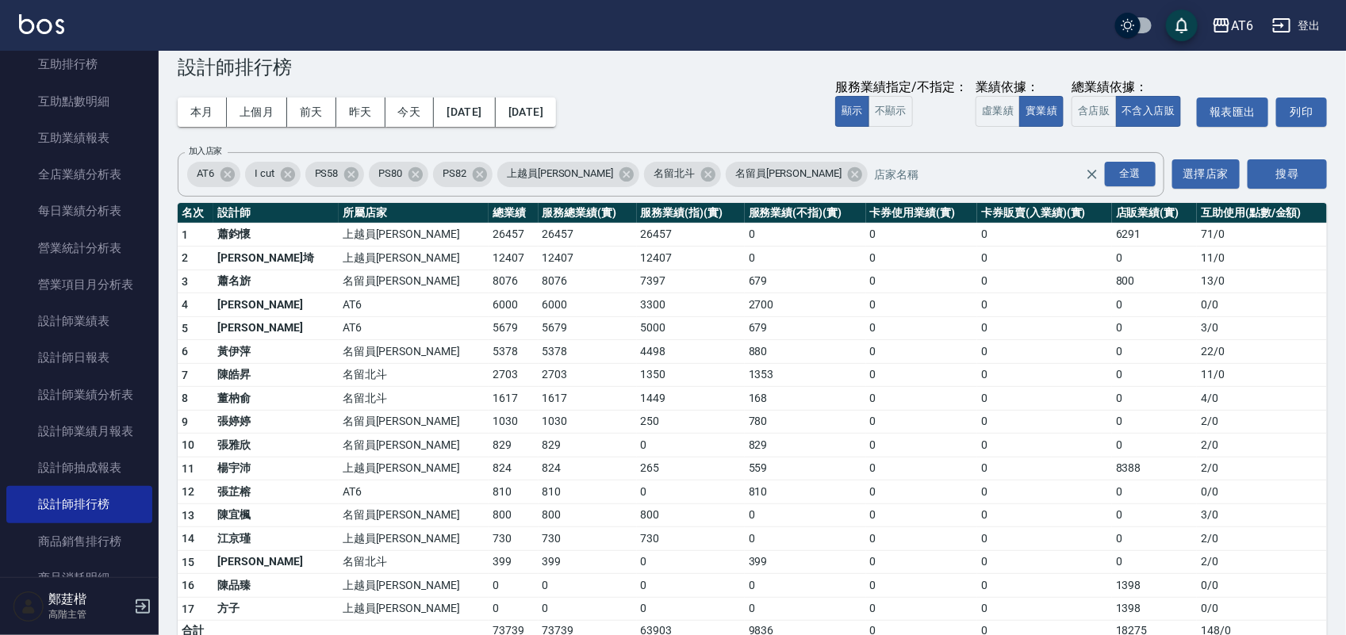
scroll to position [58, 0]
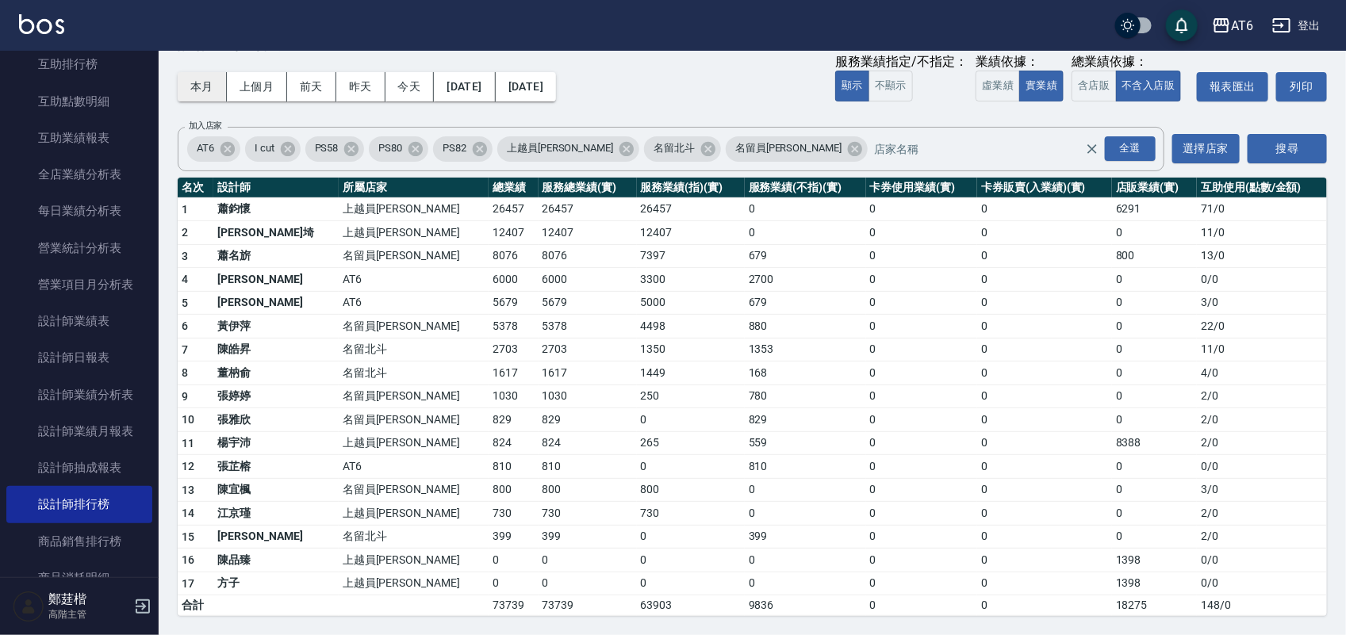
click at [189, 85] on button "本月" at bounding box center [202, 86] width 49 height 29
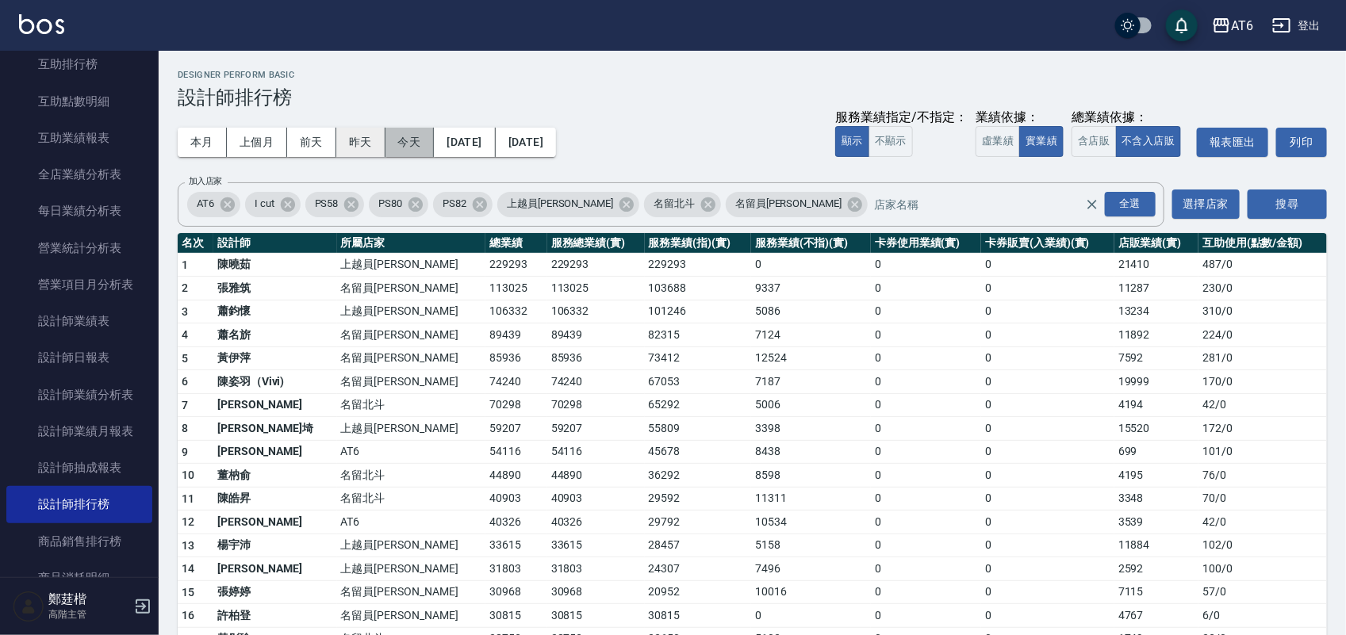
drag, startPoint x: 406, startPoint y: 147, endPoint x: 362, endPoint y: 147, distance: 44.4
click at [406, 145] on button "今天" at bounding box center [410, 142] width 49 height 29
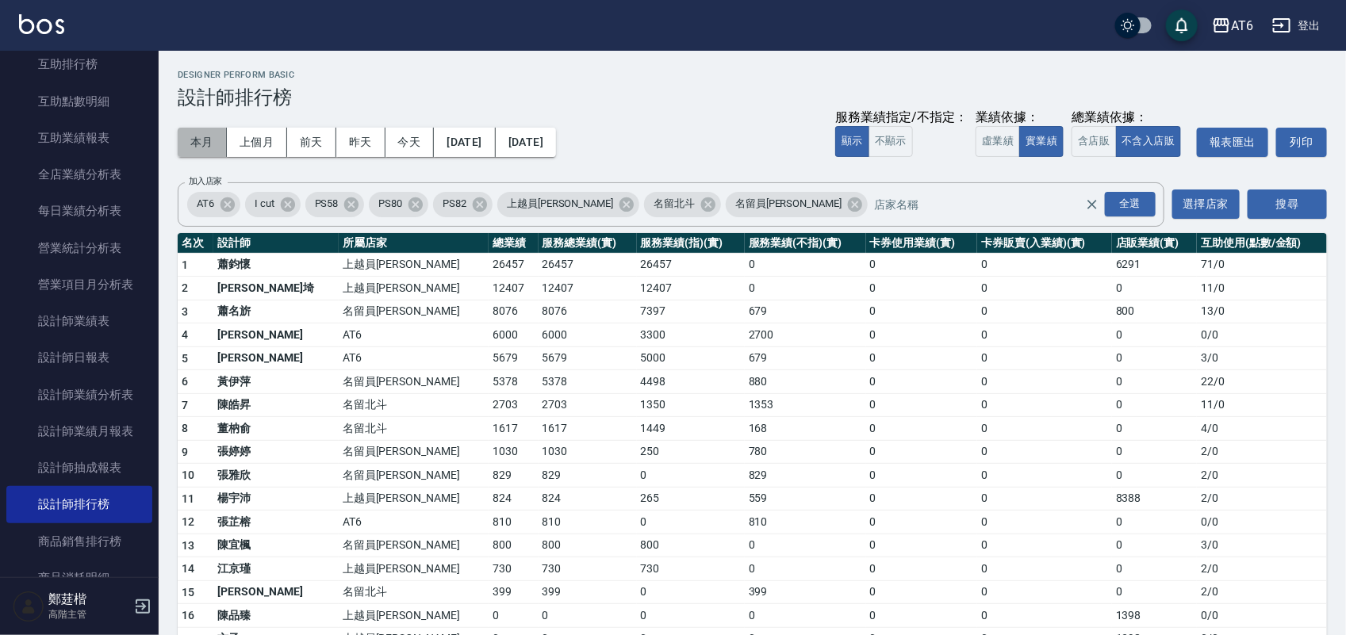
click at [189, 143] on button "本月" at bounding box center [202, 142] width 49 height 29
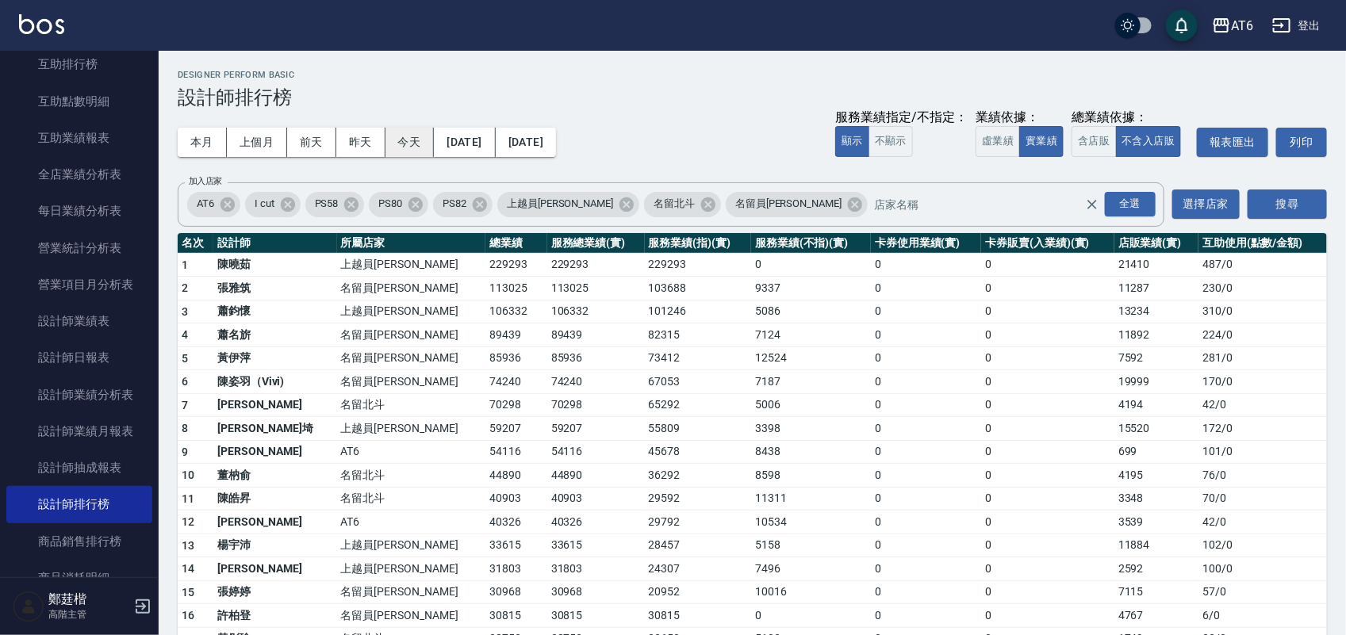
click at [419, 133] on button "今天" at bounding box center [410, 142] width 49 height 29
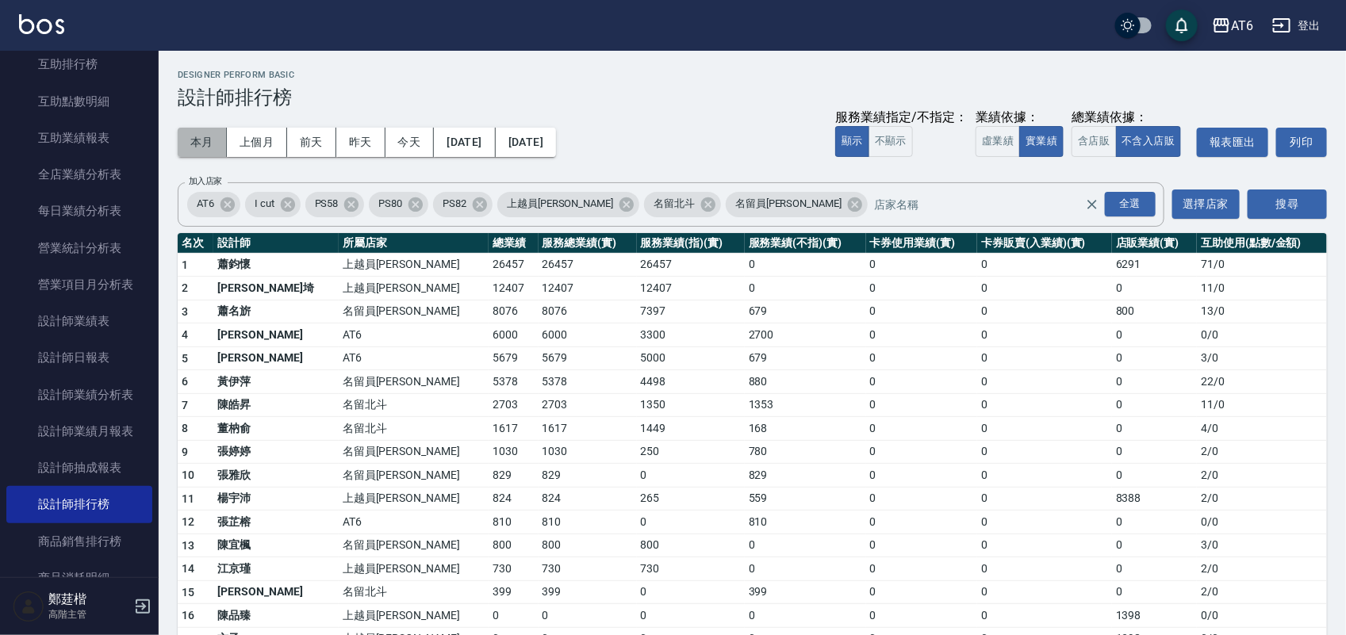
click at [210, 133] on button "本月" at bounding box center [202, 142] width 49 height 29
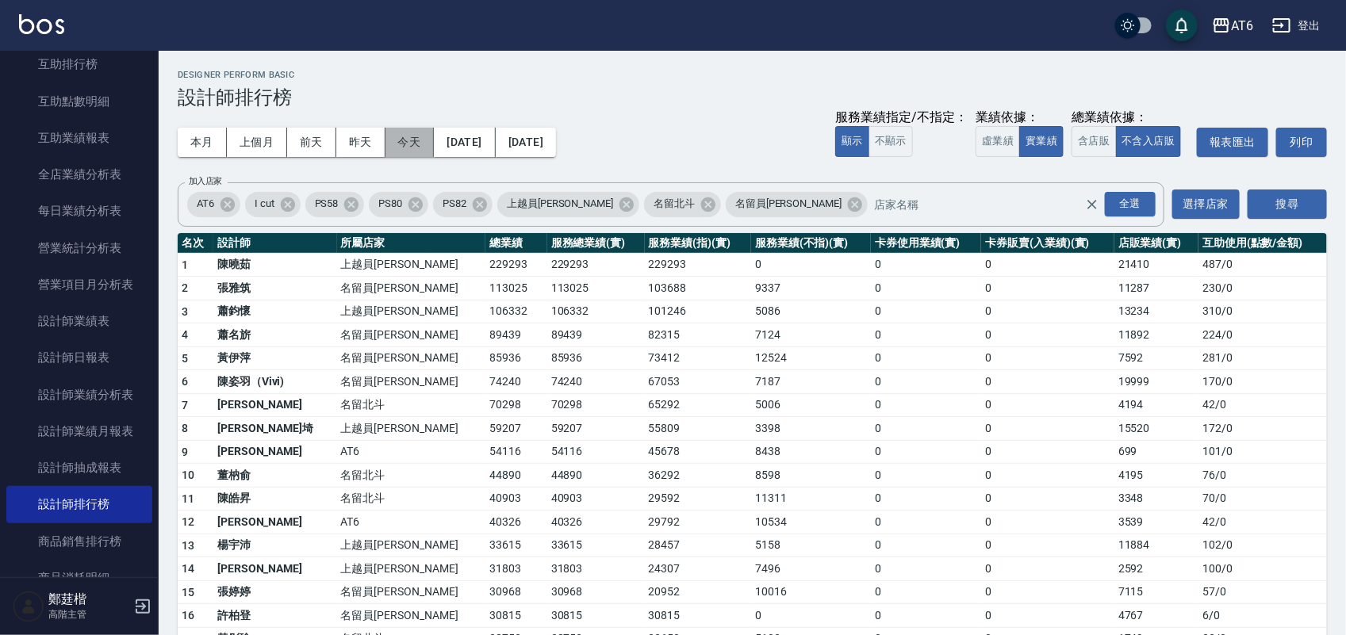
click at [390, 141] on button "今天" at bounding box center [410, 142] width 49 height 29
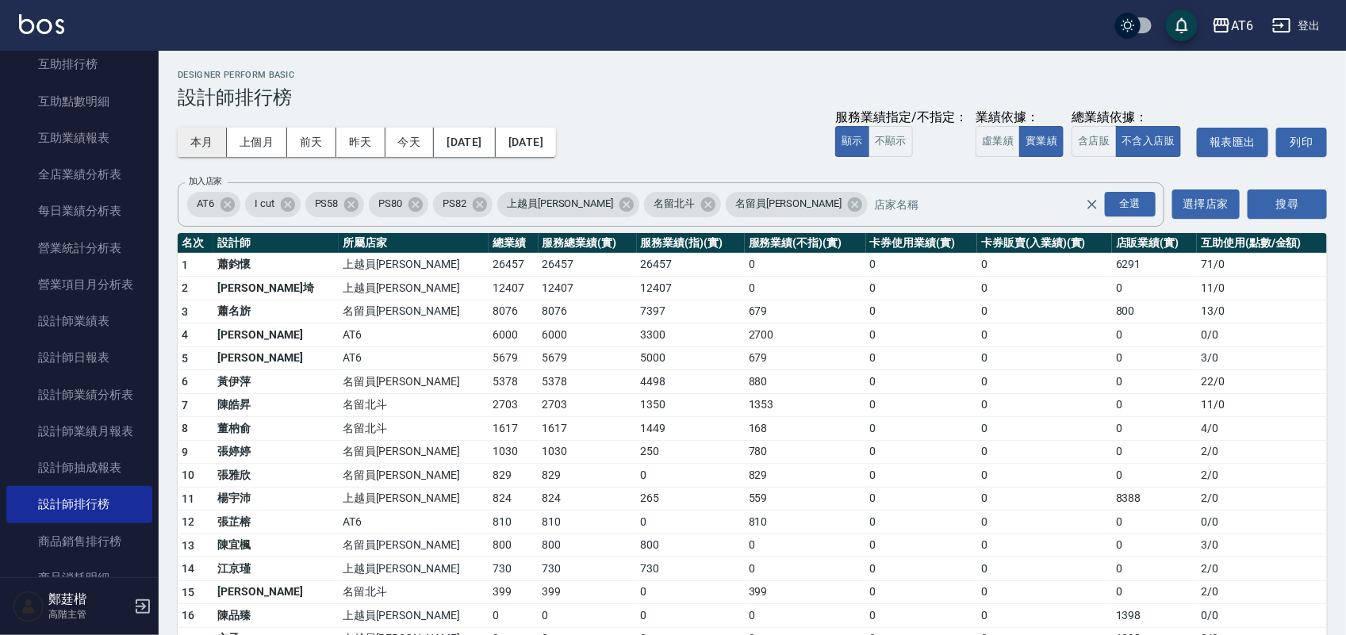
click at [187, 136] on button "本月" at bounding box center [202, 142] width 49 height 29
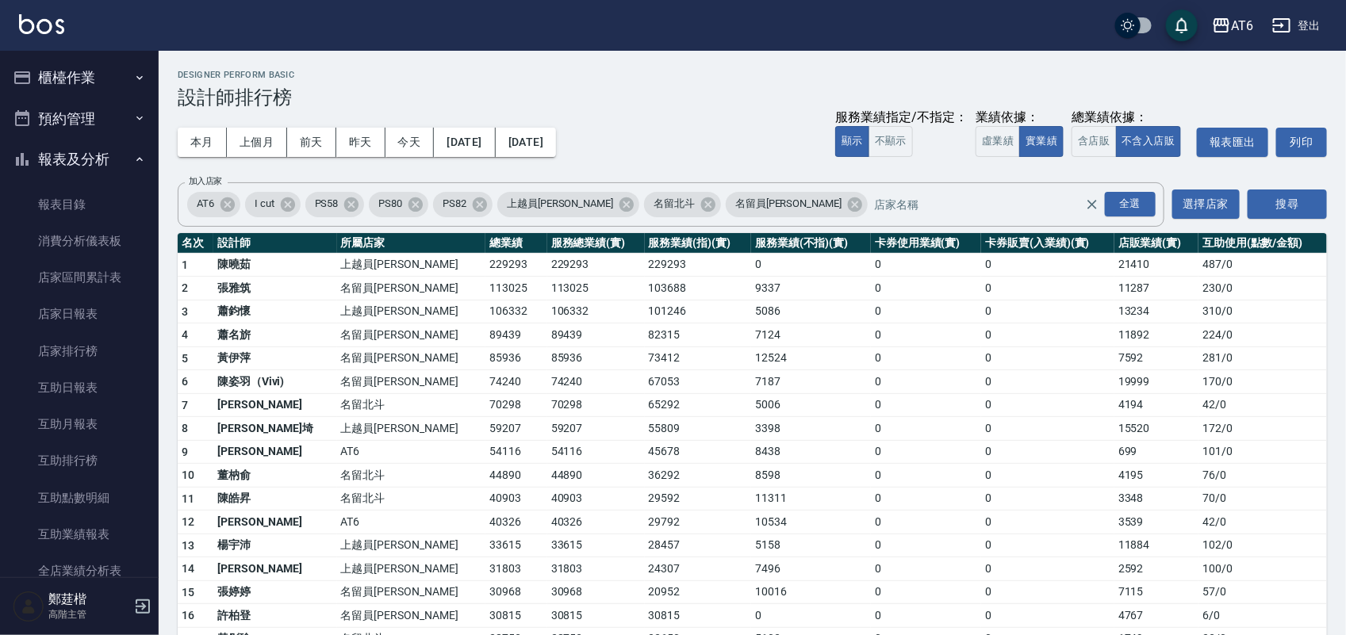
click at [44, 151] on button "報表及分析" at bounding box center [79, 159] width 146 height 41
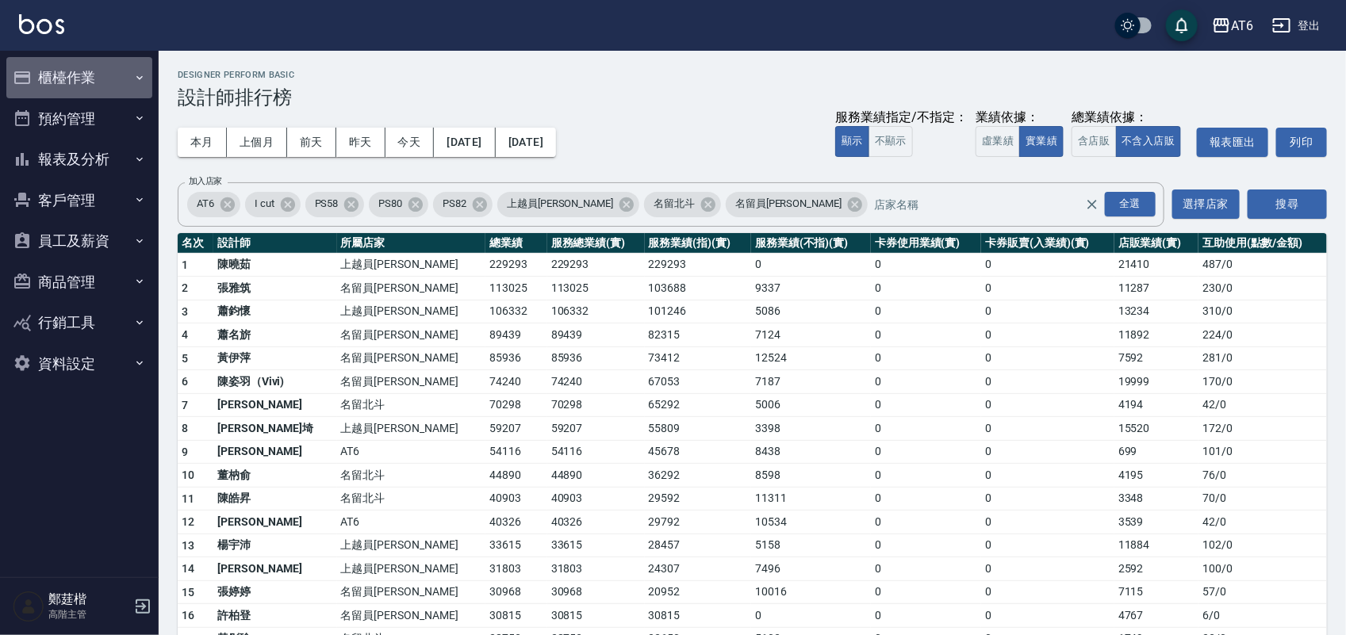
click at [86, 61] on button "櫃檯作業" at bounding box center [79, 77] width 146 height 41
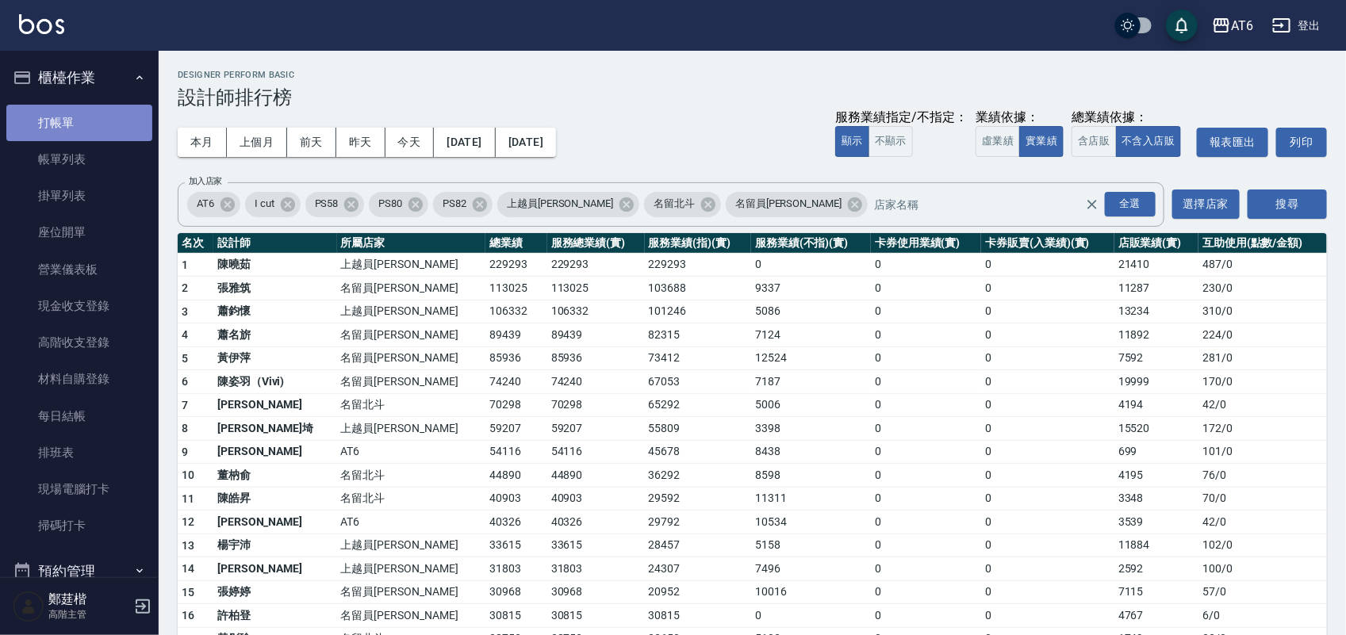
click at [84, 113] on link "打帳單" at bounding box center [79, 123] width 146 height 36
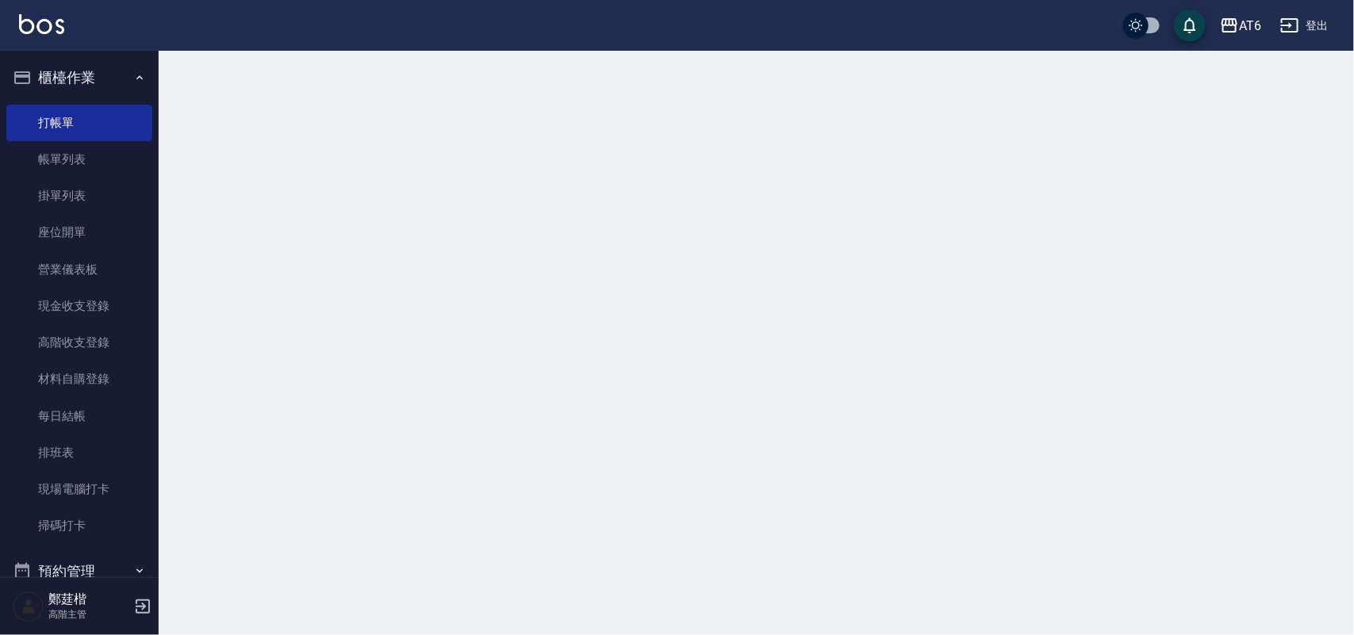
click at [87, 76] on button "櫃檯作業" at bounding box center [79, 77] width 146 height 41
